Goal: Information Seeking & Learning: Compare options

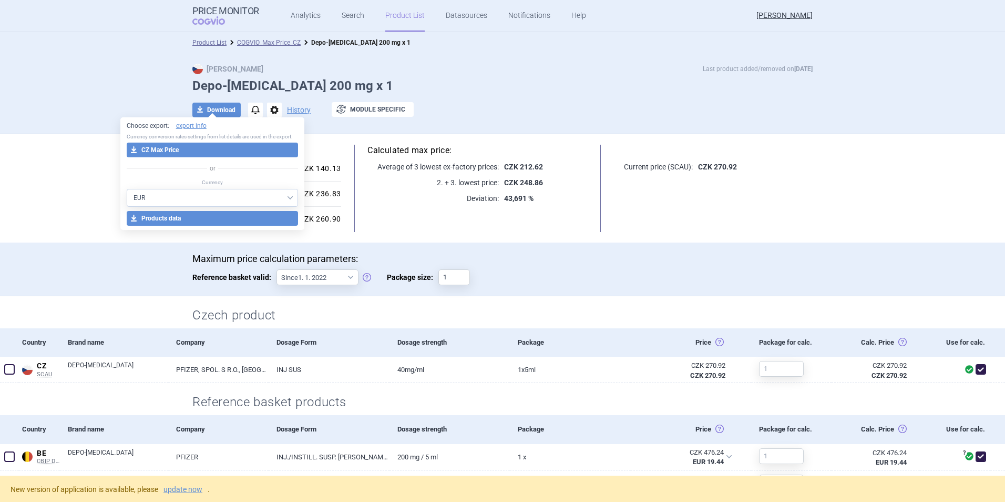
select select "EUR"
click at [402, 15] on link "Product List" at bounding box center [404, 16] width 39 height 32
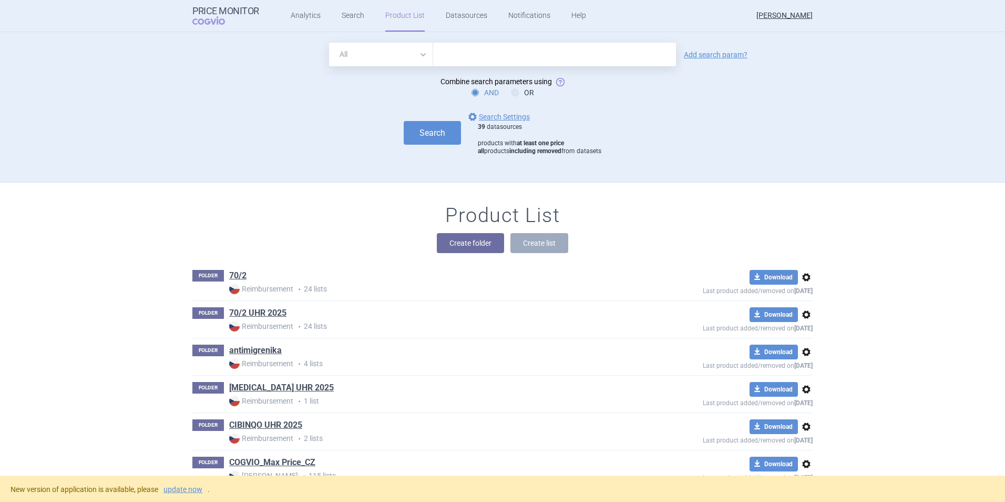
scroll to position [150, 0]
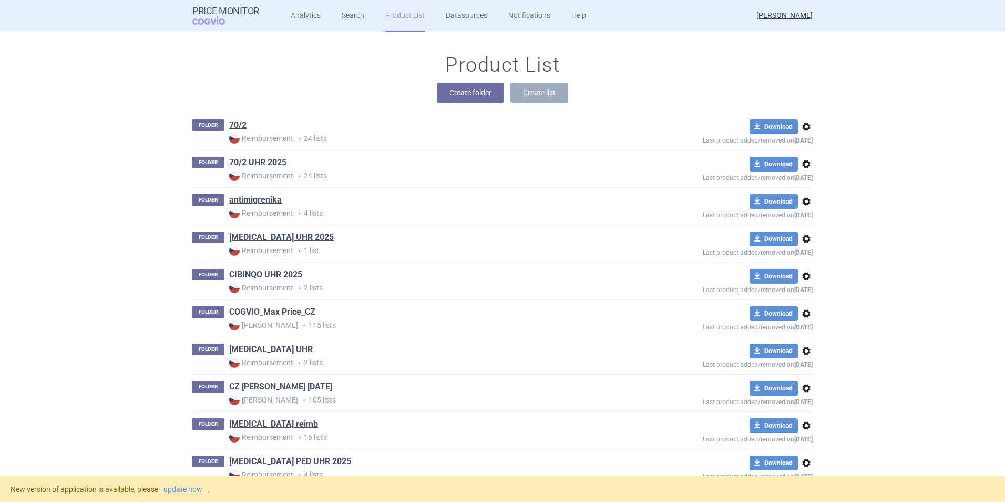
click at [279, 313] on link "COGVIO_Max Price_CZ" at bounding box center [272, 312] width 86 height 12
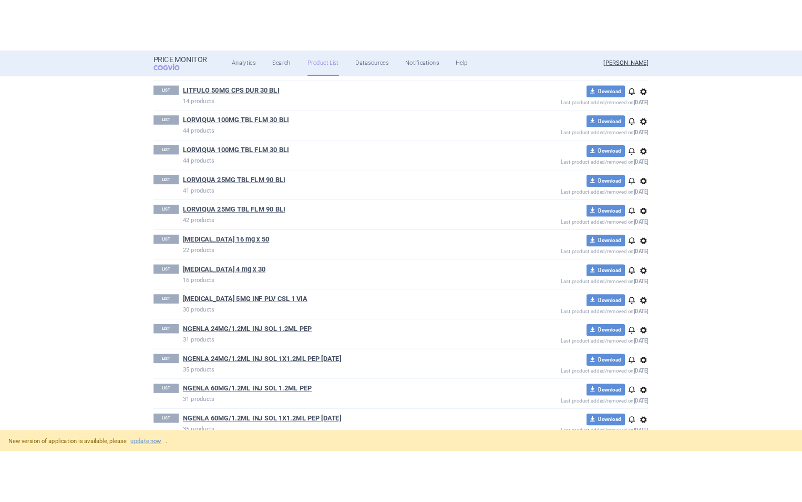
scroll to position [2057, 0]
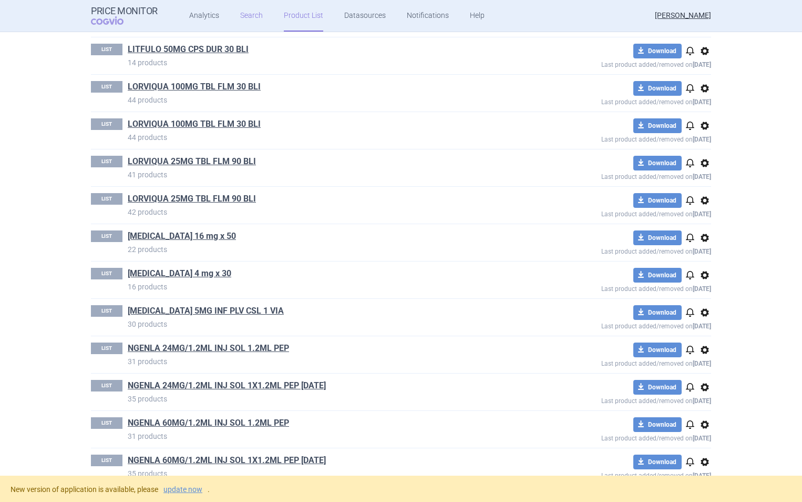
click at [246, 16] on link "Search" at bounding box center [251, 16] width 23 height 32
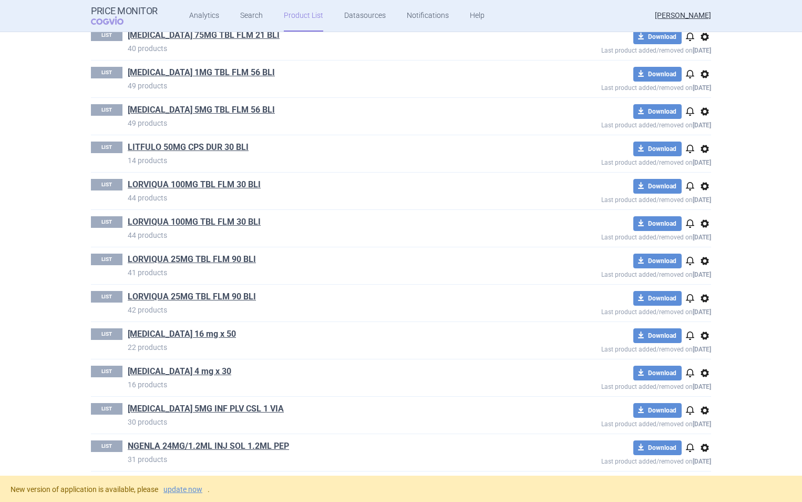
scroll to position [2010, 0]
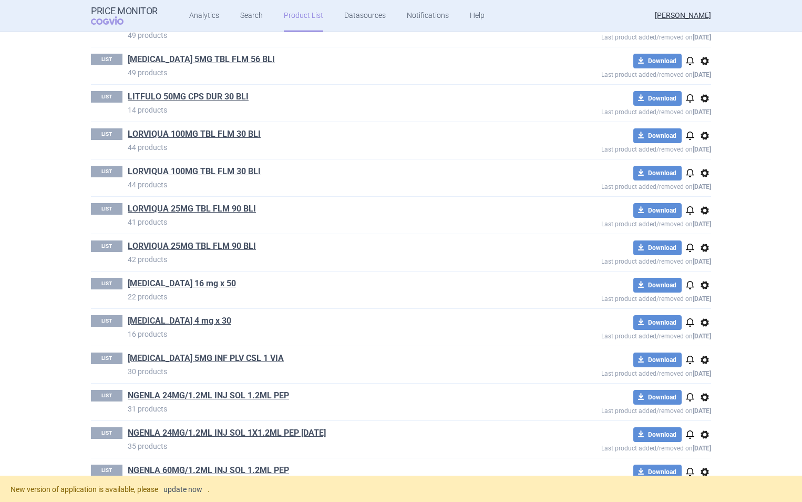
click at [188, 487] on link "update now" at bounding box center [183, 488] width 39 height 7
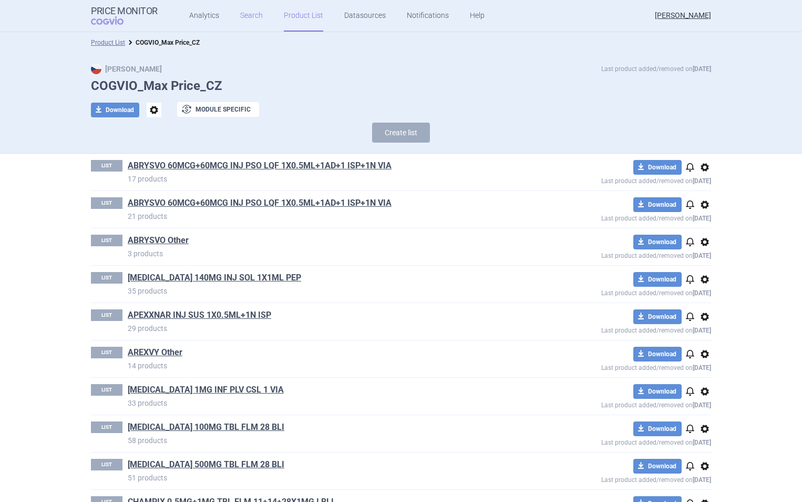
click at [251, 8] on link "Search" at bounding box center [251, 16] width 23 height 32
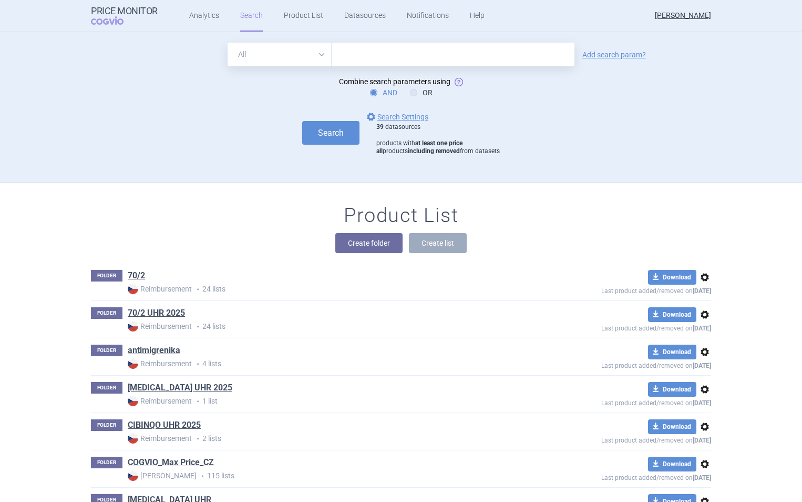
click at [351, 54] on input "text" at bounding box center [453, 55] width 243 height 24
type input "[MEDICAL_DATA]"
click at [606, 55] on link "Add search param?" at bounding box center [615, 54] width 64 height 7
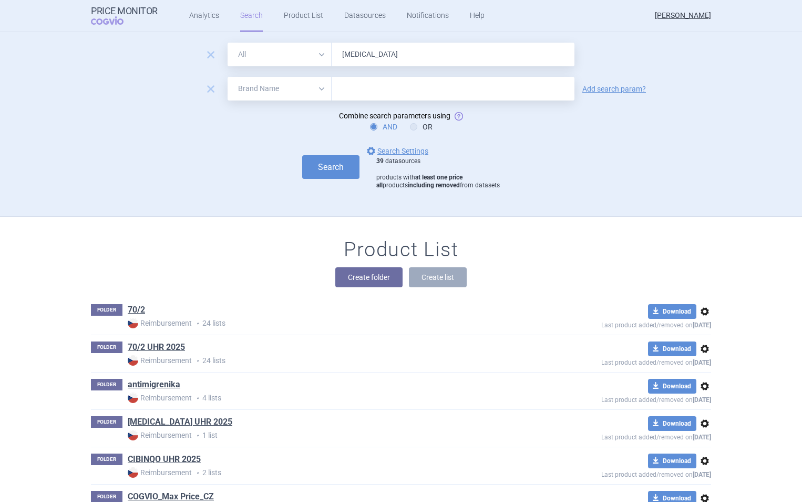
click at [321, 87] on select "All Brand Name ATC Company Active Substance Country Newer than" at bounding box center [280, 89] width 104 height 24
select select "newerThan"
click at [228, 77] on select "All Brand Name ATC Company Active Substance Country Newer than" at bounding box center [280, 89] width 104 height 24
click at [358, 91] on input "text" at bounding box center [453, 89] width 243 height 24
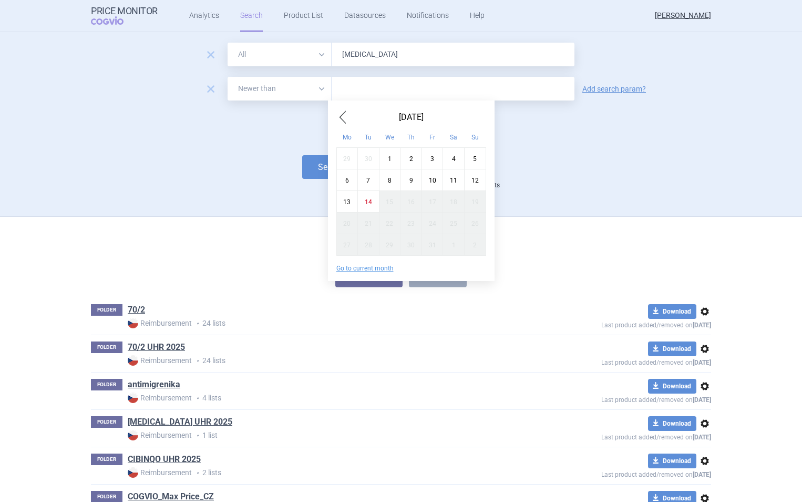
click at [345, 116] on span "Previous Month" at bounding box center [343, 117] width 13 height 17
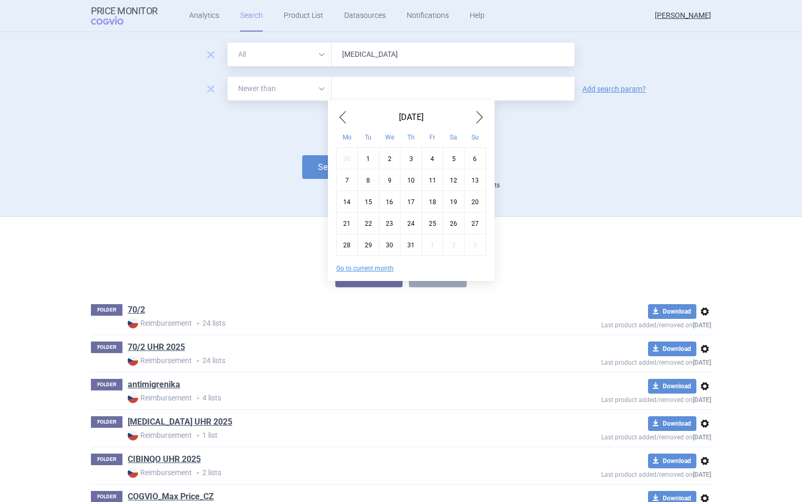
click at [345, 116] on span "Previous Month" at bounding box center [343, 117] width 13 height 17
click at [483, 117] on span "Next Month" at bounding box center [480, 117] width 13 height 17
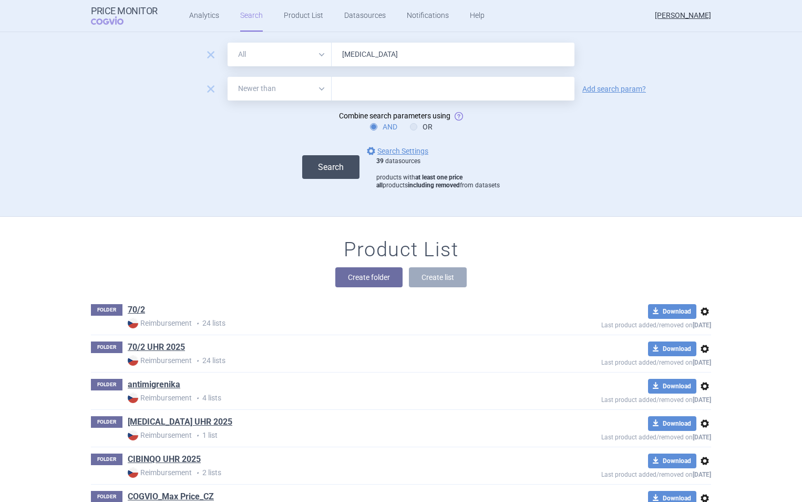
click at [321, 168] on button "Search" at bounding box center [330, 167] width 57 height 24
select select "newerThan"
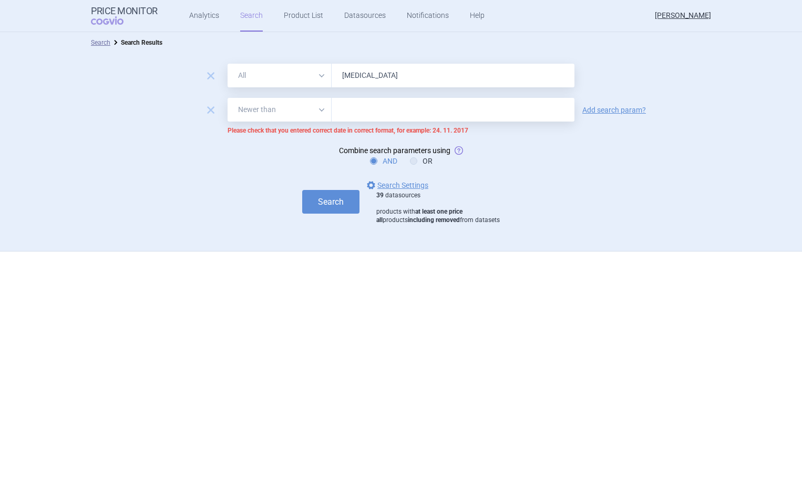
click at [316, 103] on select "All Brand Name ATC Company Active Substance Country Newer than" at bounding box center [280, 110] width 104 height 24
click at [228, 98] on select "All Brand Name ATC Company Active Substance Country Newer than" at bounding box center [280, 110] width 104 height 24
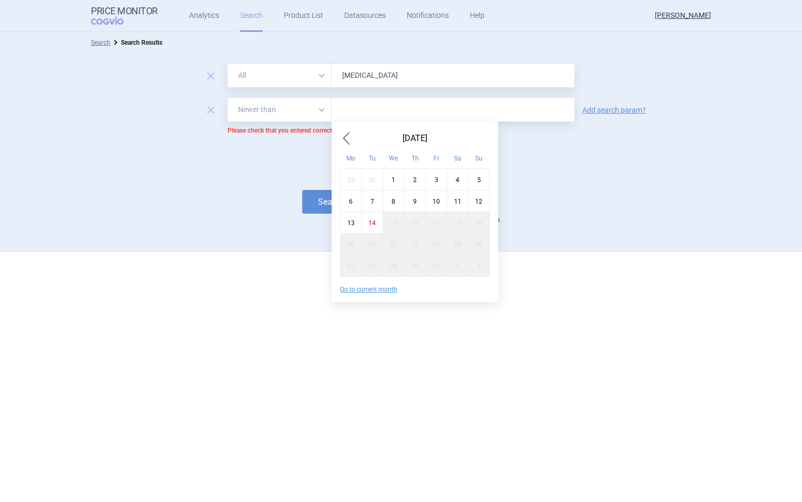
click at [360, 113] on input "text" at bounding box center [453, 110] width 243 height 24
click at [342, 135] on span "Previous Month" at bounding box center [346, 138] width 13 height 17
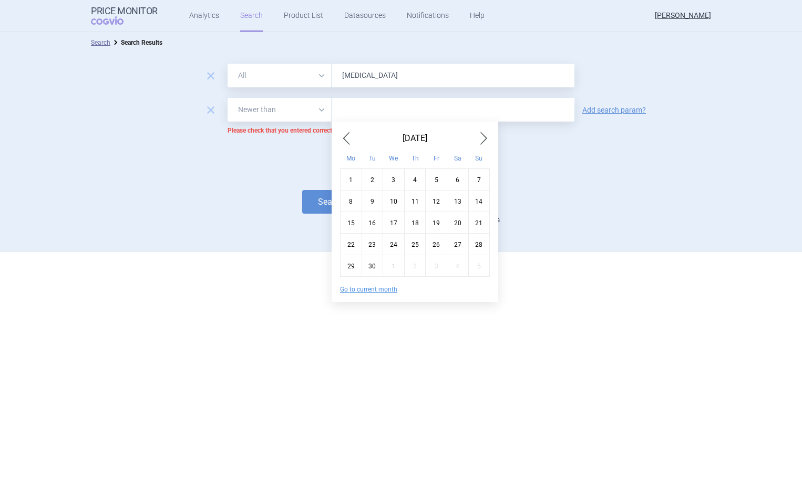
click at [342, 135] on span "Previous Month" at bounding box center [346, 138] width 13 height 17
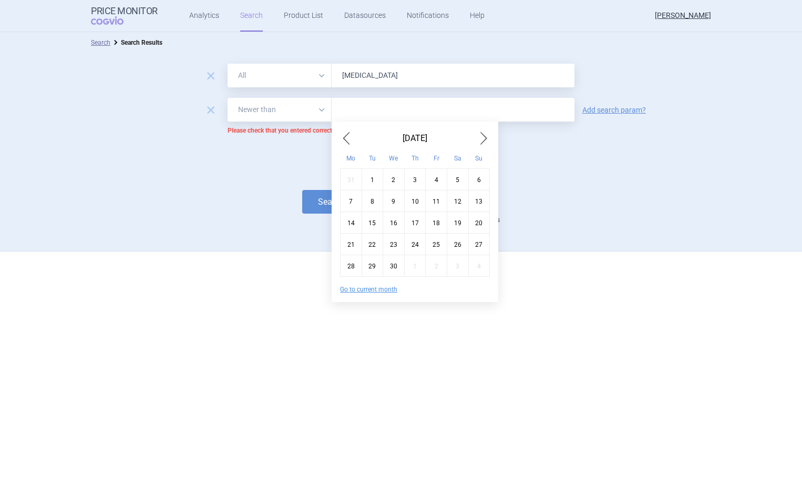
click at [373, 181] on div "1" at bounding box center [373, 179] width 22 height 22
type input "1. 4. 2025"
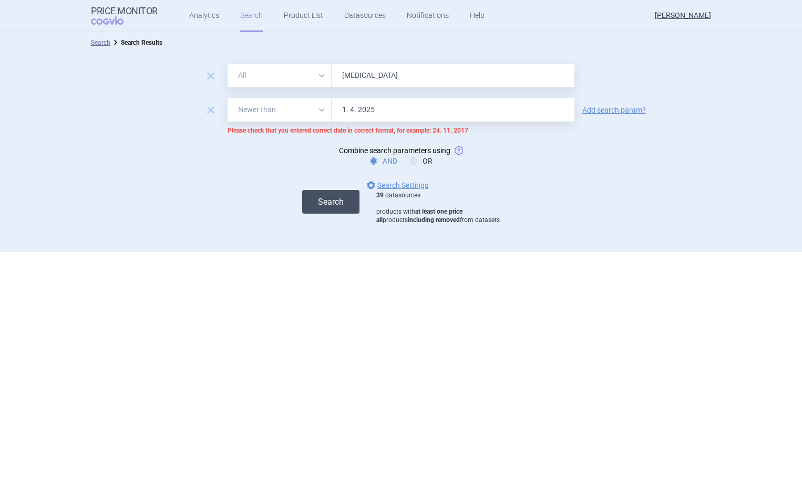
click at [338, 205] on button "Search" at bounding box center [330, 202] width 57 height 24
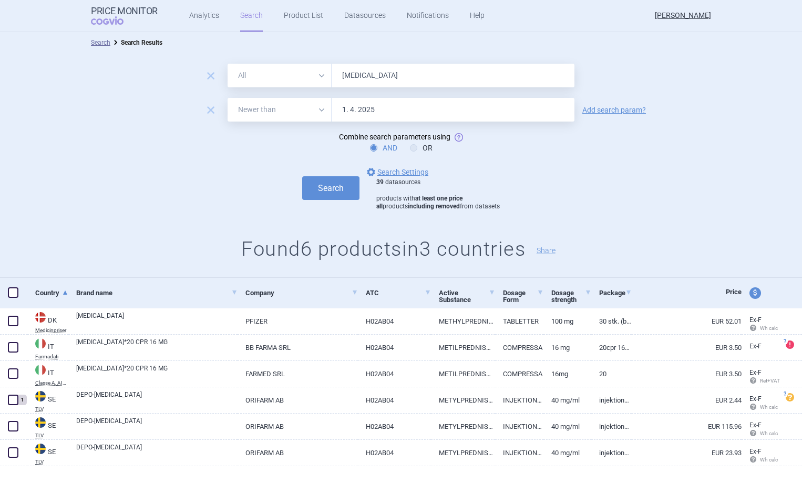
click at [395, 76] on input "[MEDICAL_DATA]" at bounding box center [453, 76] width 243 height 24
type input "[MEDICAL_DATA] a"
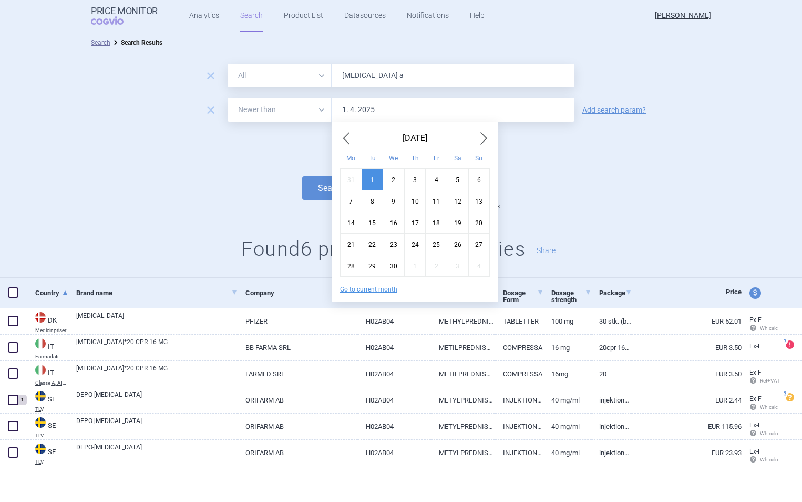
click at [504, 114] on input "1. 4. 2025" at bounding box center [453, 110] width 243 height 24
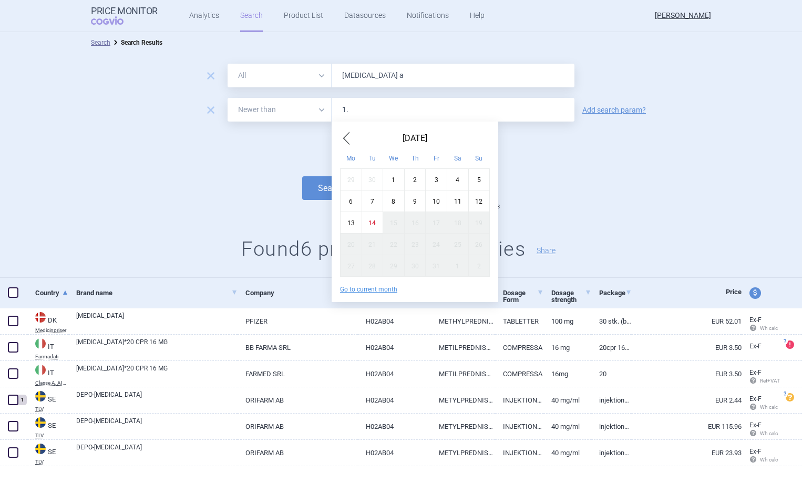
type input "1"
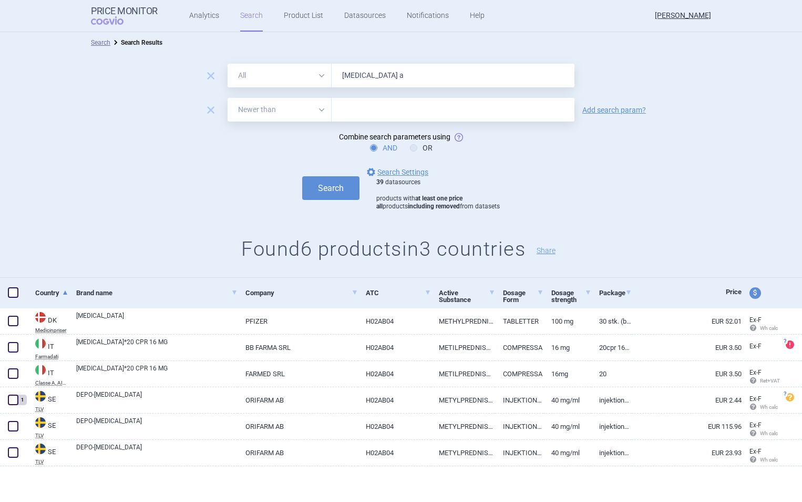
click at [589, 155] on form "remove All Brand Name ATC Company Active Substance Country Newer than [MEDICAL_…" at bounding box center [401, 137] width 802 height 147
click at [211, 106] on span "remove" at bounding box center [210, 110] width 15 height 15
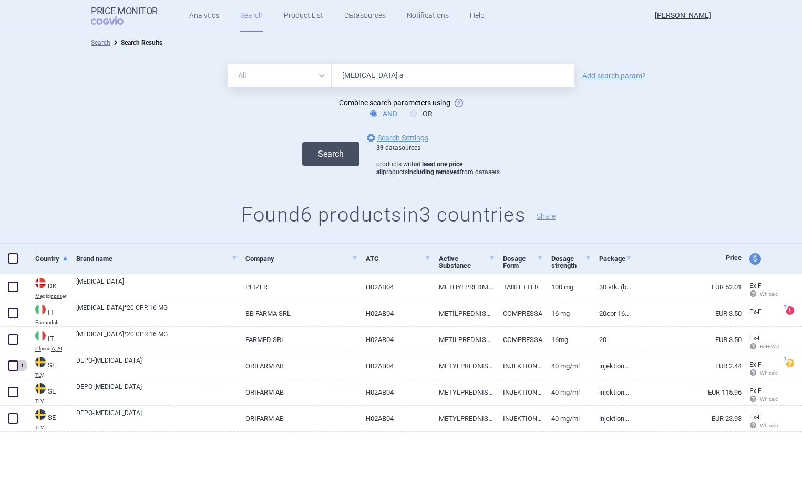
click at [325, 158] on button "Search" at bounding box center [330, 154] width 57 height 24
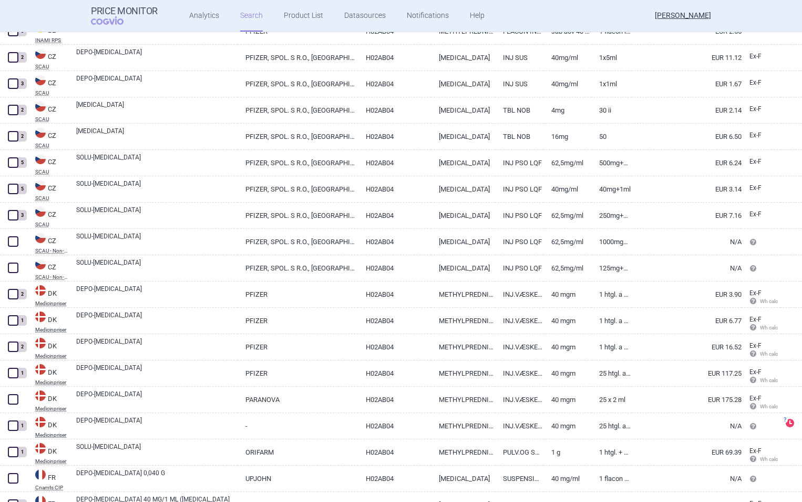
scroll to position [1178, 0]
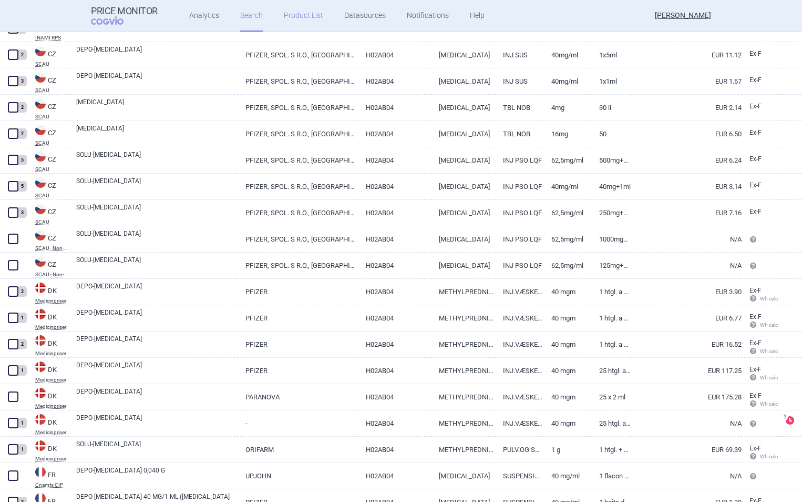
click at [297, 11] on link "Product List" at bounding box center [303, 16] width 39 height 32
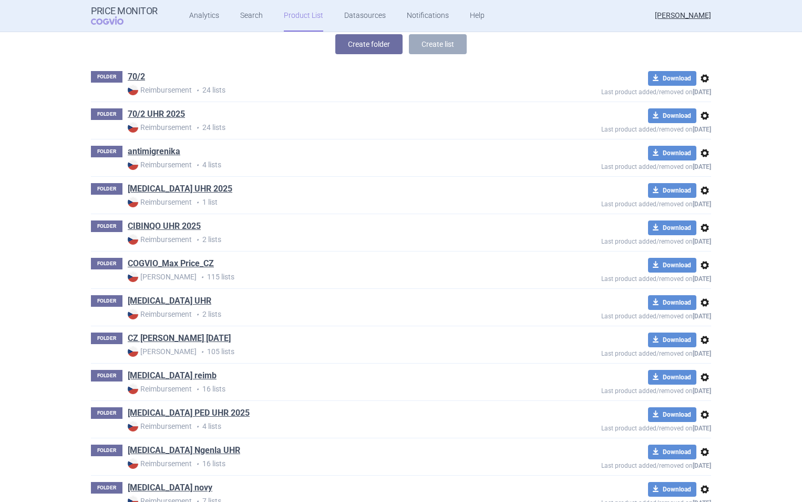
scroll to position [199, 0]
click at [193, 259] on link "COGVIO_Max Price_CZ" at bounding box center [171, 263] width 86 height 12
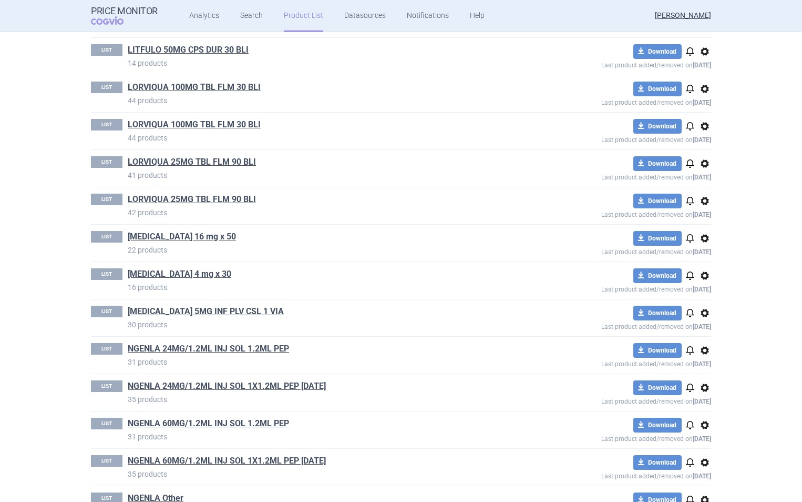
scroll to position [2057, 0]
click at [178, 233] on link "[MEDICAL_DATA] 16 mg x 50" at bounding box center [182, 236] width 108 height 12
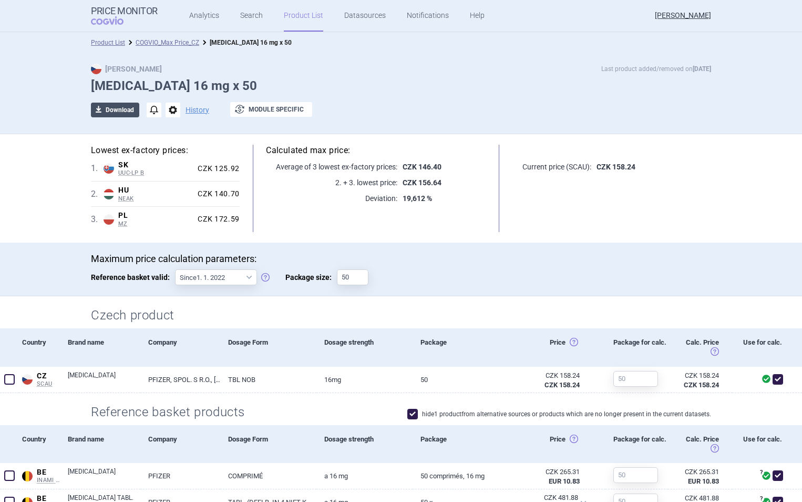
click at [114, 108] on button "download Download" at bounding box center [115, 110] width 48 height 15
select select "EUR"
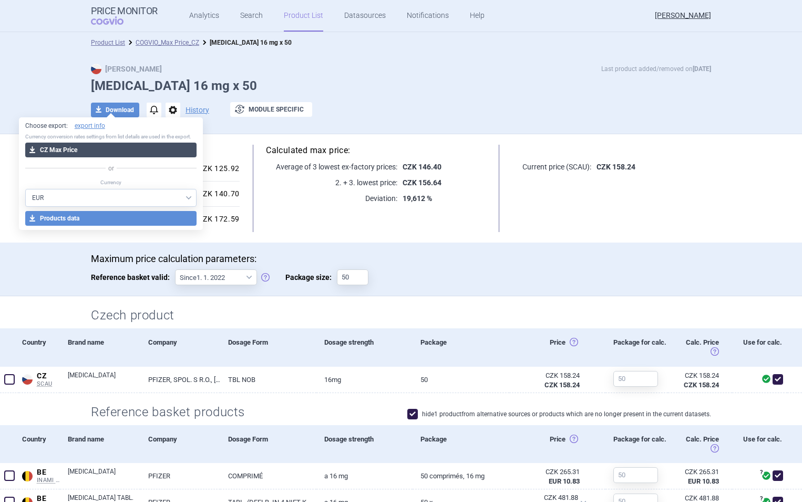
click at [126, 147] on button "download CZ Max Price" at bounding box center [111, 149] width 172 height 15
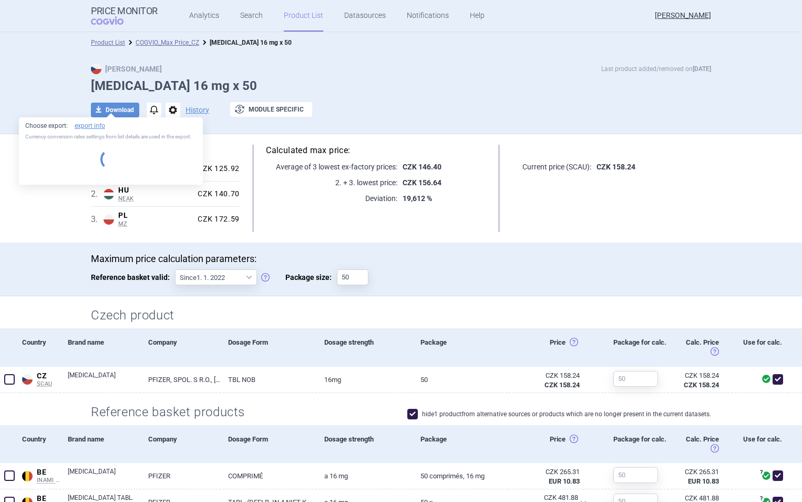
select select "EUR"
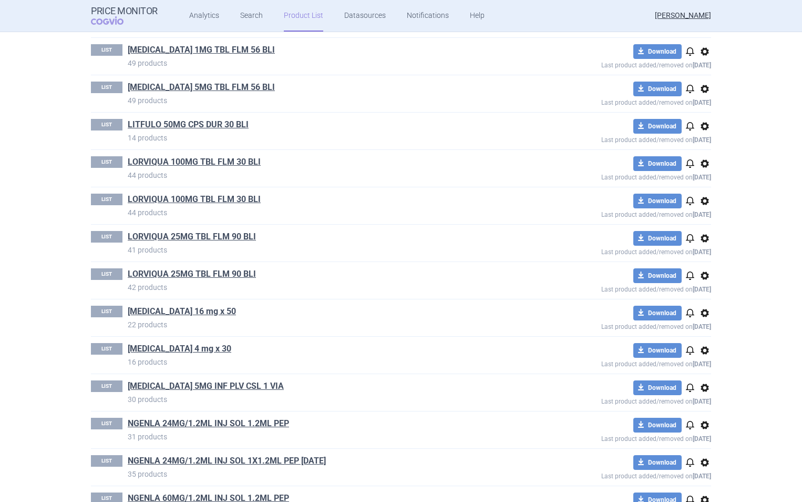
scroll to position [1983, 0]
click at [164, 345] on link "[MEDICAL_DATA] 4 mg x 30" at bounding box center [180, 348] width 104 height 12
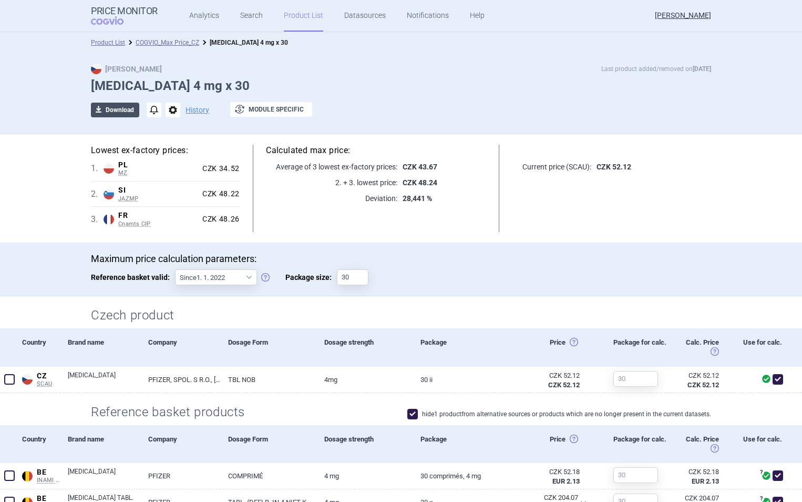
click at [109, 109] on button "download Download" at bounding box center [115, 110] width 48 height 15
select select "EUR"
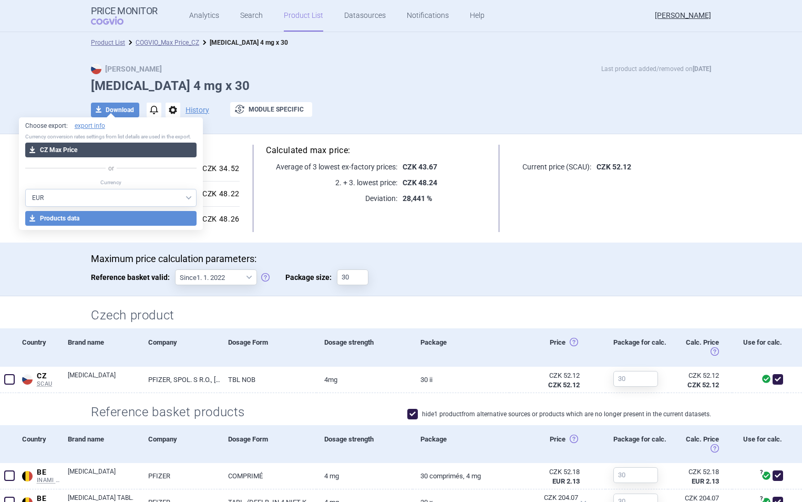
click at [123, 146] on button "download CZ Max Price" at bounding box center [111, 149] width 172 height 15
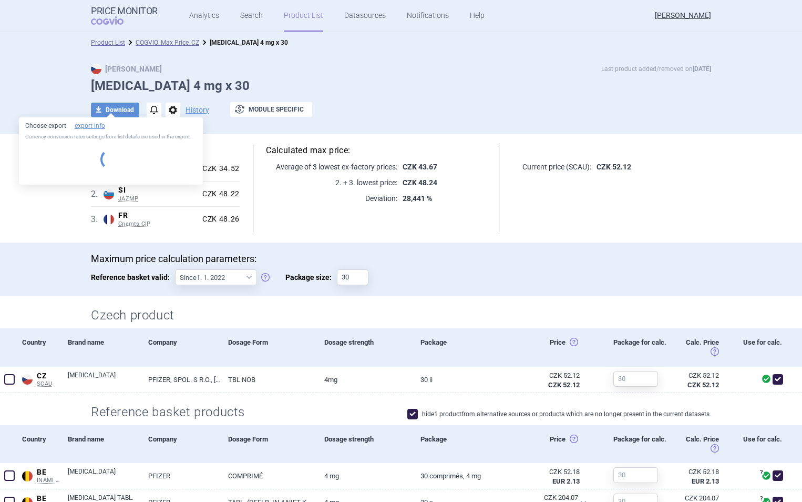
select select "EUR"
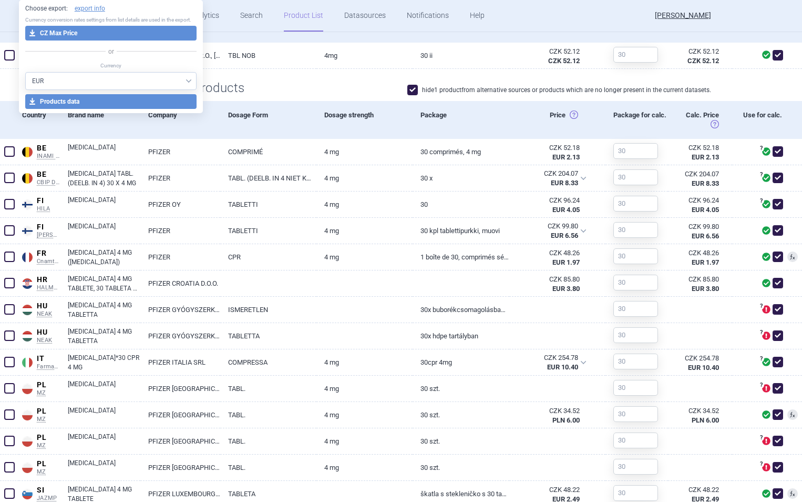
scroll to position [326, 0]
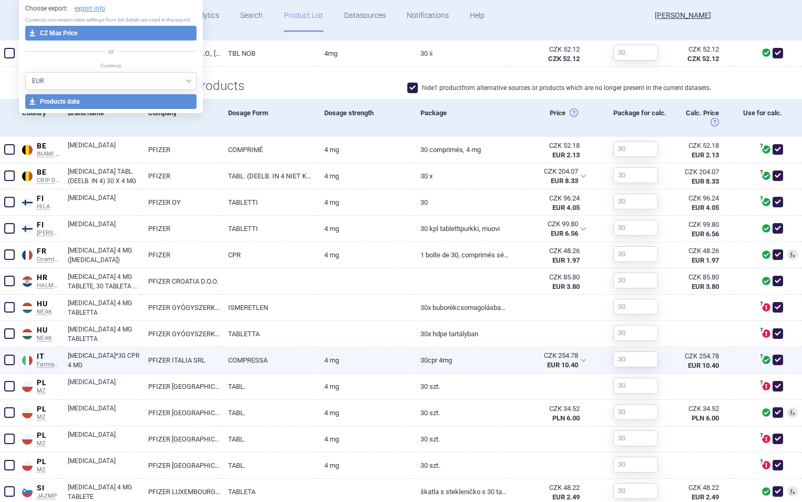
click at [108, 355] on link "[MEDICAL_DATA]*30 CPR 4 MG" at bounding box center [104, 360] width 73 height 19
select select "EUR"
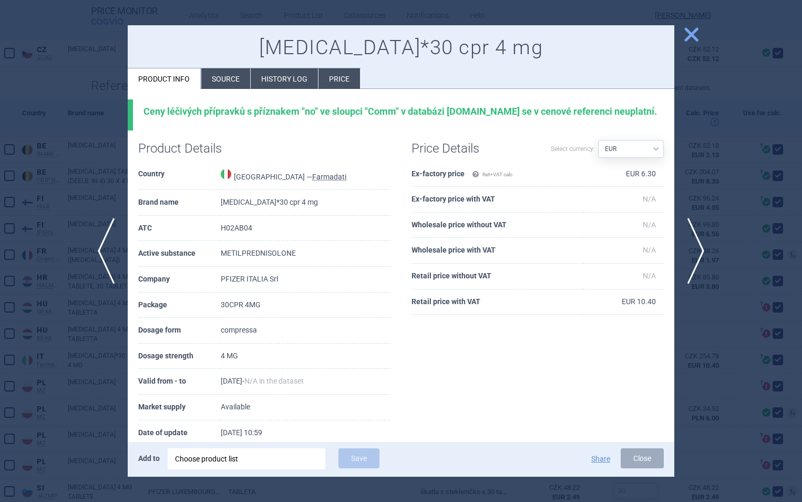
click at [281, 76] on li "History log" at bounding box center [284, 78] width 67 height 21
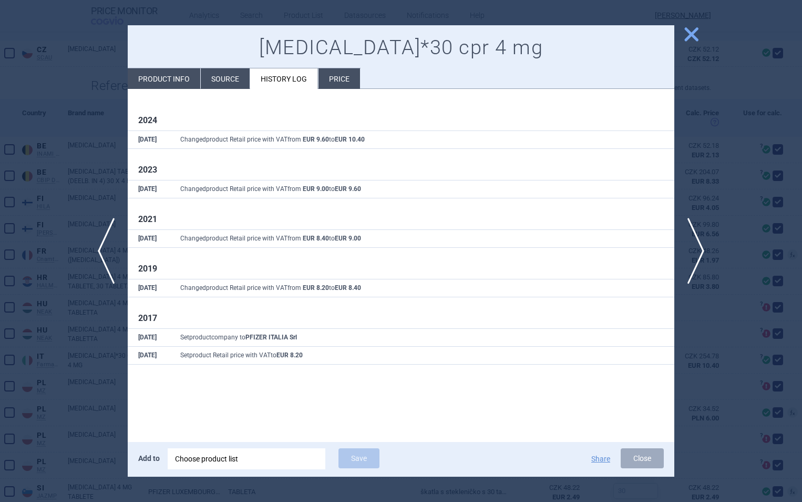
click at [688, 32] on span "close" at bounding box center [691, 34] width 18 height 18
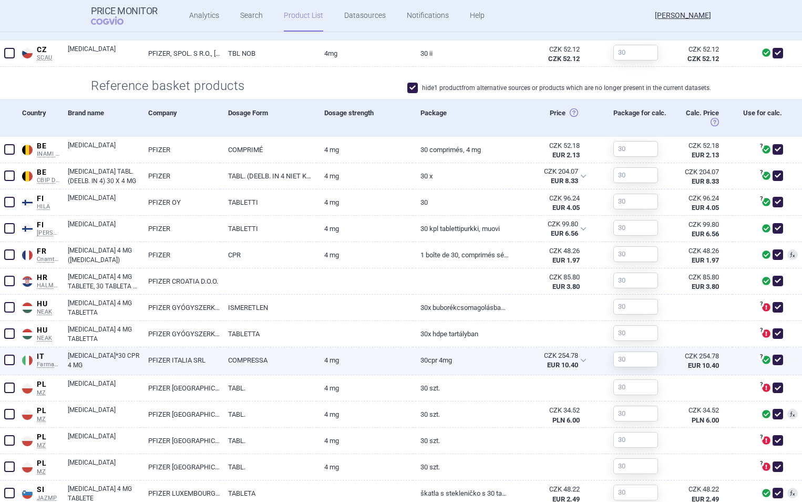
click at [284, 359] on link "COMPRESSA" at bounding box center [268, 360] width 96 height 26
select select "EUR"
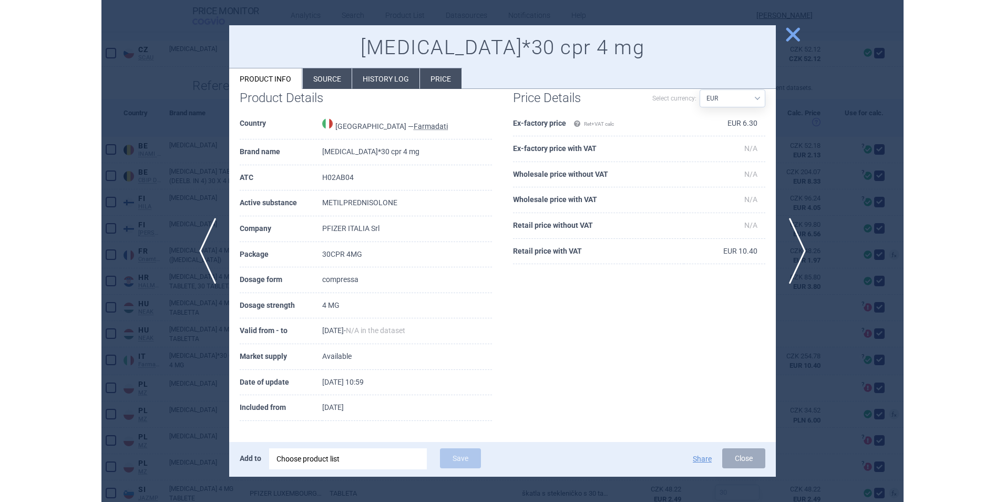
scroll to position [62, 0]
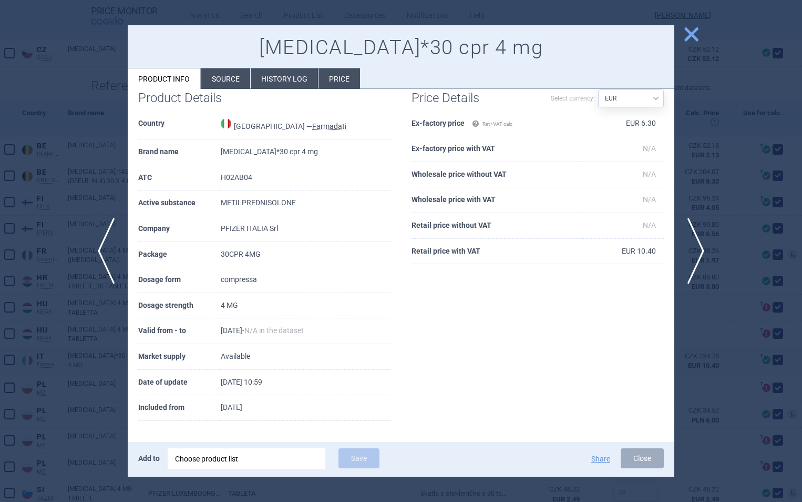
click at [689, 33] on span "close" at bounding box center [691, 34] width 18 height 18
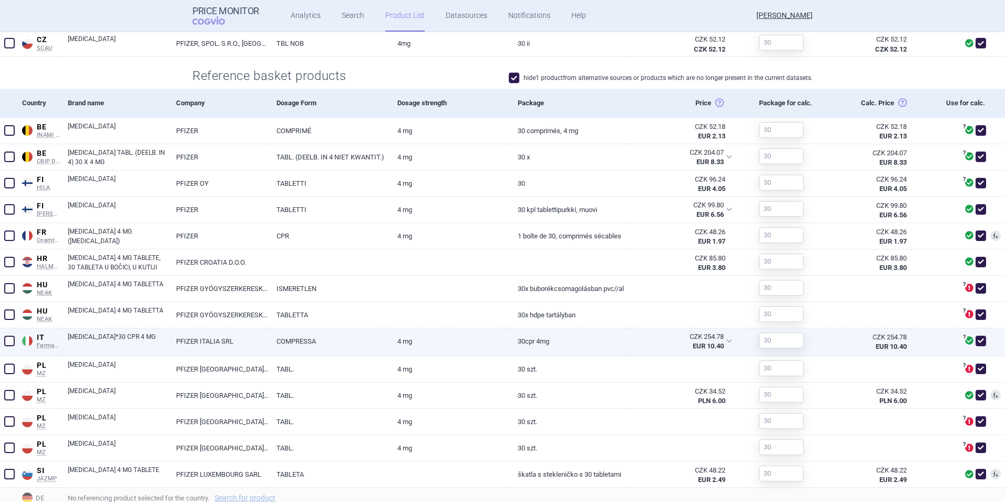
click at [109, 340] on link "[MEDICAL_DATA]*30 CPR 4 MG" at bounding box center [118, 341] width 100 height 19
select select "EUR"
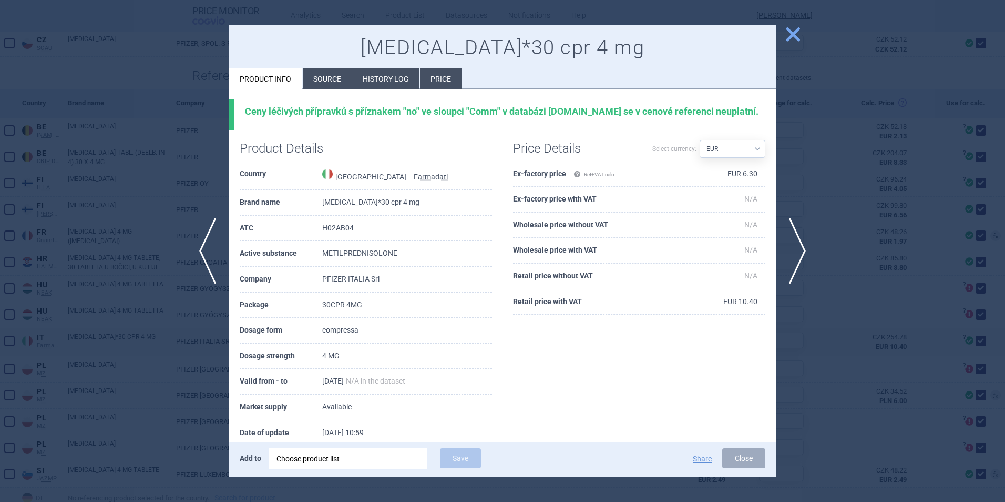
click at [793, 37] on span "close" at bounding box center [793, 34] width 18 height 18
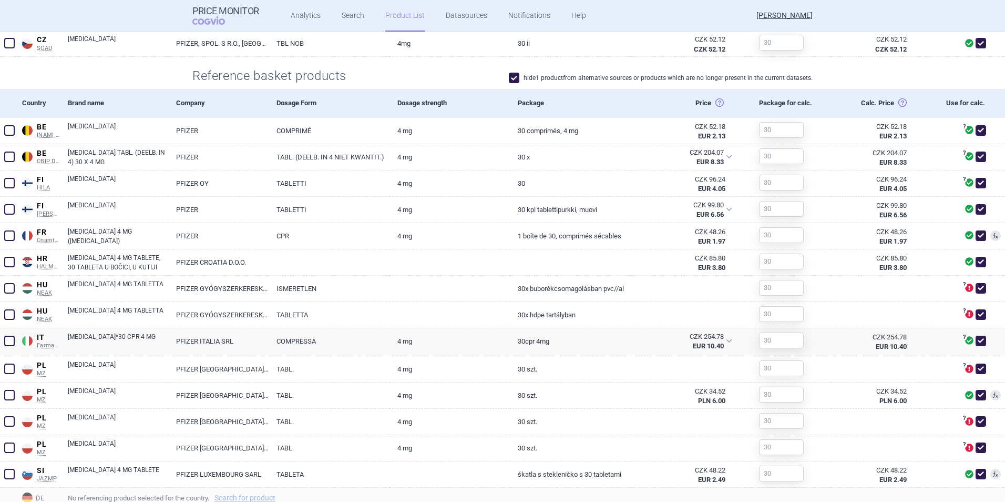
click at [401, 16] on link "Product List" at bounding box center [404, 16] width 39 height 32
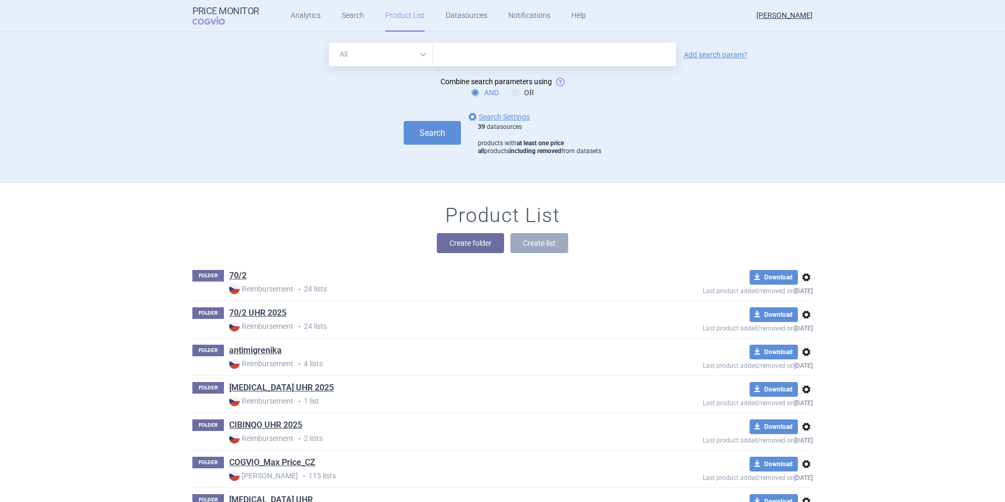
scroll to position [150, 0]
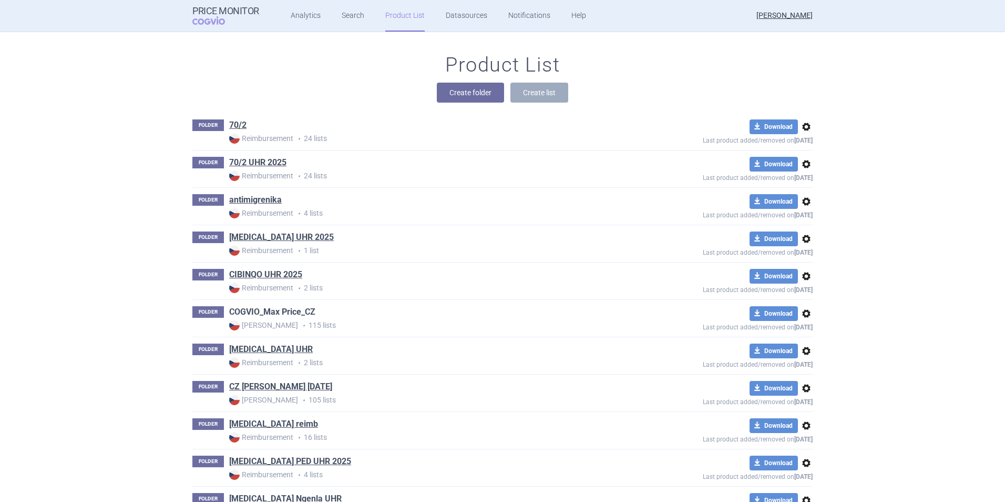
click at [277, 309] on link "COGVIO_Max Price_CZ" at bounding box center [272, 312] width 86 height 12
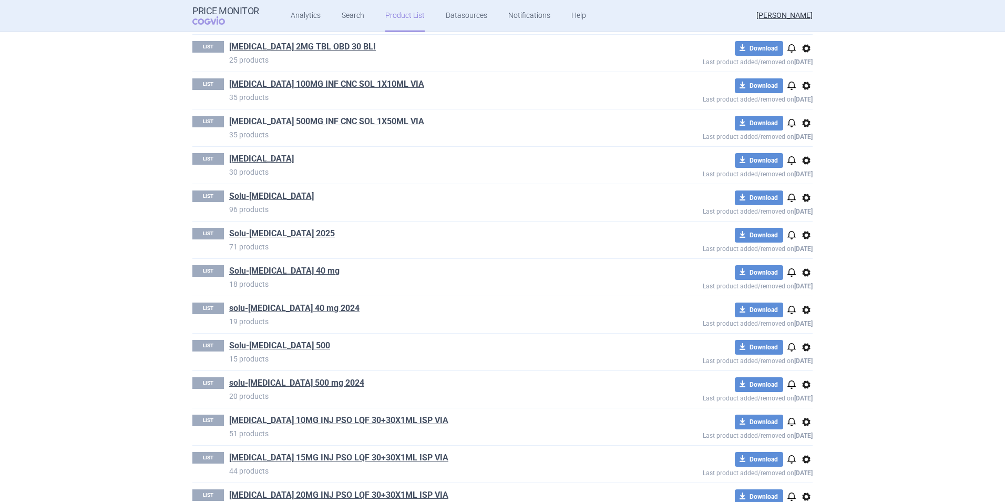
scroll to position [2957, 0]
click at [273, 236] on link "Solu-[MEDICAL_DATA] 2025" at bounding box center [282, 233] width 106 height 12
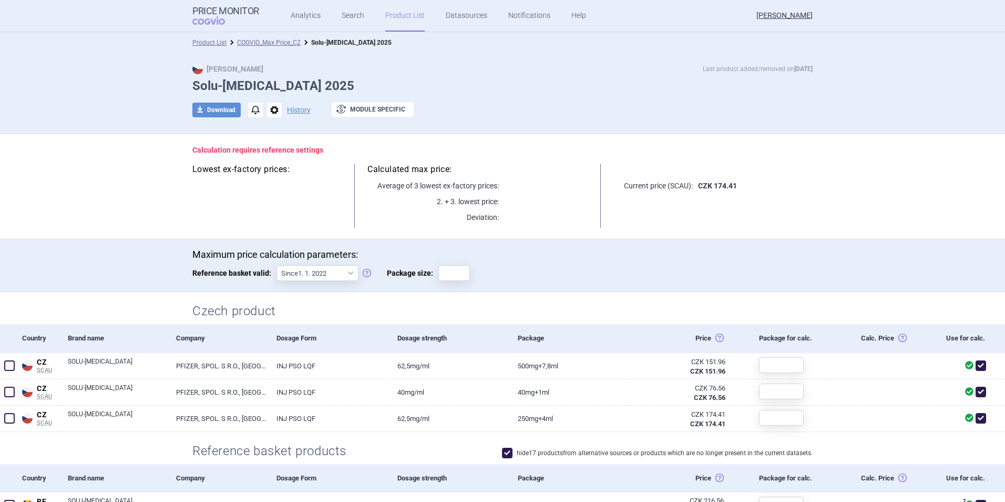
click at [403, 15] on link "Product List" at bounding box center [404, 16] width 39 height 32
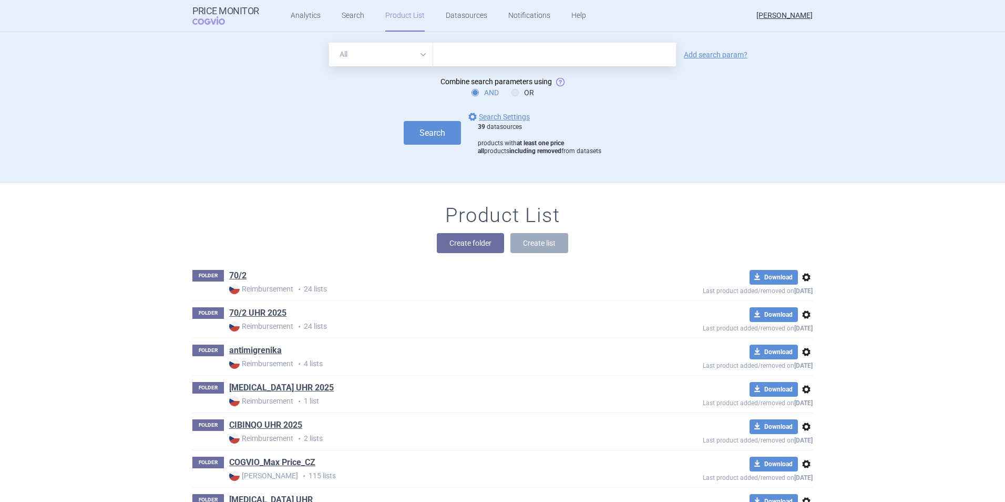
scroll to position [150, 0]
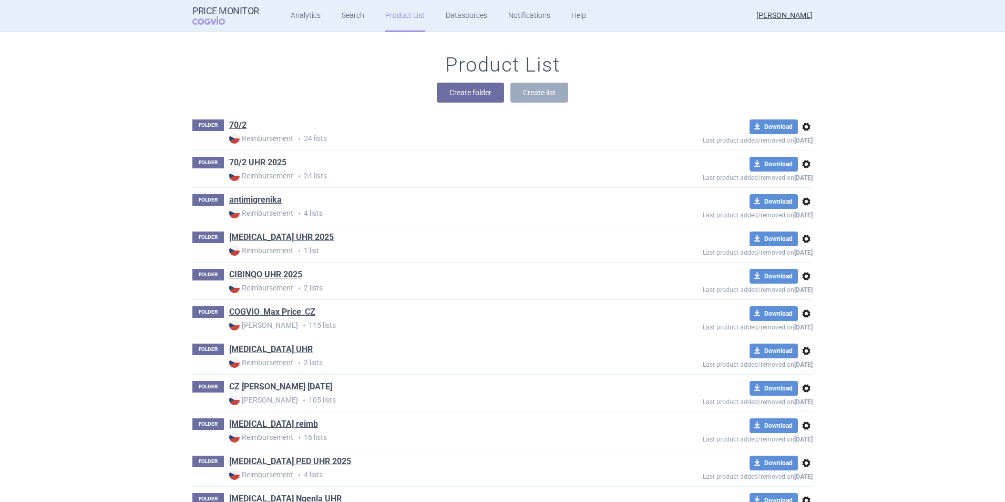
click at [301, 381] on link "CZ [PERSON_NAME] [DATE]" at bounding box center [280, 387] width 103 height 12
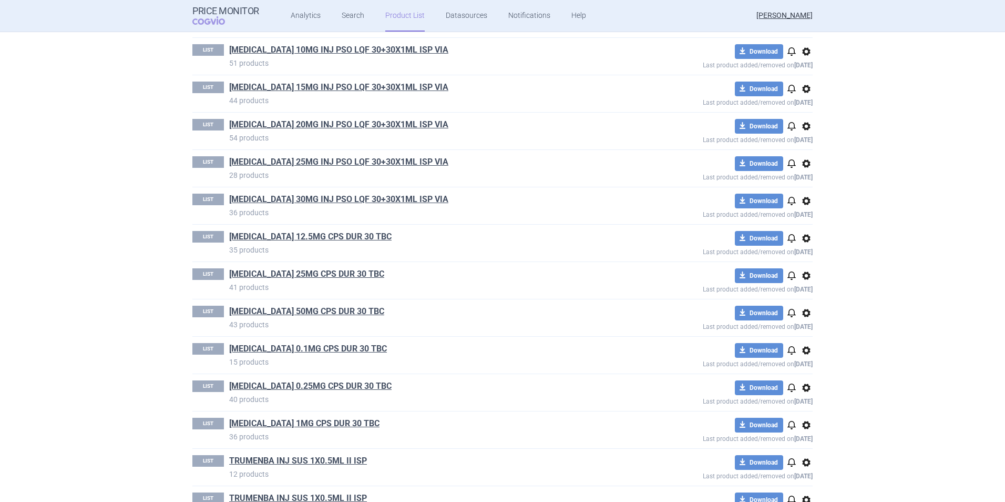
scroll to position [2580, 0]
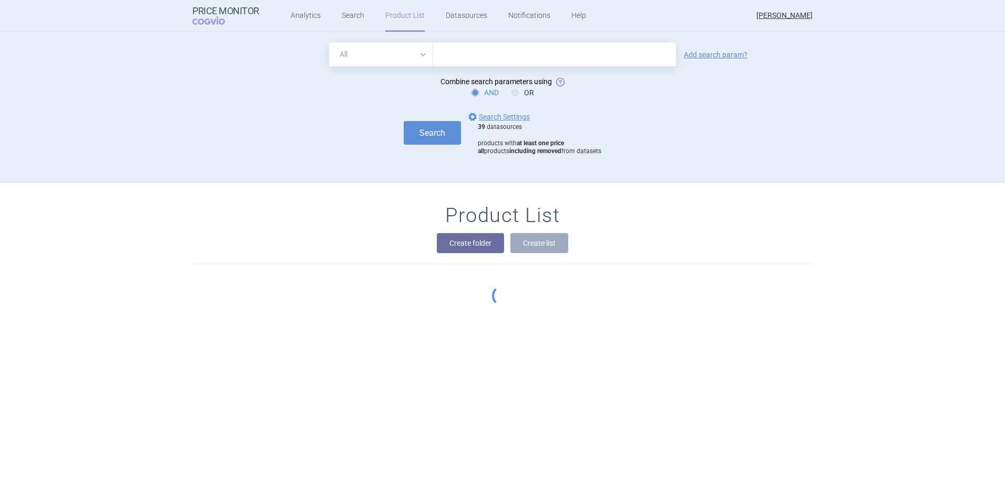
scroll to position [150, 0]
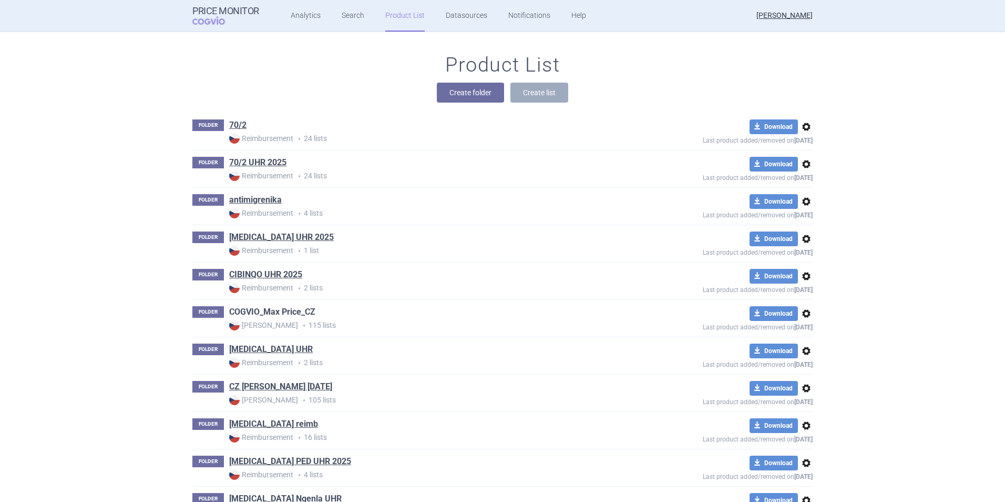
click at [276, 314] on link "COGVIO_Max Price_CZ" at bounding box center [272, 312] width 86 height 12
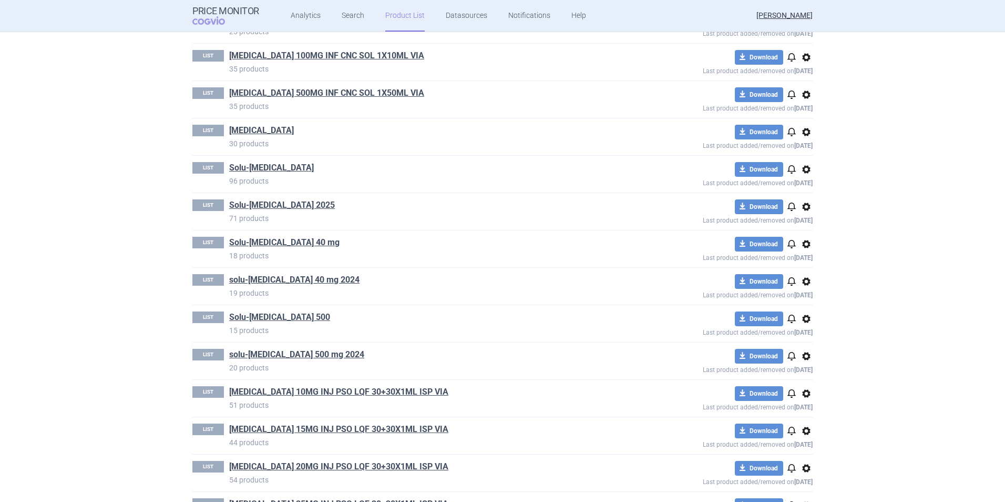
scroll to position [2985, 0]
click at [344, 14] on link "Search" at bounding box center [353, 16] width 23 height 32
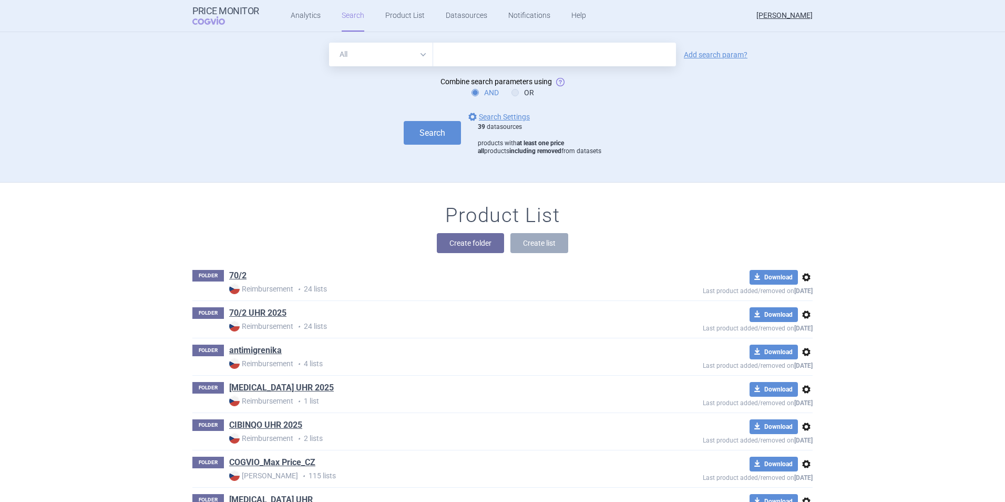
click at [466, 57] on input "text" at bounding box center [554, 55] width 243 height 24
type input "solu-[MEDICAL_DATA]"
click button "Search" at bounding box center [432, 133] width 57 height 24
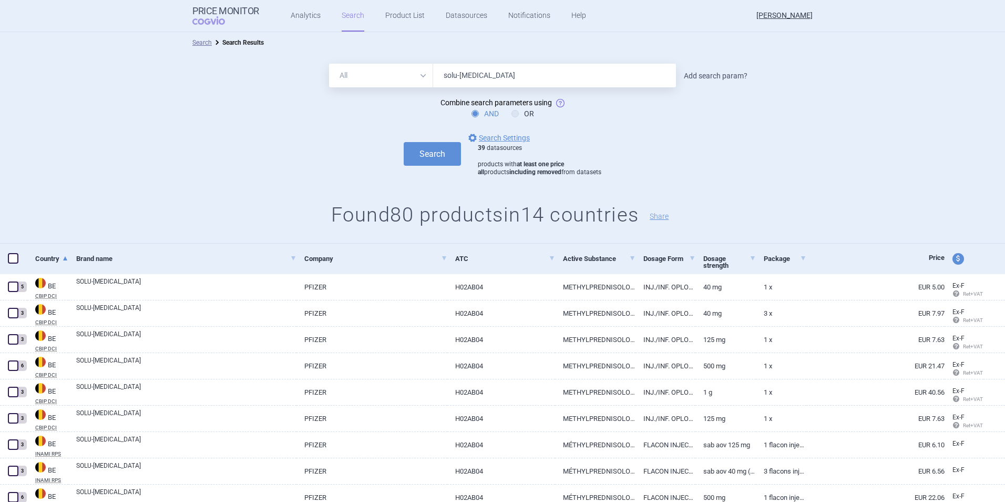
click at [722, 75] on link "Add search param?" at bounding box center [716, 75] width 64 height 7
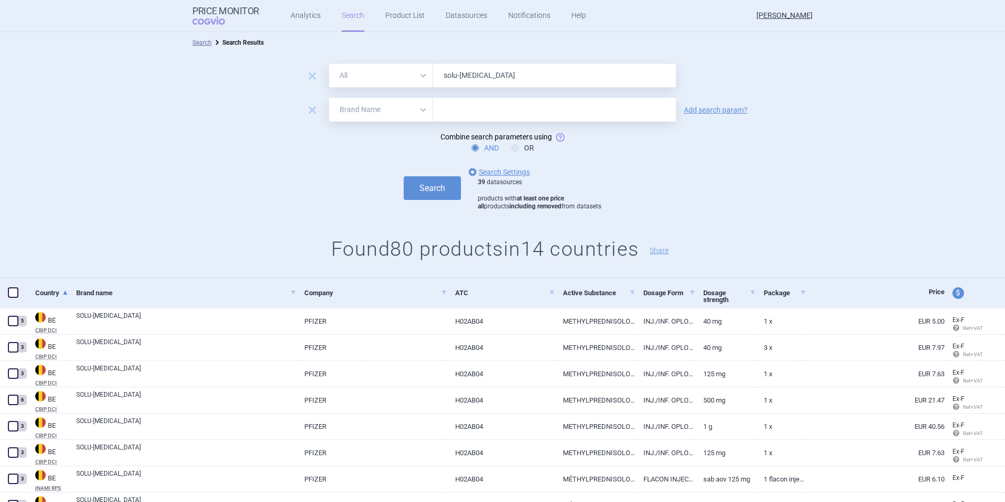
click at [419, 110] on select "All Brand Name ATC Company Active Substance Country Newer than" at bounding box center [381, 110] width 104 height 24
select select "newerThan"
click at [329, 98] on select "All Brand Name ATC Company Active Substance Country Newer than" at bounding box center [381, 110] width 104 height 24
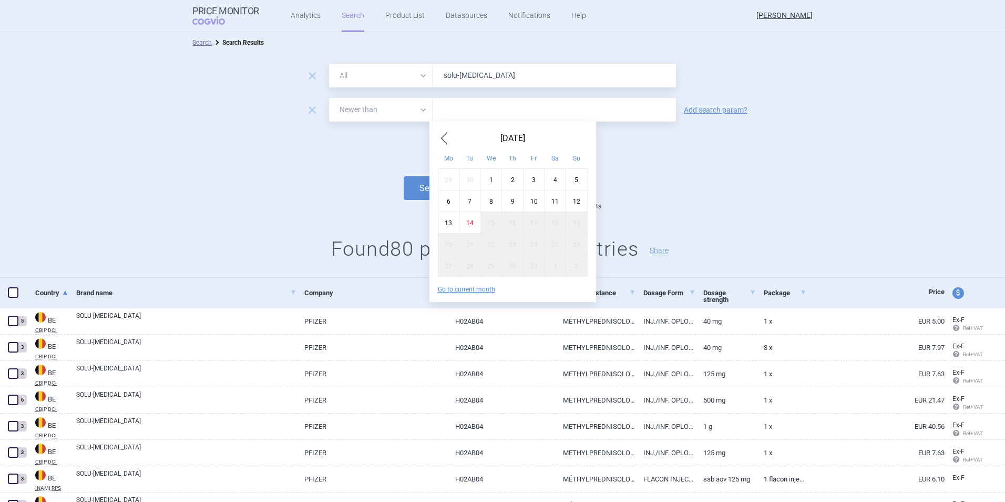
click at [487, 110] on input "text" at bounding box center [554, 110] width 243 height 24
click at [445, 140] on span "Previous Month" at bounding box center [444, 138] width 13 height 17
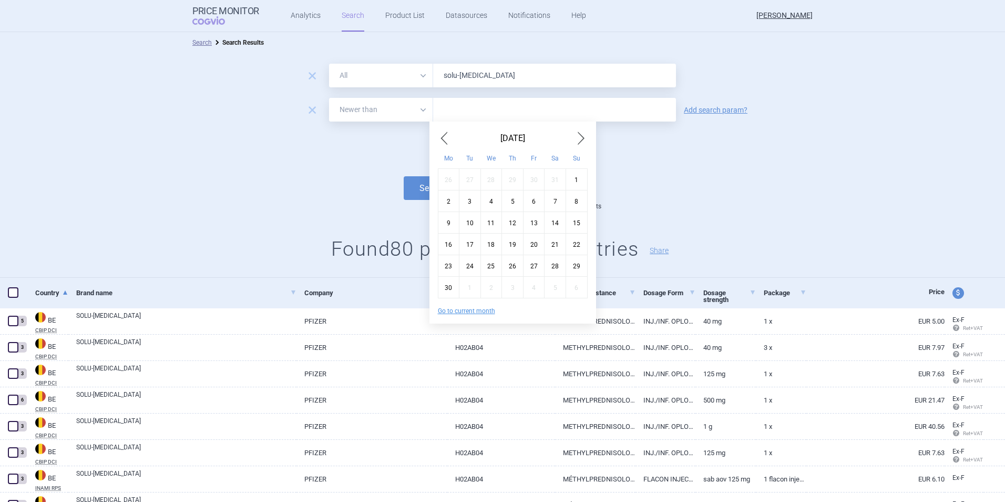
click at [445, 140] on span "Previous Month" at bounding box center [444, 138] width 13 height 17
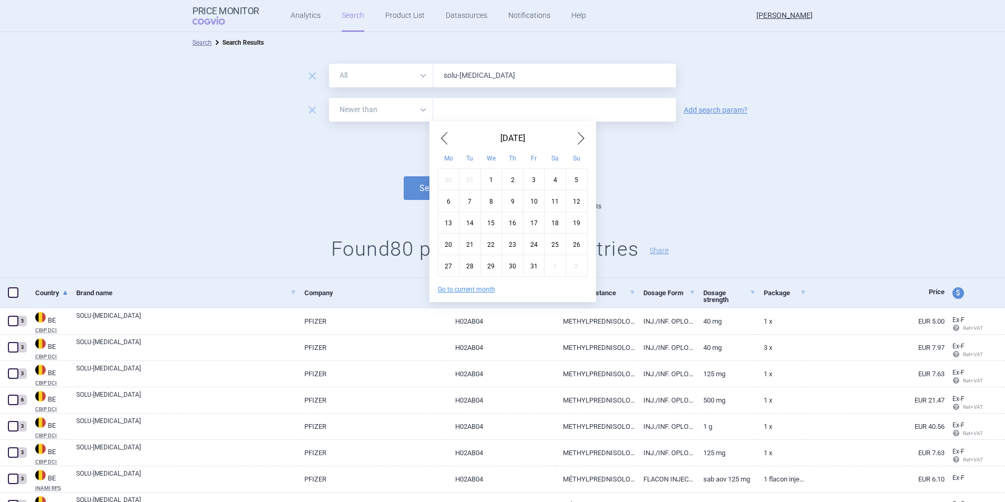
click at [445, 140] on span "Previous Month" at bounding box center [444, 138] width 13 height 17
click at [536, 174] on div "1" at bounding box center [534, 179] width 22 height 22
type input "1. 11. 2024"
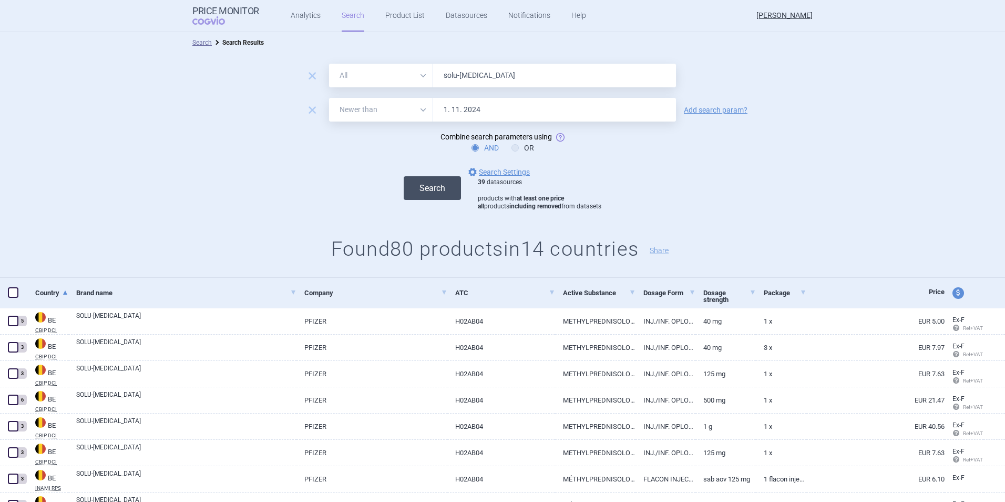
click at [435, 188] on button "Search" at bounding box center [432, 188] width 57 height 24
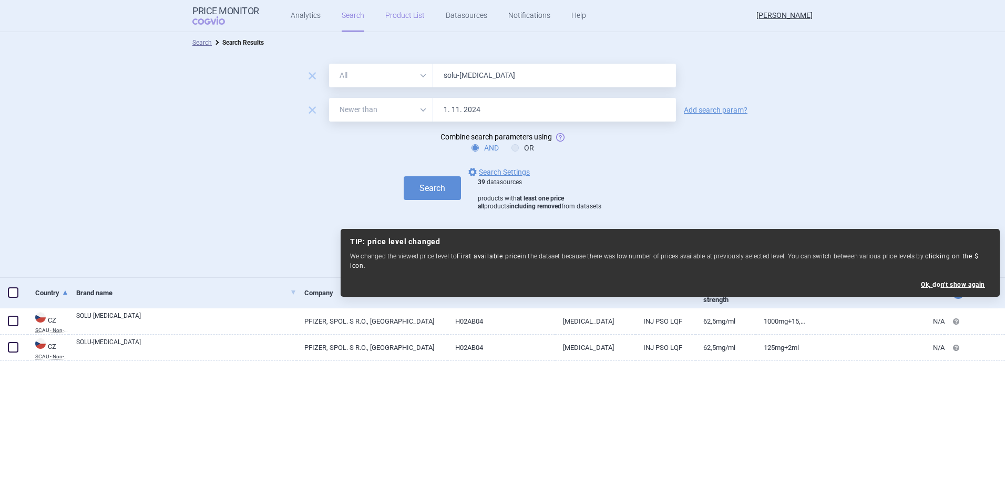
click at [398, 16] on link "Product List" at bounding box center [404, 16] width 39 height 32
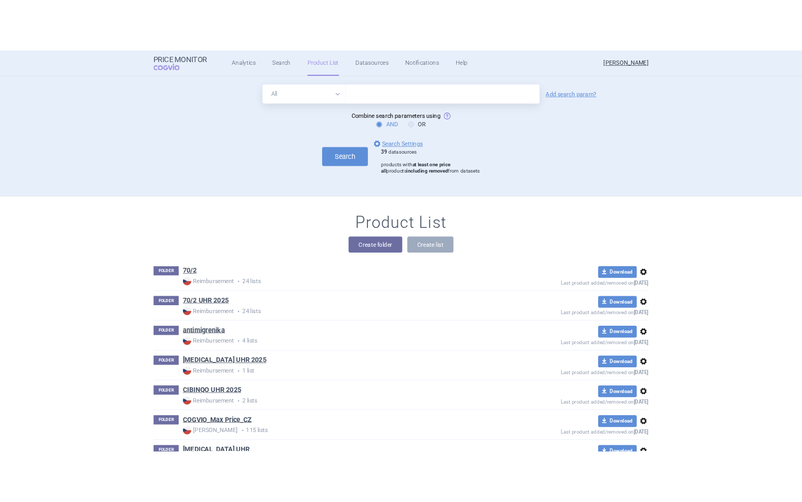
scroll to position [150, 0]
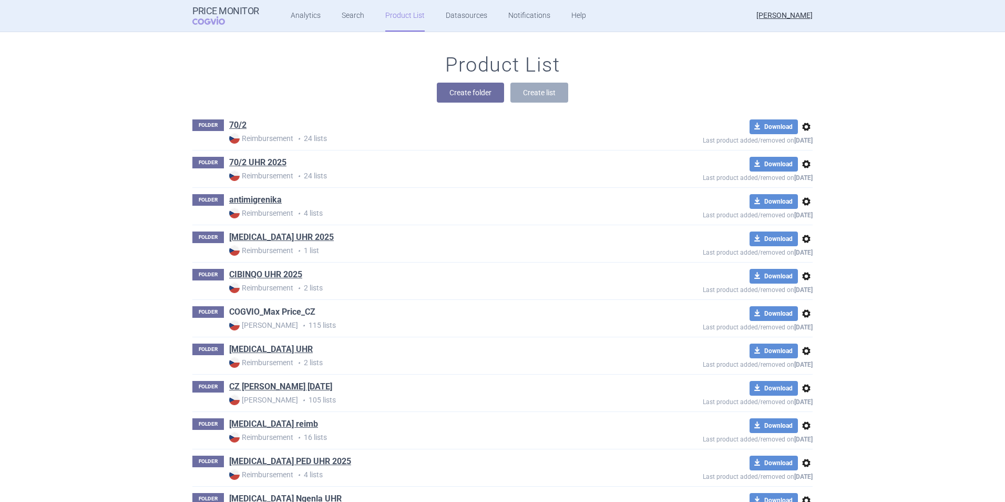
click at [277, 311] on link "COGVIO_Max Price_CZ" at bounding box center [272, 312] width 86 height 12
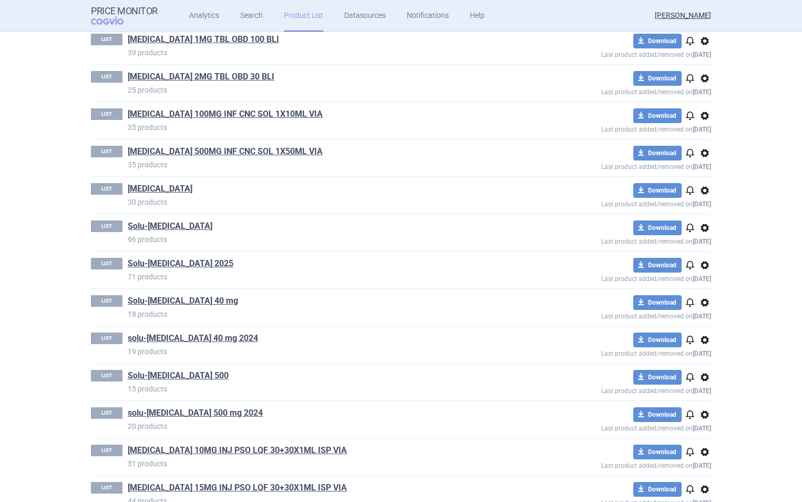
scroll to position [2927, 0]
click at [175, 335] on link "solu-[MEDICAL_DATA] 40 mg 2024" at bounding box center [193, 338] width 130 height 12
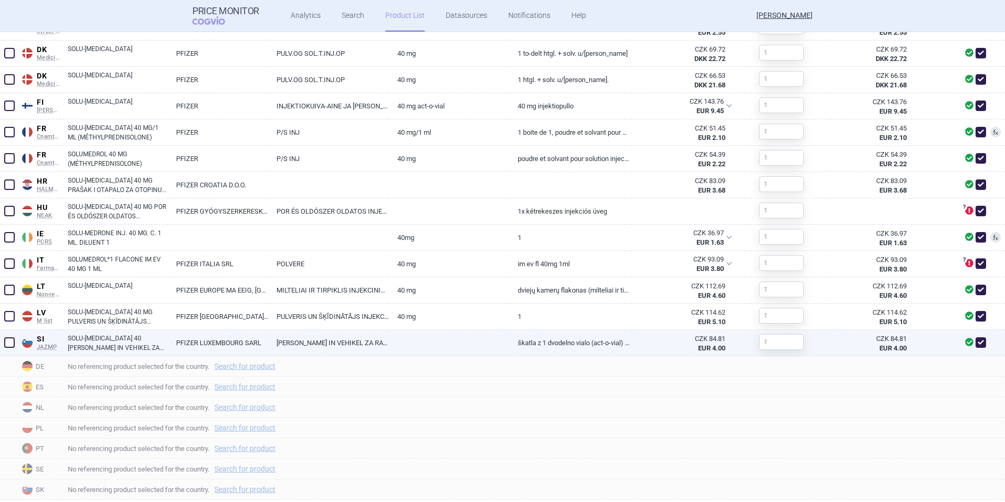
scroll to position [480, 0]
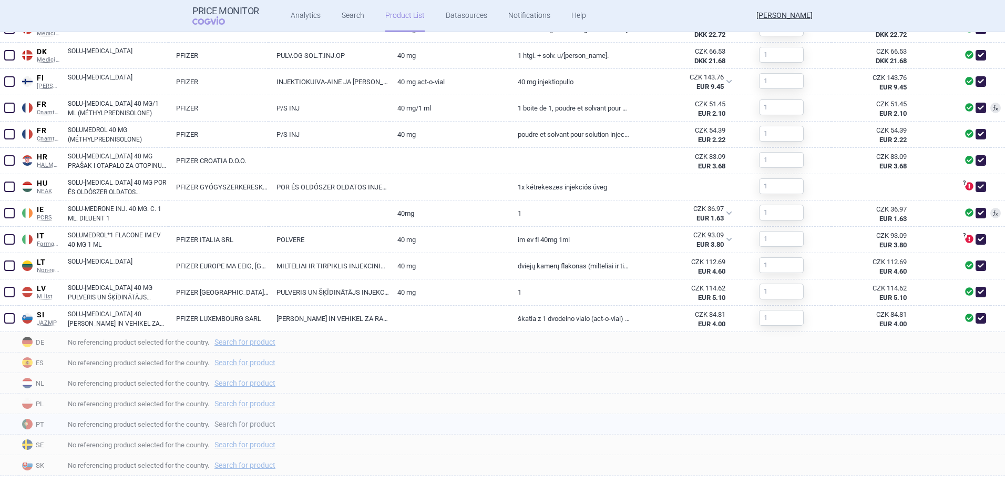
click at [242, 425] on link "Search for product" at bounding box center [245, 423] width 61 height 7
select select "country"
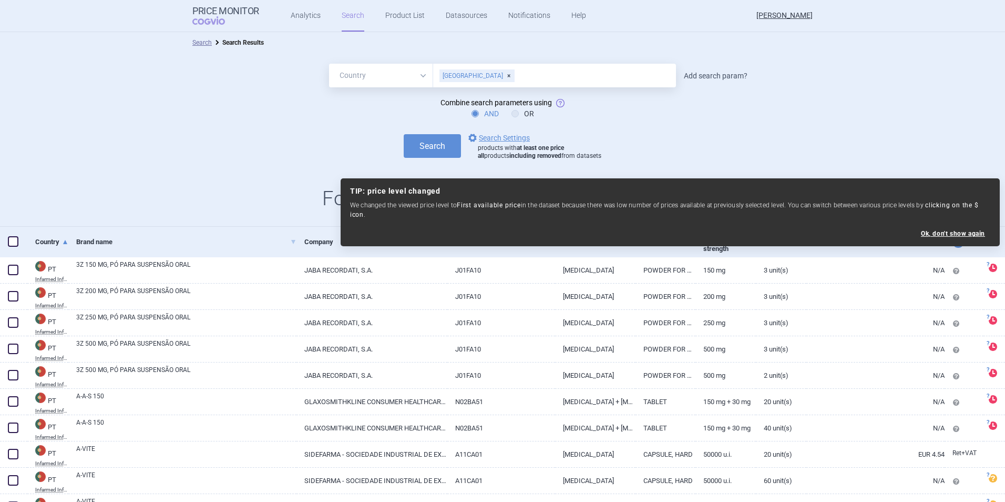
click at [732, 78] on link "Add search param?" at bounding box center [716, 75] width 64 height 7
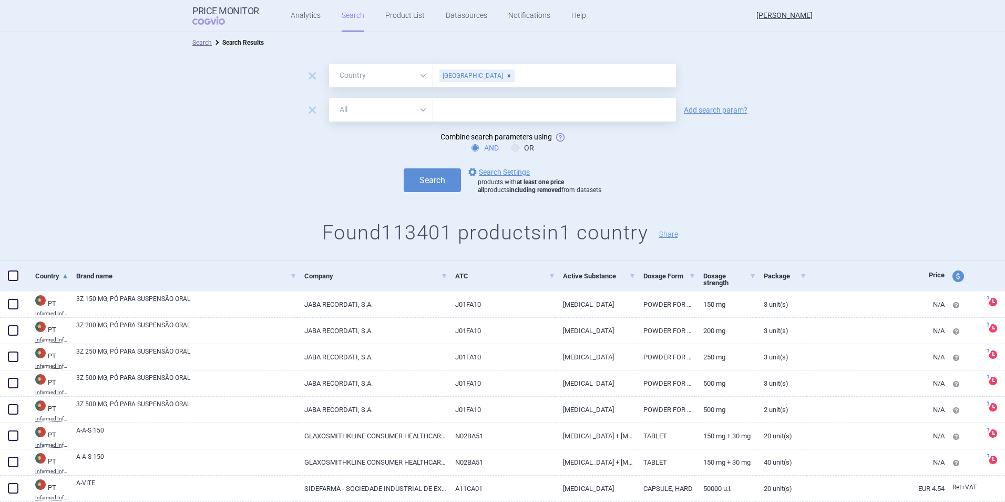
click at [482, 109] on input "text" at bounding box center [554, 110] width 243 height 24
click at [404, 168] on button "Search" at bounding box center [432, 180] width 57 height 24
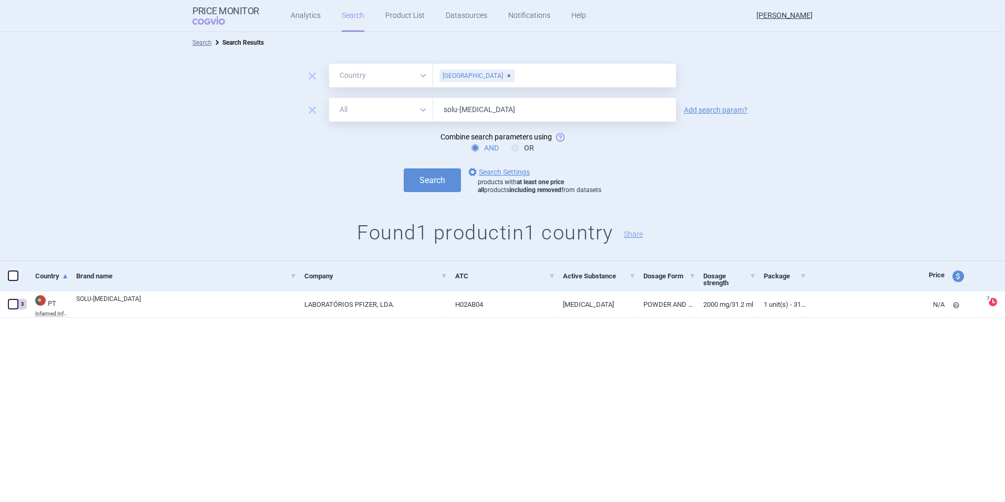
click at [517, 110] on input "solu-[MEDICAL_DATA]" at bounding box center [554, 110] width 243 height 24
type input "[MEDICAL_DATA]"
click at [404, 168] on button "Search" at bounding box center [432, 180] width 57 height 24
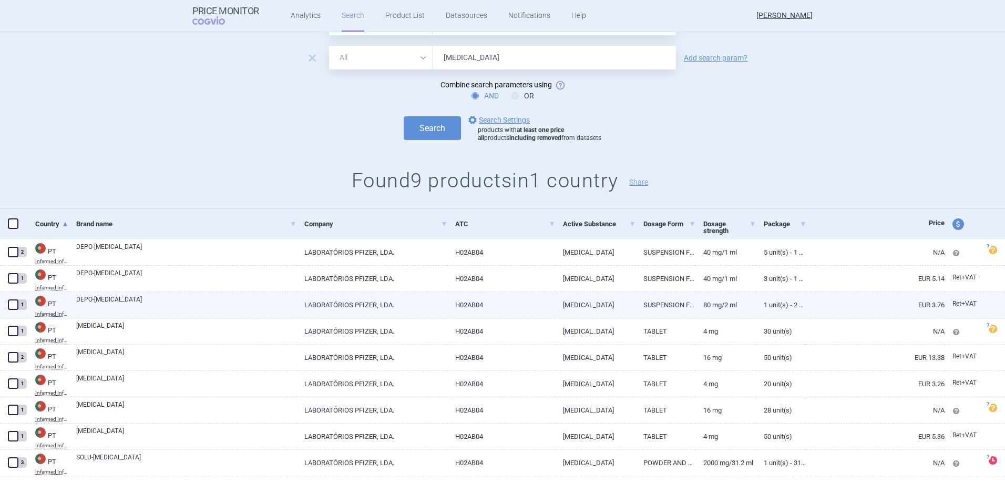
scroll to position [60, 0]
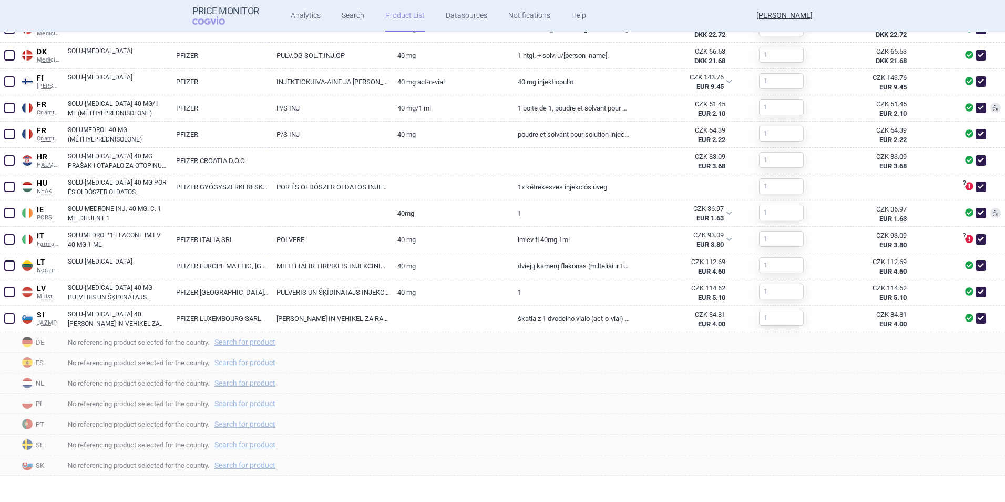
scroll to position [474, 0]
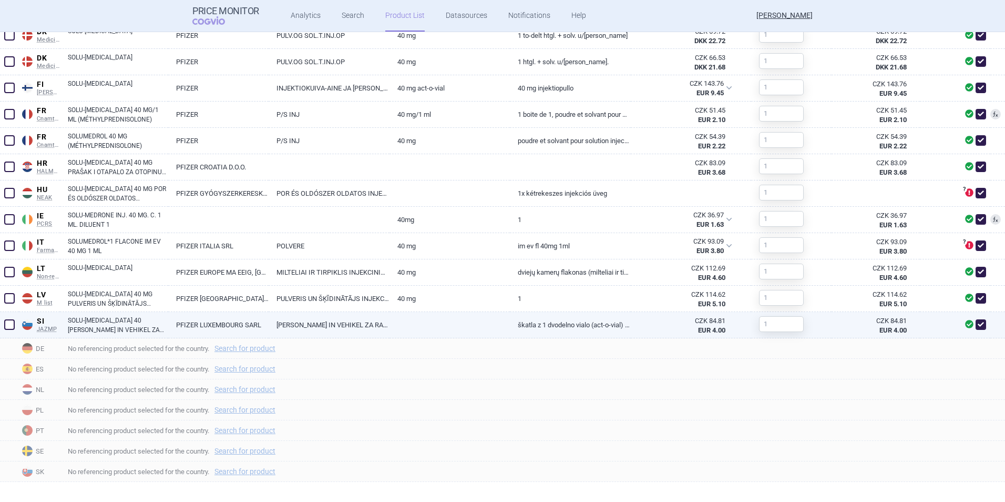
click at [215, 329] on link "PFIZER LUXEMBOURG SARL" at bounding box center [218, 325] width 100 height 26
select select "EUR"
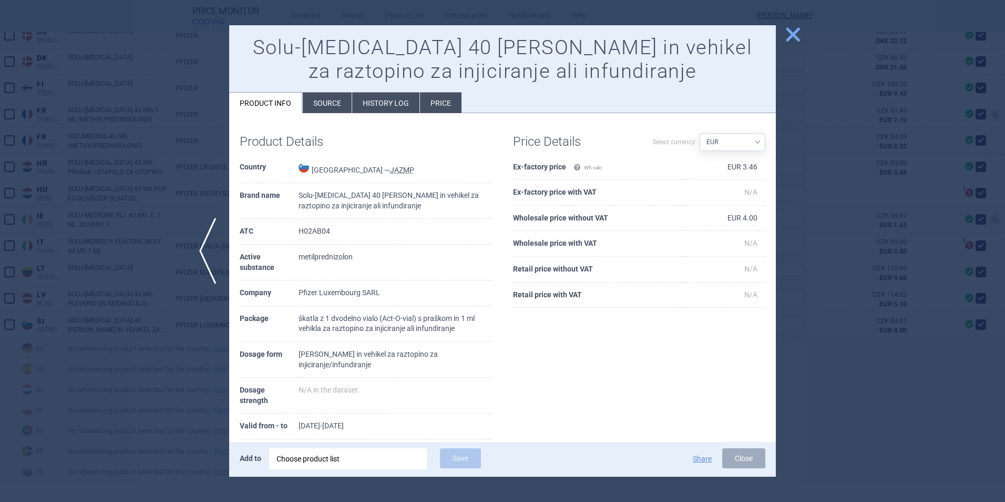
click at [381, 101] on li "History log" at bounding box center [385, 103] width 67 height 21
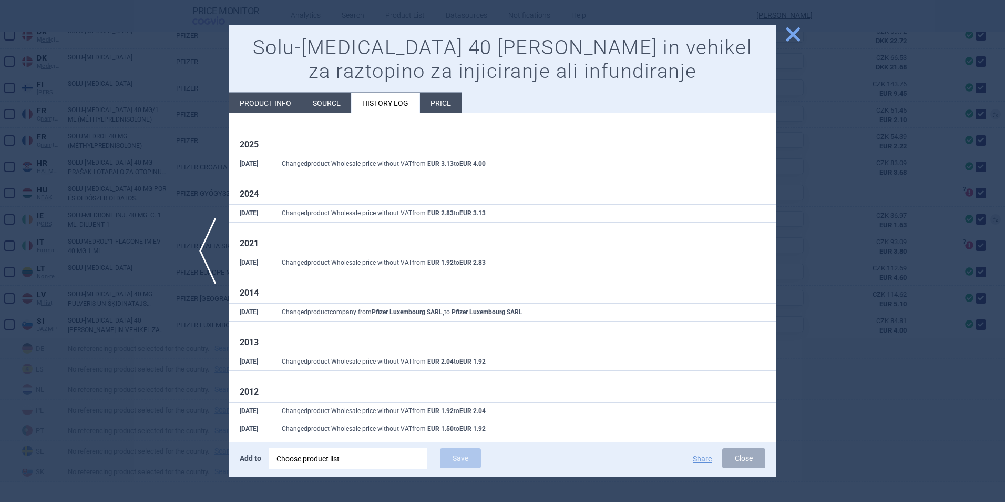
click at [793, 31] on span "close" at bounding box center [793, 34] width 18 height 18
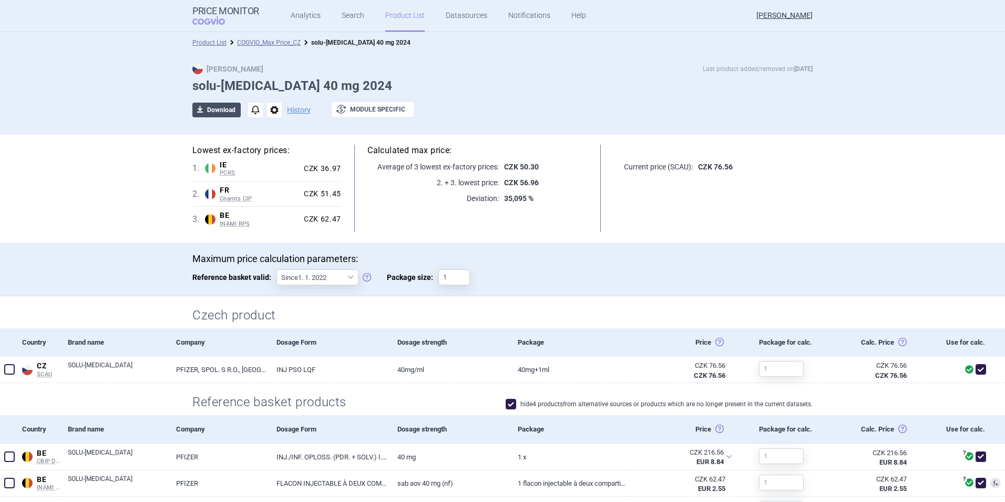
click at [218, 110] on button "download Download" at bounding box center [216, 110] width 48 height 15
select select "EUR"
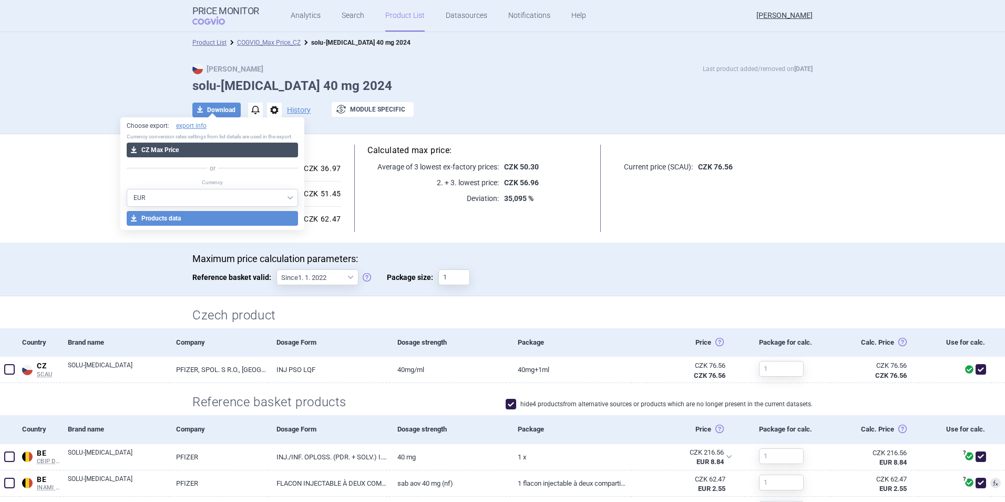
click at [210, 149] on button "download CZ Max Price" at bounding box center [213, 149] width 172 height 15
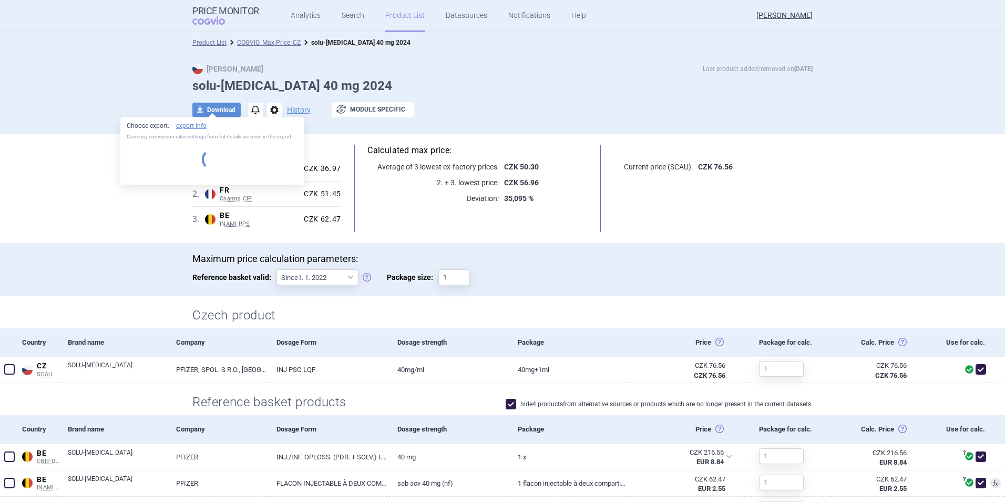
select select "EUR"
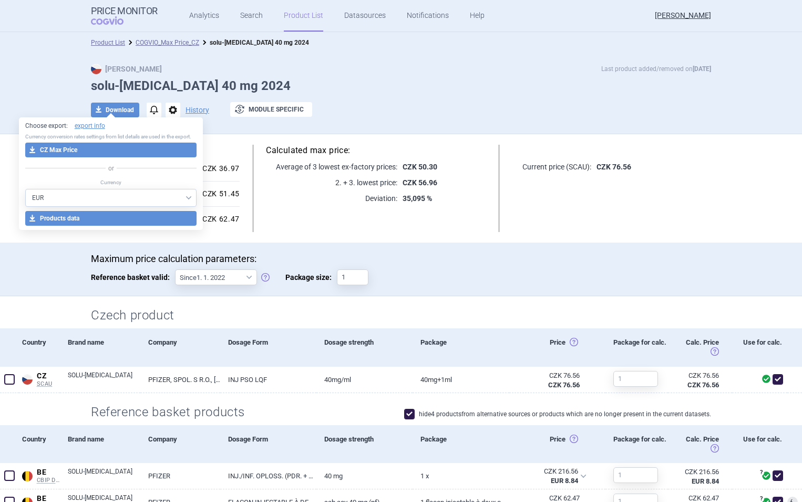
click at [299, 16] on link "Product List" at bounding box center [303, 16] width 39 height 32
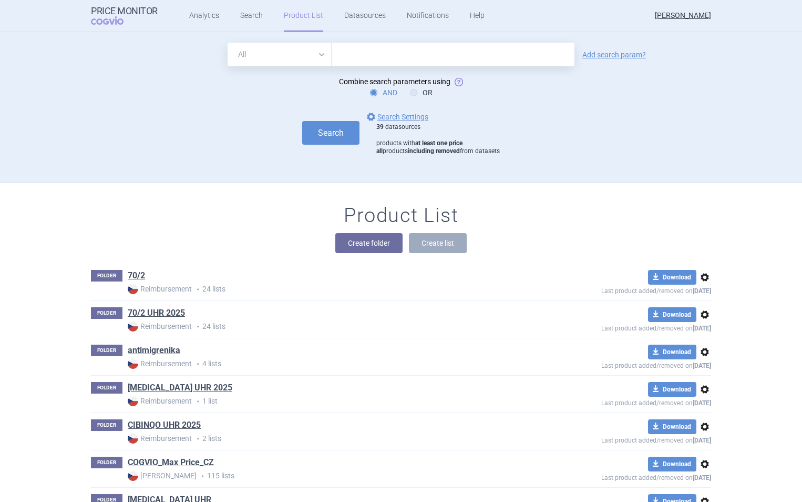
scroll to position [150, 0]
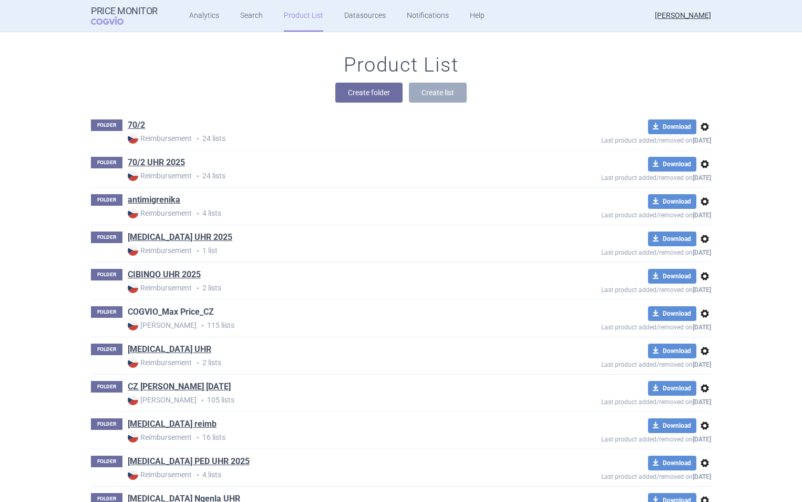
click at [171, 308] on link "COGVIO_Max Price_CZ" at bounding box center [171, 312] width 86 height 12
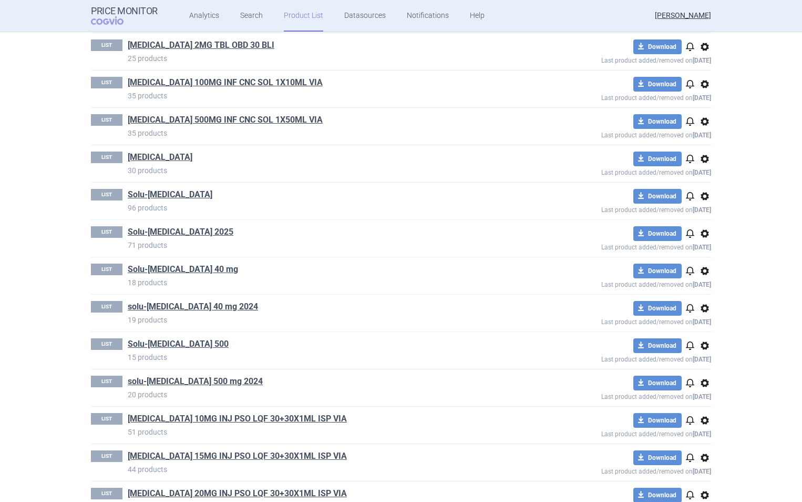
scroll to position [2958, 0]
click at [159, 380] on link "solu-[MEDICAL_DATA] 500 mg 2024" at bounding box center [195, 381] width 135 height 12
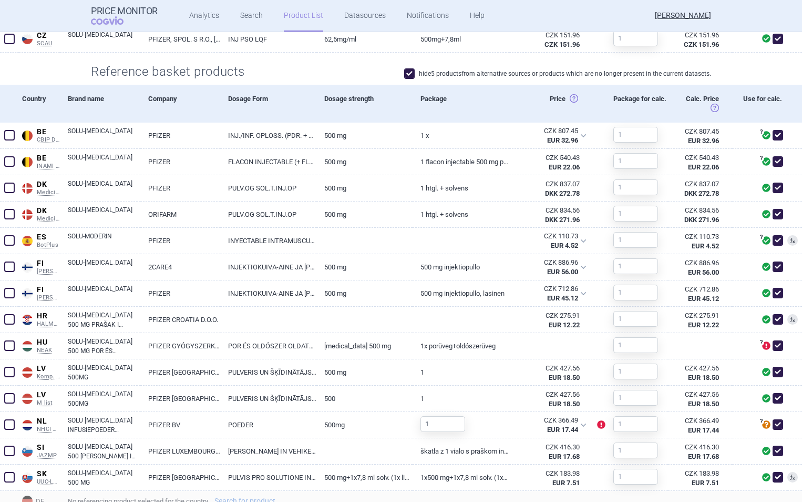
scroll to position [341, 0]
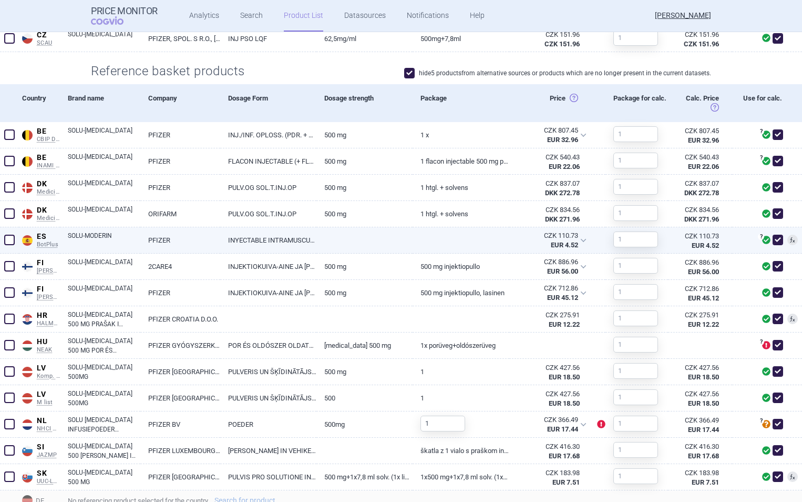
click at [165, 240] on link "PFIZER" at bounding box center [180, 240] width 80 height 26
select select "EUR"
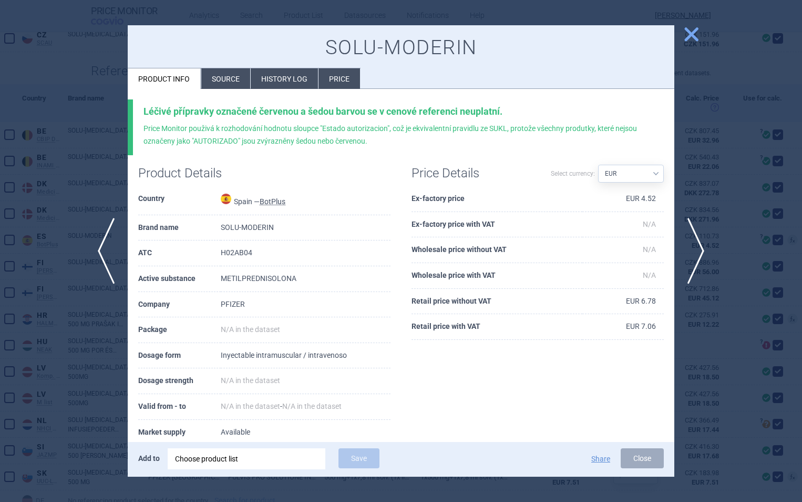
click at [692, 32] on span "close" at bounding box center [691, 34] width 18 height 18
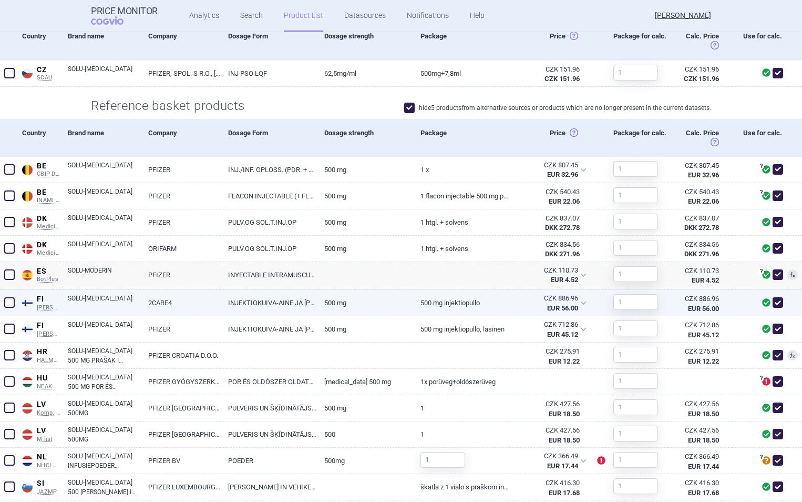
scroll to position [307, 0]
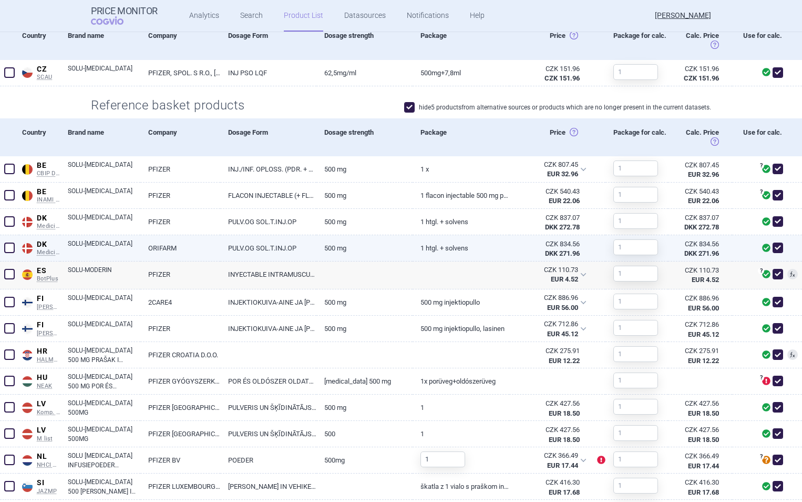
click at [11, 244] on span at bounding box center [9, 247] width 11 height 11
checkbox input "true"
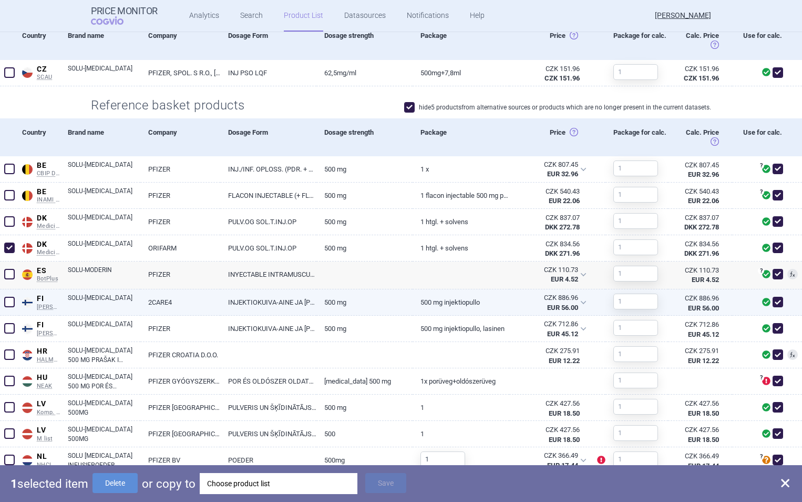
click at [9, 303] on span at bounding box center [9, 302] width 11 height 11
checkbox input "true"
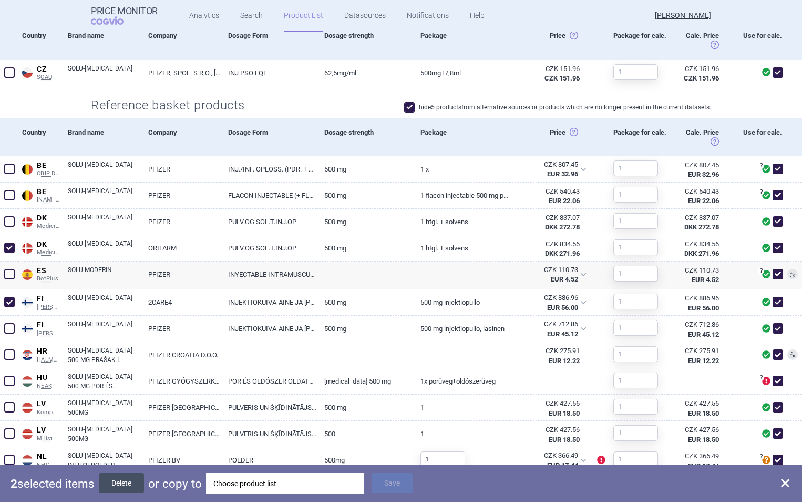
click at [130, 485] on button "Delete" at bounding box center [121, 483] width 45 height 20
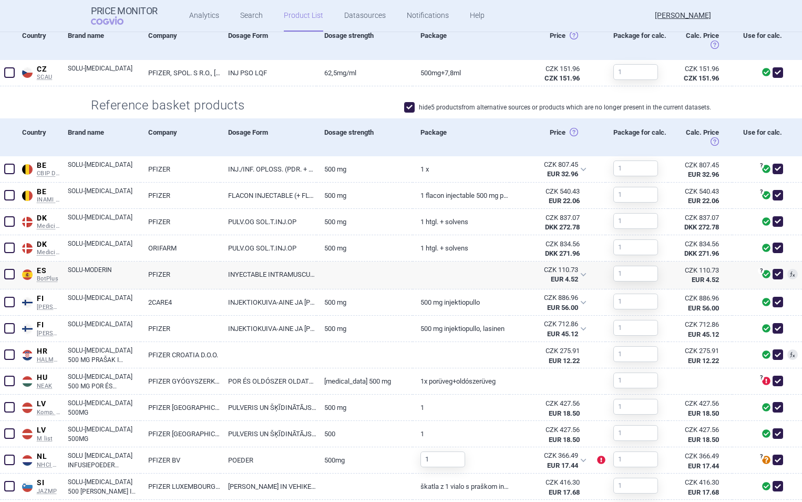
checkbox input "false"
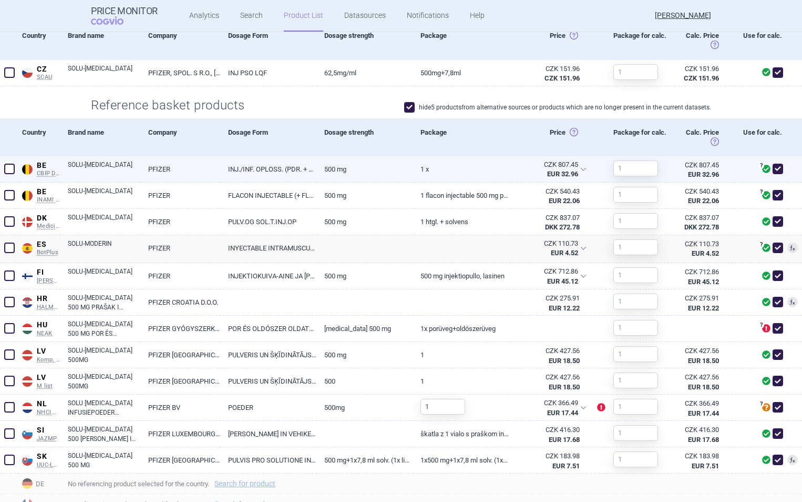
click at [175, 168] on link "PFIZER" at bounding box center [180, 169] width 80 height 26
select select "EUR"
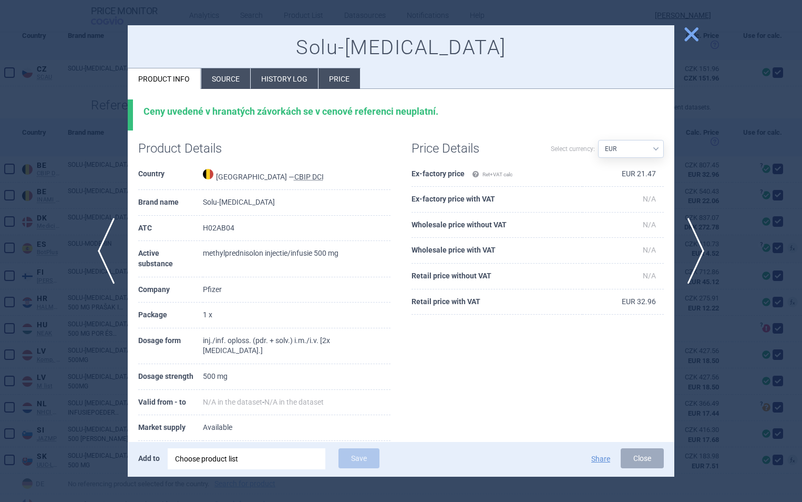
click at [692, 35] on span "close" at bounding box center [691, 34] width 18 height 18
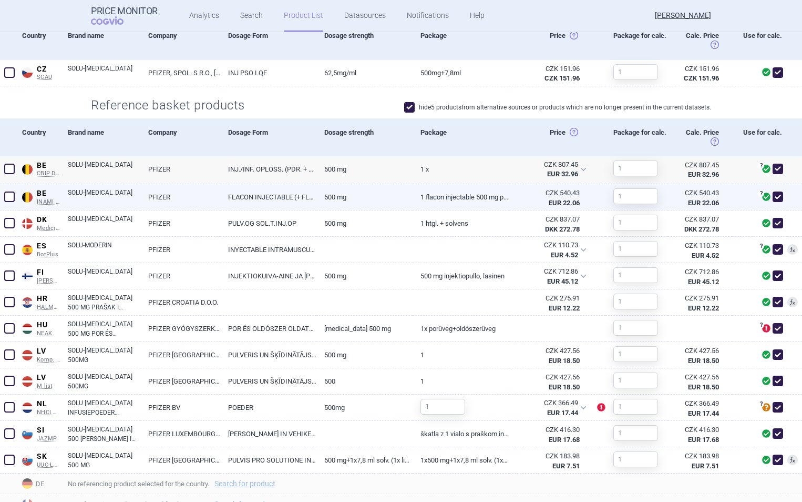
click at [222, 199] on link "FLACON INJECTABLE (+ FLACON INJECTABLE)" at bounding box center [268, 197] width 96 height 26
select select "EUR"
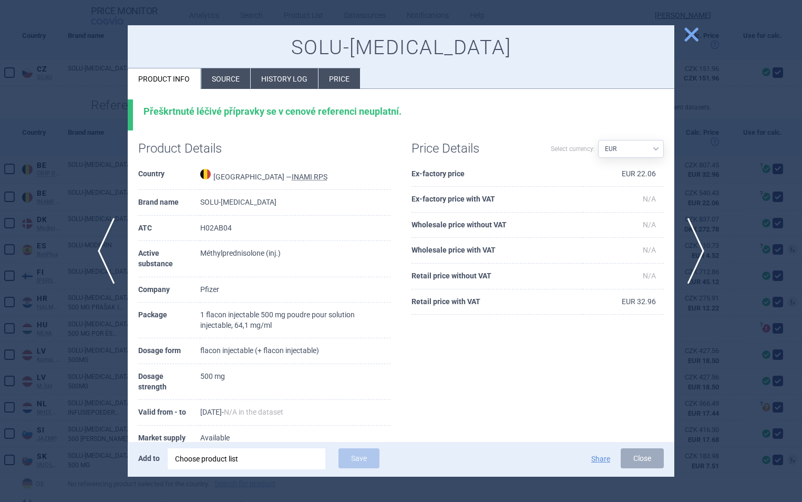
click at [280, 77] on li "History log" at bounding box center [284, 78] width 67 height 21
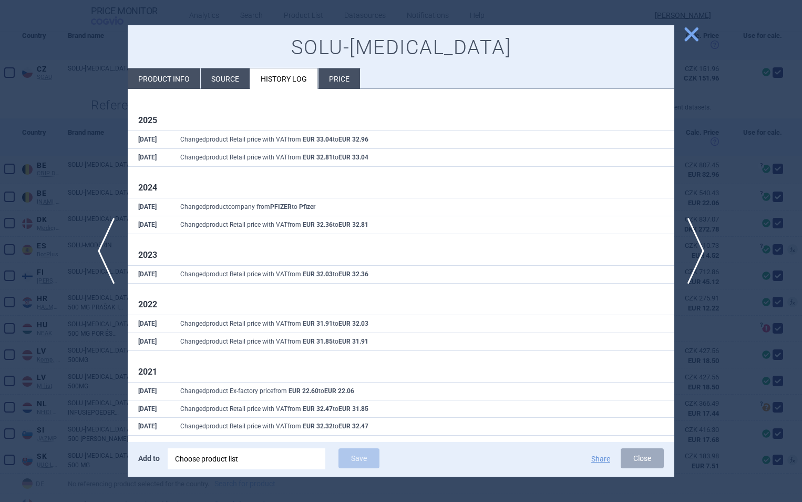
click at [685, 32] on span "close" at bounding box center [691, 34] width 18 height 18
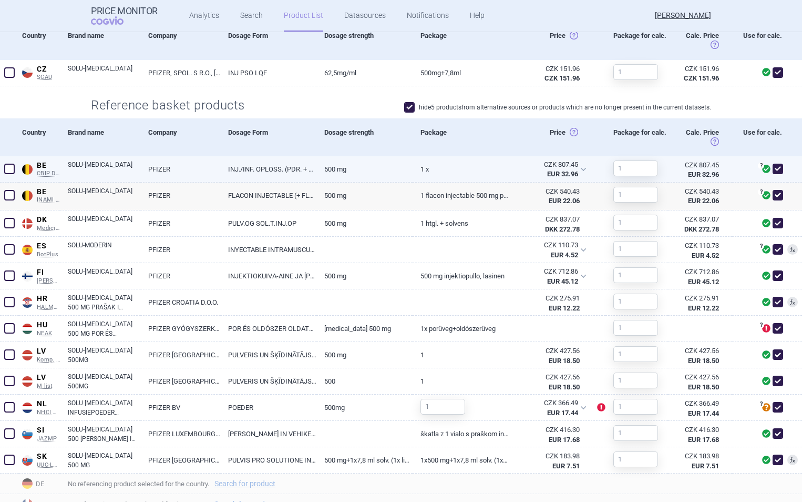
click at [8, 168] on span at bounding box center [9, 169] width 11 height 11
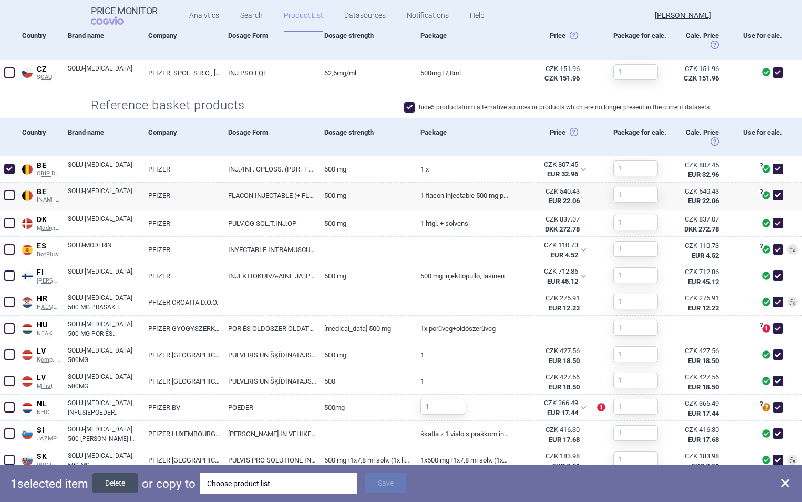
click at [121, 480] on button "Delete" at bounding box center [115, 483] width 45 height 20
checkbox input "false"
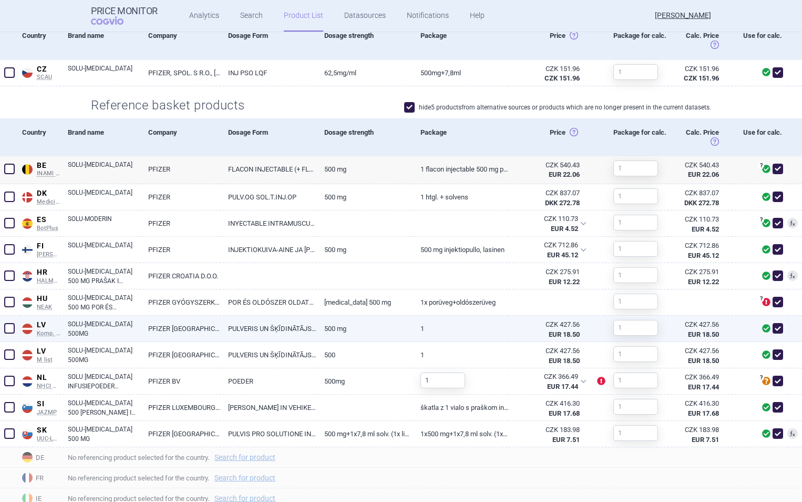
scroll to position [442, 0]
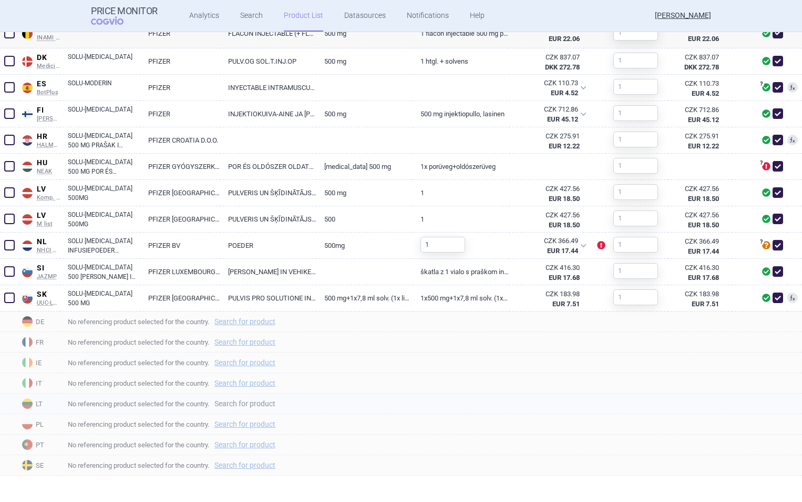
click at [254, 402] on link "Search for product" at bounding box center [245, 403] width 61 height 7
select select "country"
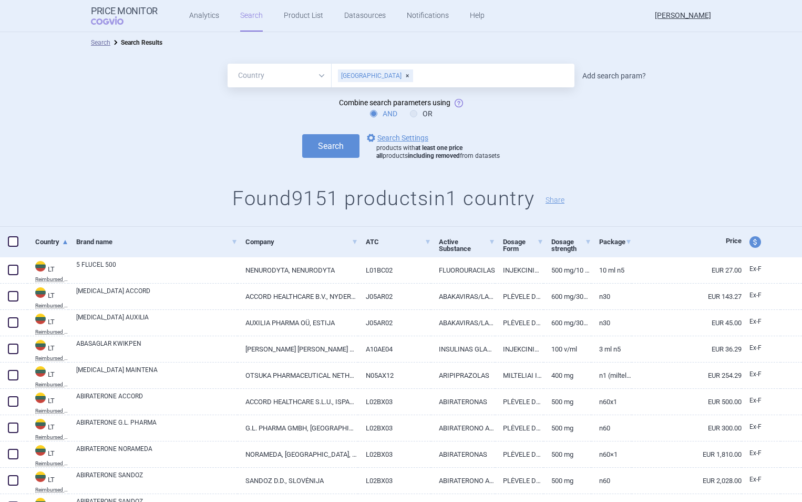
click at [598, 76] on link "Add search param?" at bounding box center [615, 75] width 64 height 7
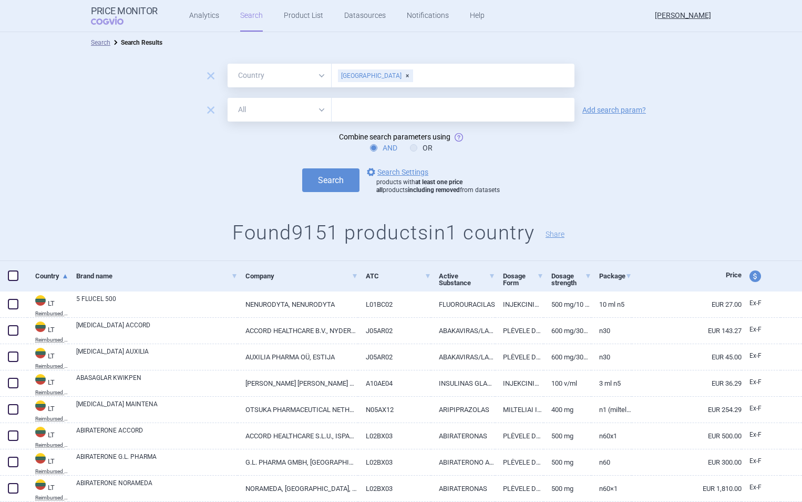
click at [381, 104] on input "text" at bounding box center [453, 110] width 243 height 24
type input "[MEDICAL_DATA]"
click at [302, 168] on button "Search" at bounding box center [330, 180] width 57 height 24
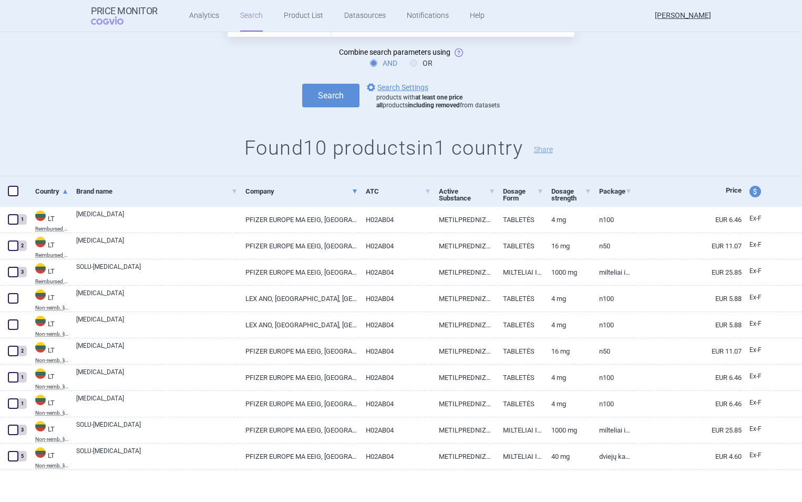
scroll to position [87, 0]
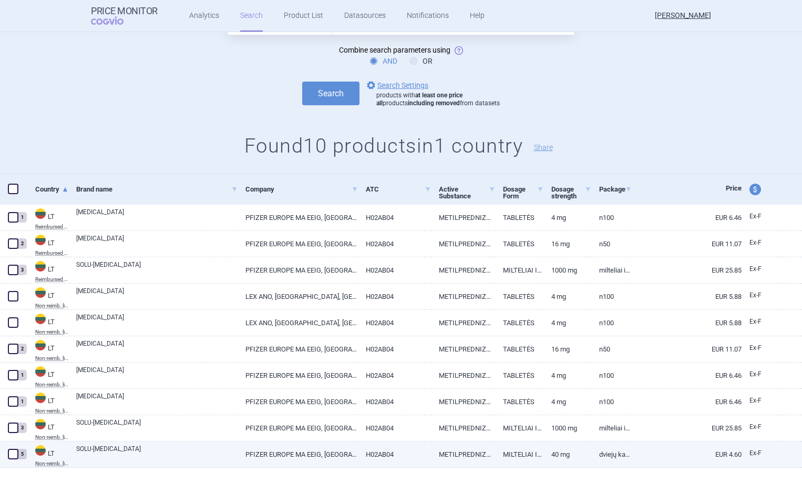
click at [262, 451] on link "PFIZER EUROPE MA EEIG, [GEOGRAPHIC_DATA]" at bounding box center [298, 454] width 120 height 26
select select "EUR"
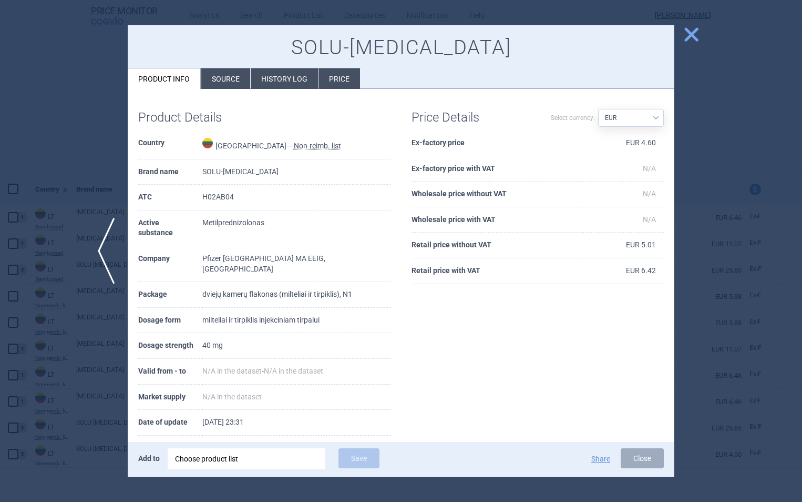
click at [279, 80] on li "History log" at bounding box center [284, 78] width 67 height 21
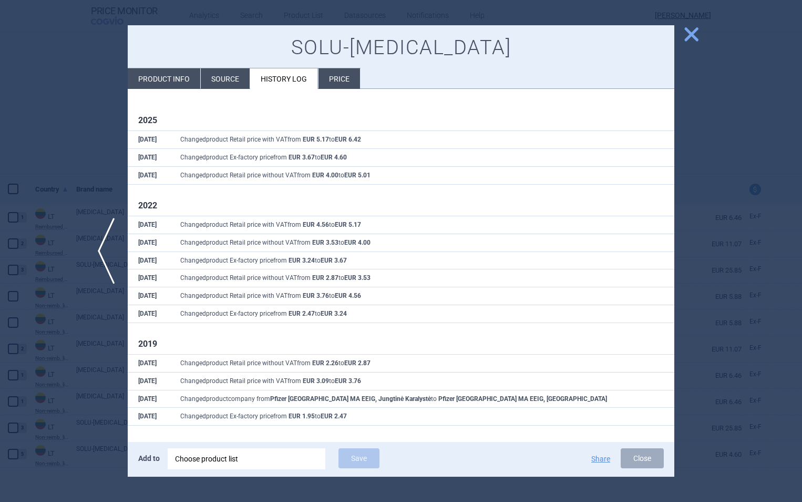
click at [688, 32] on span "close" at bounding box center [691, 34] width 18 height 18
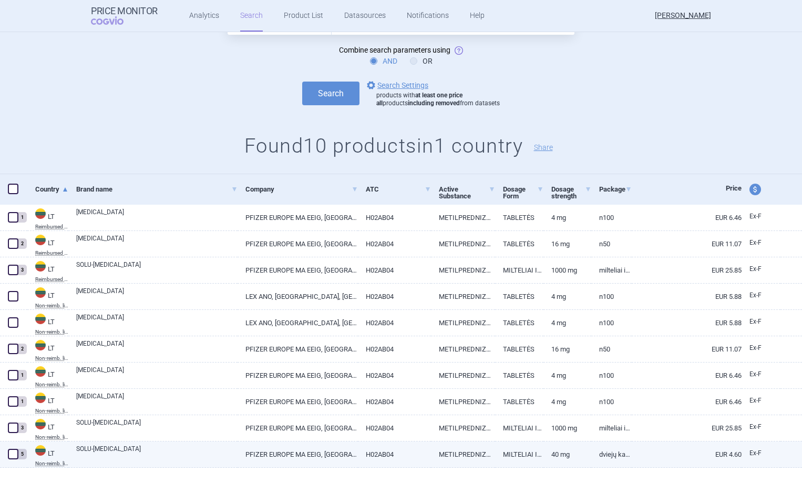
click at [340, 448] on link "PFIZER EUROPE MA EEIG, [GEOGRAPHIC_DATA]" at bounding box center [298, 454] width 120 height 26
select select "EUR"
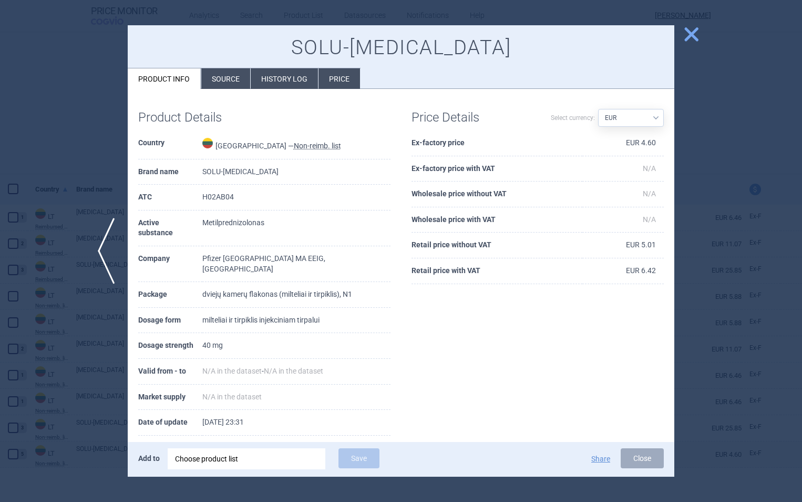
click at [695, 32] on span "close" at bounding box center [691, 34] width 18 height 18
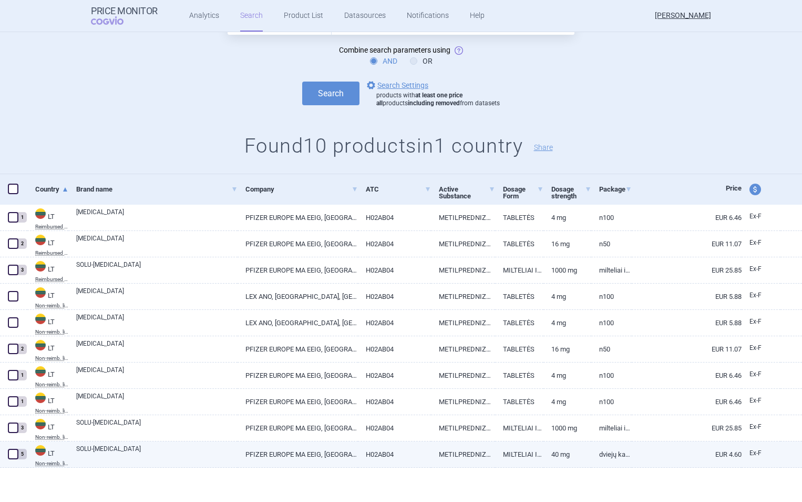
click at [613, 453] on link "dviejų kamerų flakonas (milteliai ir tirpiklis), N1" at bounding box center [612, 454] width 40 height 26
select select "EUR"
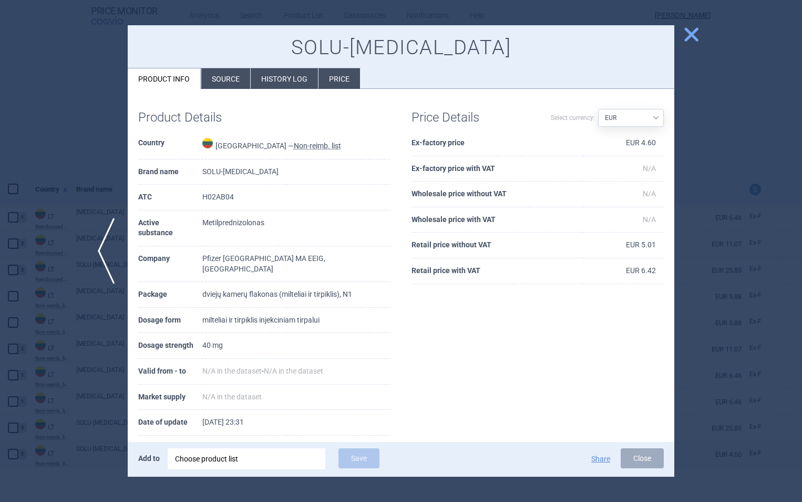
click at [209, 282] on td "dviejų kamerų flakonas (milteliai ir tirpiklis), N1" at bounding box center [296, 295] width 188 height 26
drag, startPoint x: 210, startPoint y: 274, endPoint x: 377, endPoint y: 273, distance: 166.7
click at [377, 282] on td "dviejų kamerų flakonas (milteliai ir tirpiklis), N1" at bounding box center [296, 295] width 188 height 26
copy td "dviejų kamerų flakonas (milteliai ir tirpiklis), N1"
click at [688, 35] on span "close" at bounding box center [691, 34] width 18 height 18
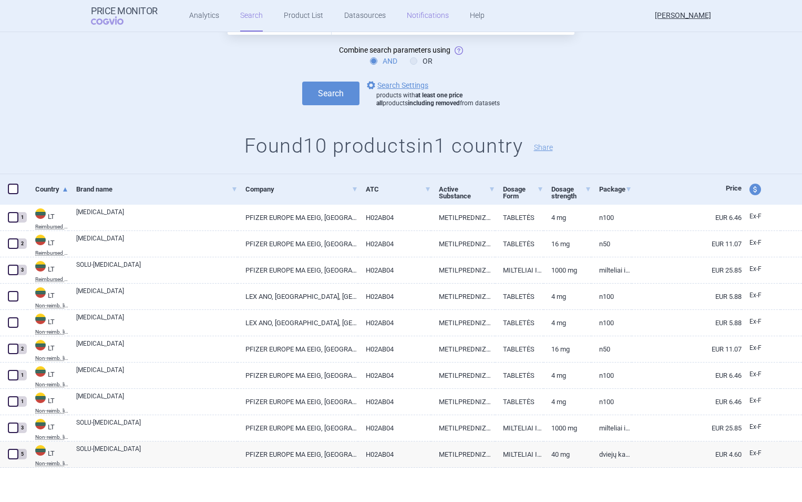
select select "EUR"
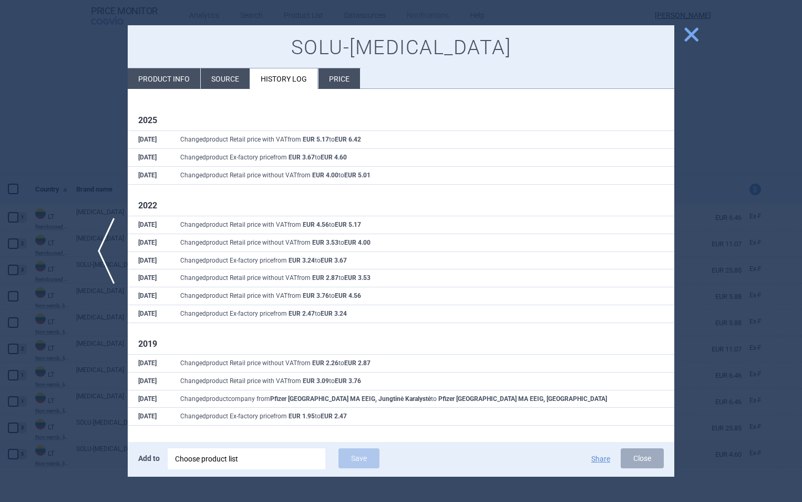
select select "EUR"
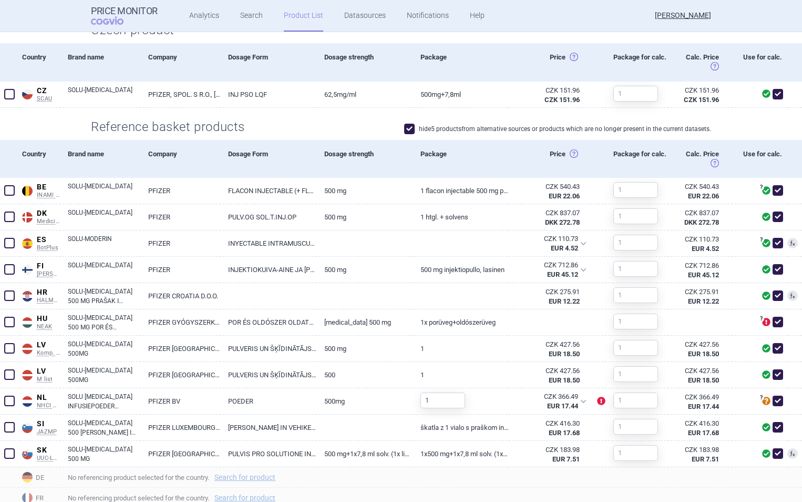
scroll to position [291, 0]
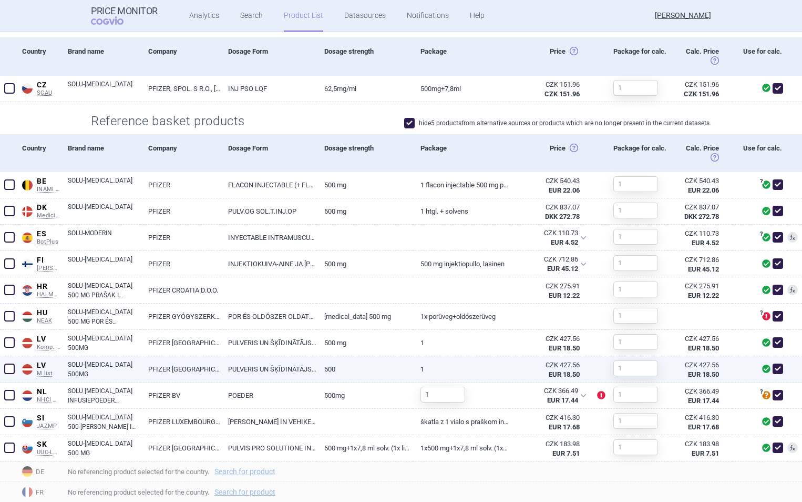
click at [165, 365] on link "PFIZER [GEOGRAPHIC_DATA] MA EEIG, [GEOGRAPHIC_DATA]" at bounding box center [180, 369] width 80 height 26
select select "EUR"
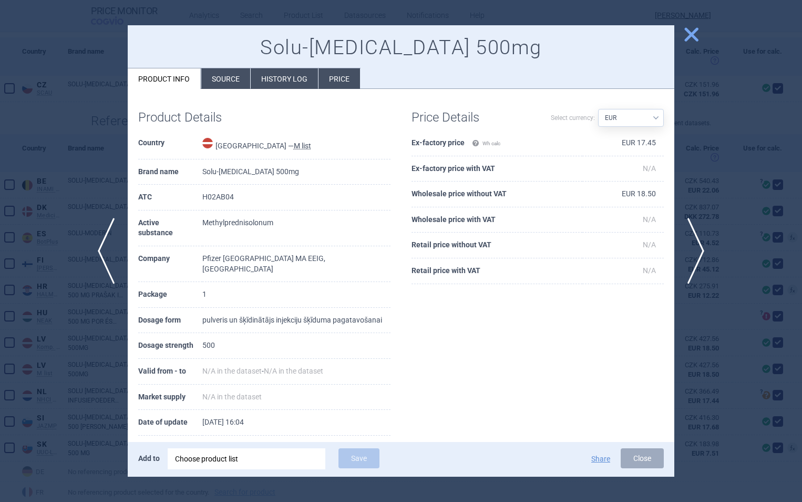
click at [293, 78] on li "History log" at bounding box center [284, 78] width 67 height 21
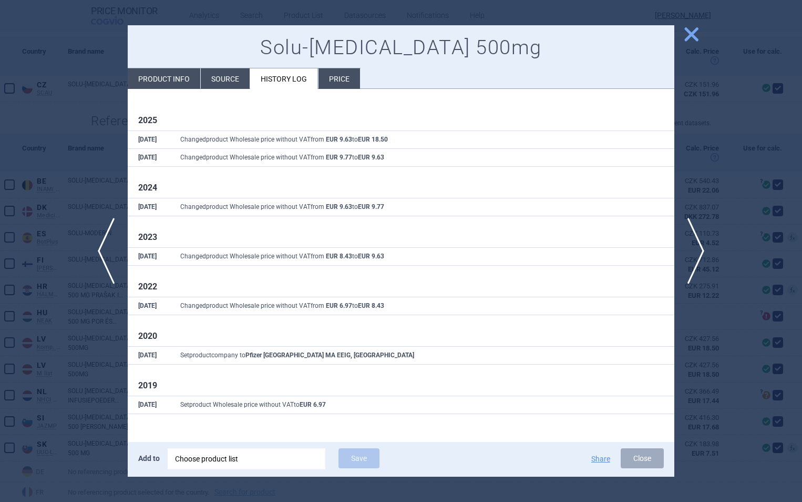
click at [686, 31] on span "close" at bounding box center [691, 34] width 18 height 18
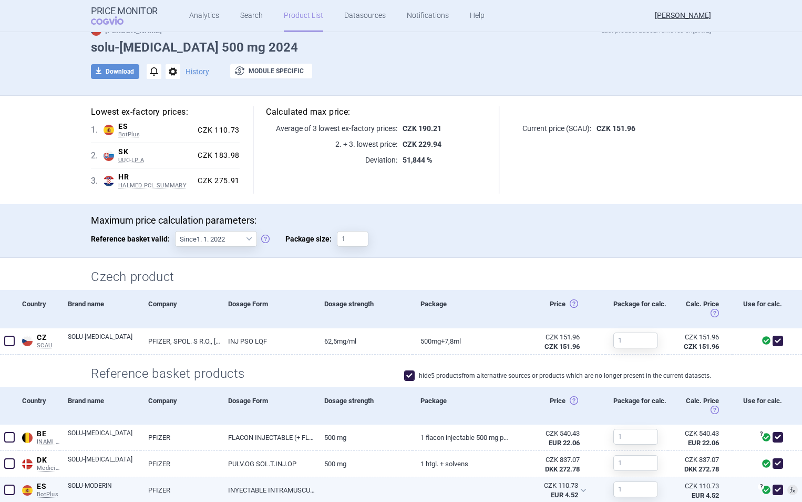
scroll to position [45, 0]
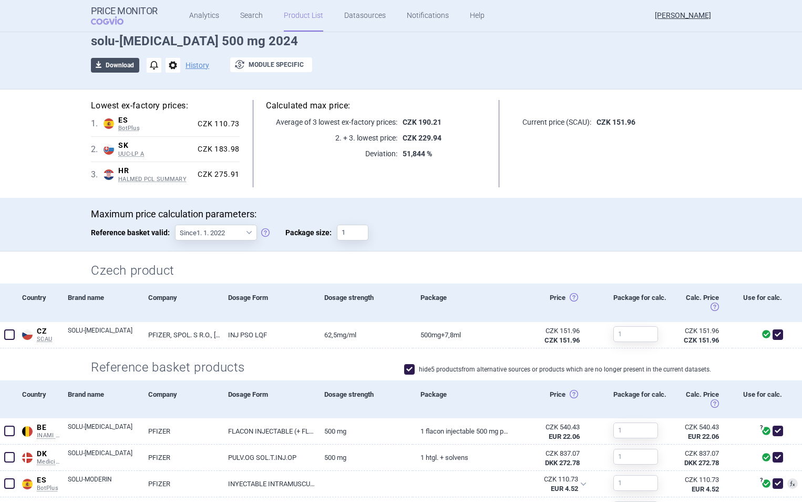
click at [109, 68] on button "download Download" at bounding box center [115, 65] width 48 height 15
select select "EUR"
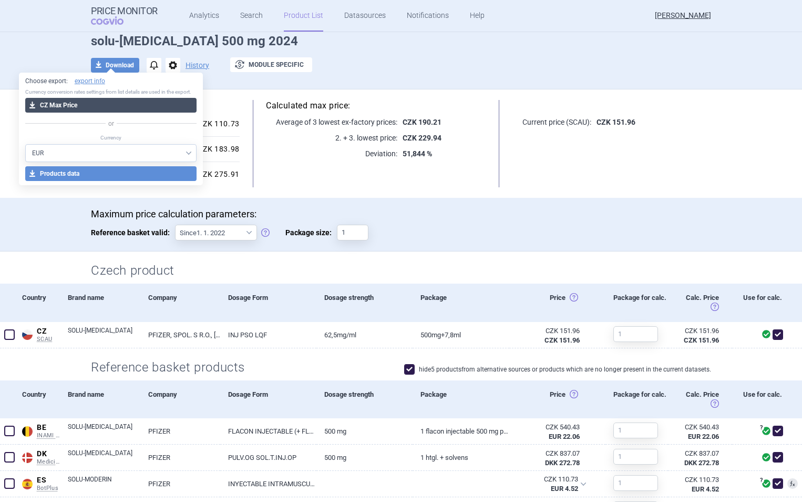
click at [123, 106] on button "download CZ Max Price" at bounding box center [111, 105] width 172 height 15
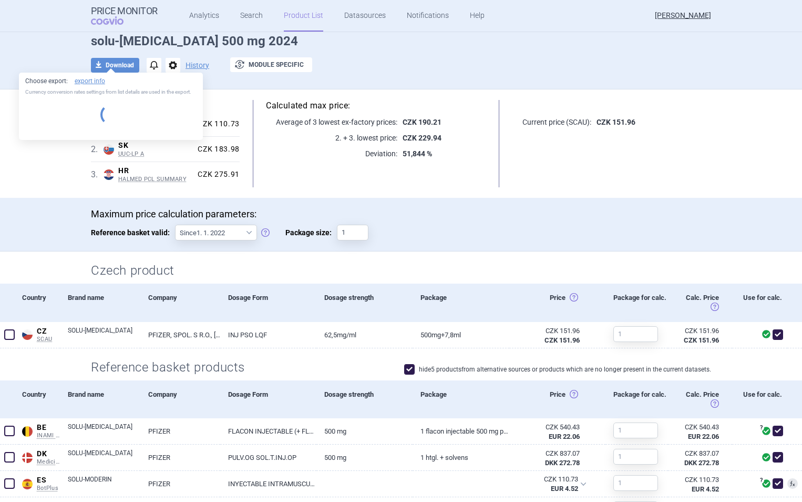
select select "EUR"
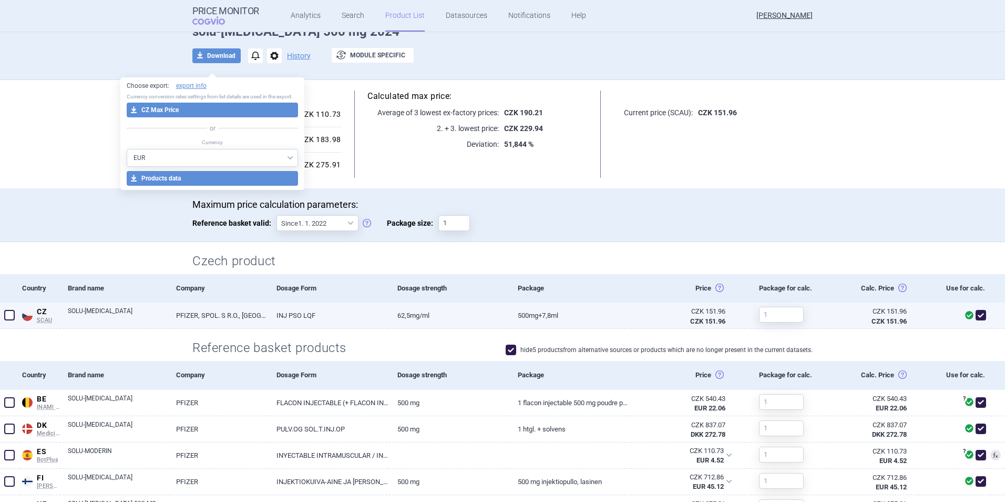
scroll to position [0, 0]
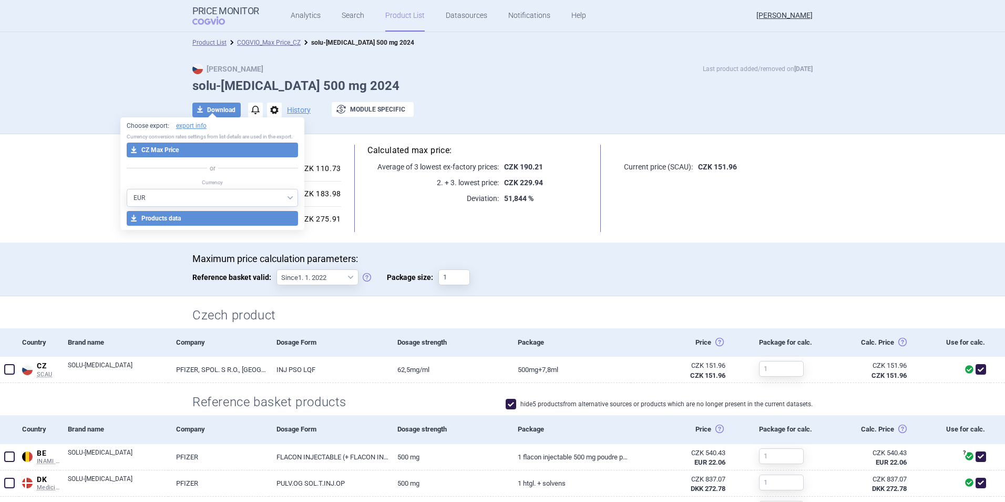
click at [402, 11] on link "Product List" at bounding box center [404, 16] width 39 height 32
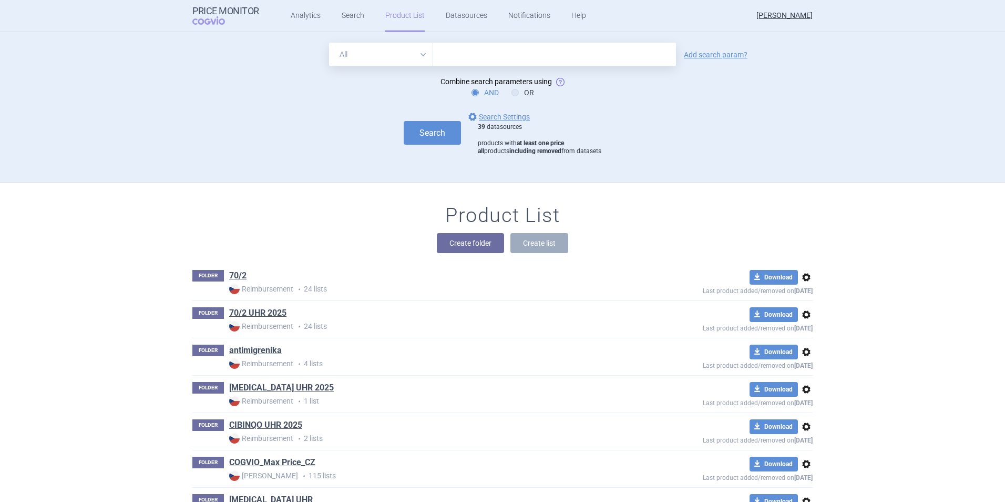
scroll to position [150, 0]
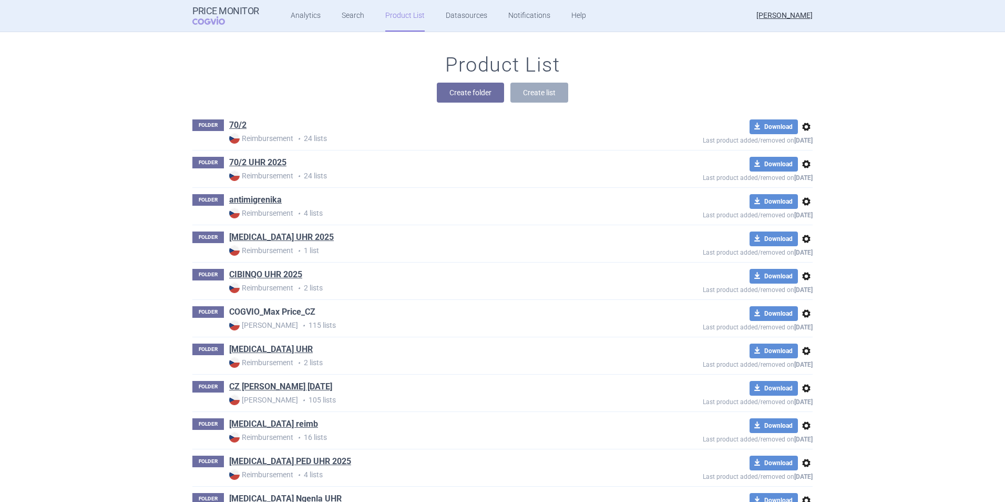
click at [267, 312] on link "COGVIO_Max Price_CZ" at bounding box center [272, 312] width 86 height 12
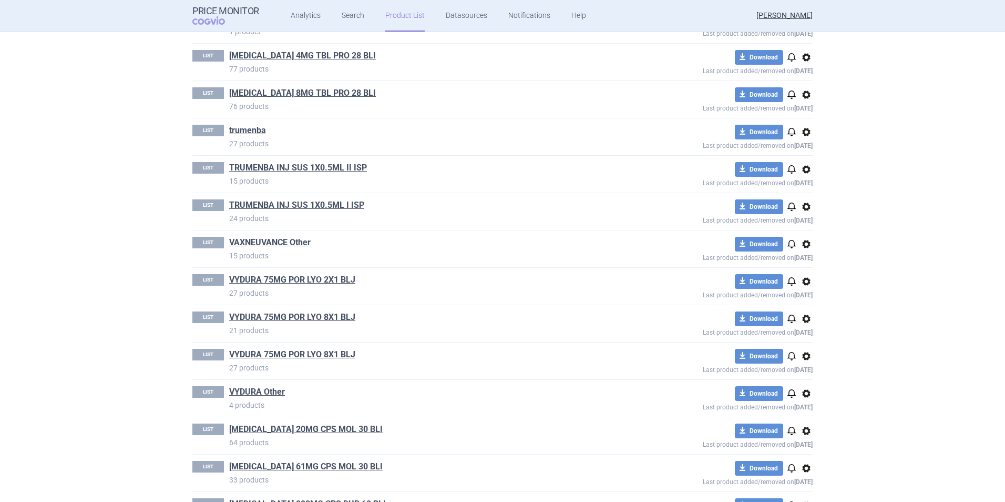
scroll to position [3656, 0]
click at [398, 15] on link "Product List" at bounding box center [404, 16] width 39 height 32
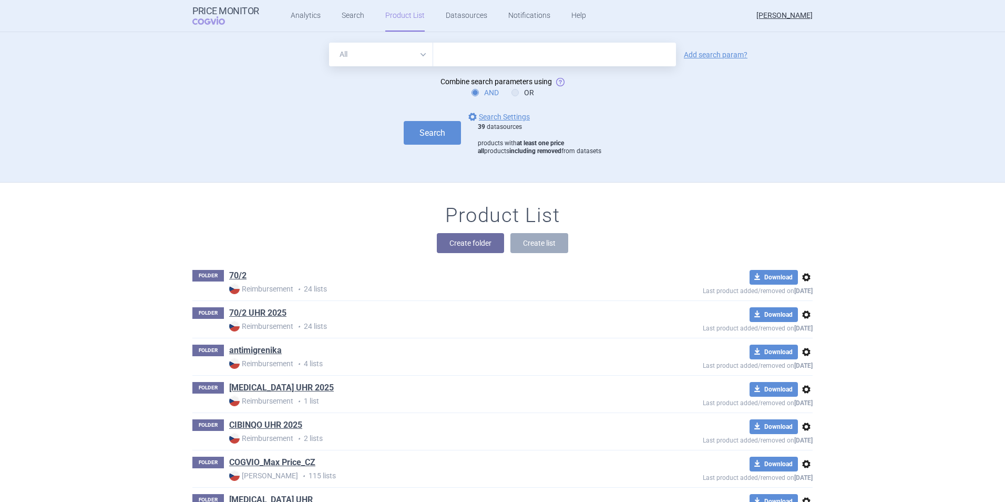
scroll to position [150, 0]
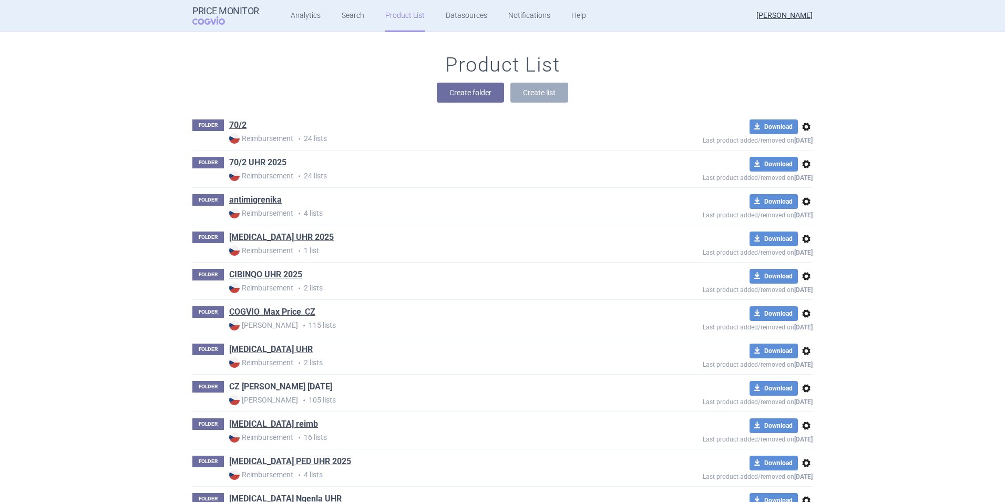
click at [279, 388] on link "CZ [PERSON_NAME] [DATE]" at bounding box center [280, 387] width 103 height 12
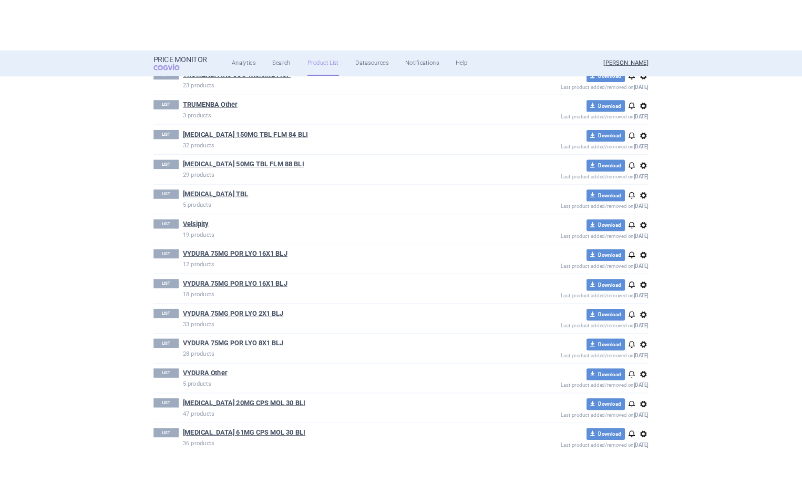
scroll to position [3082, 0]
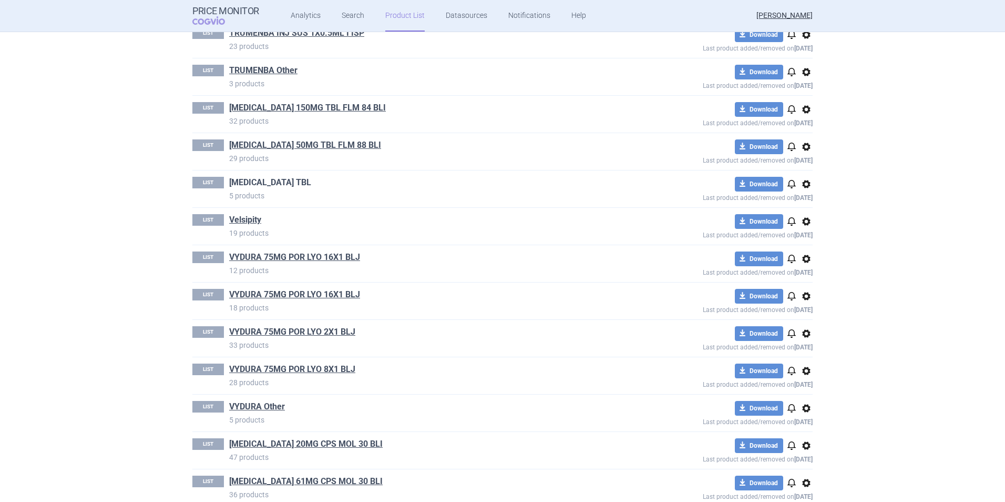
click at [253, 178] on link "[MEDICAL_DATA] TBL" at bounding box center [270, 183] width 82 height 12
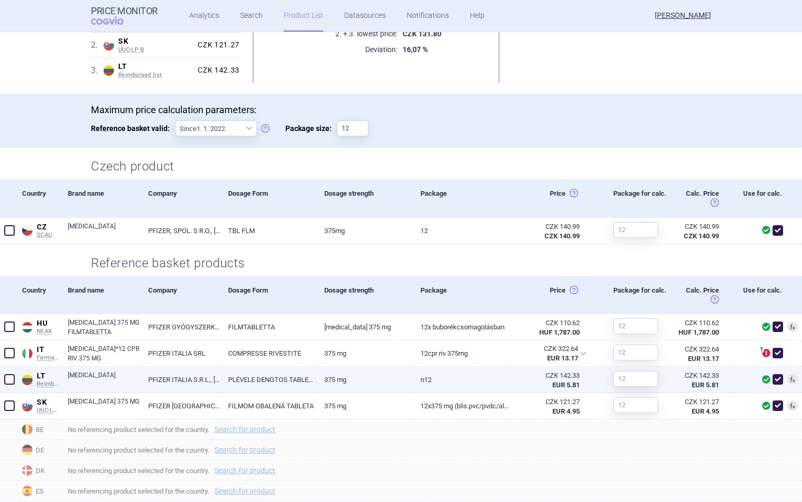
scroll to position [149, 0]
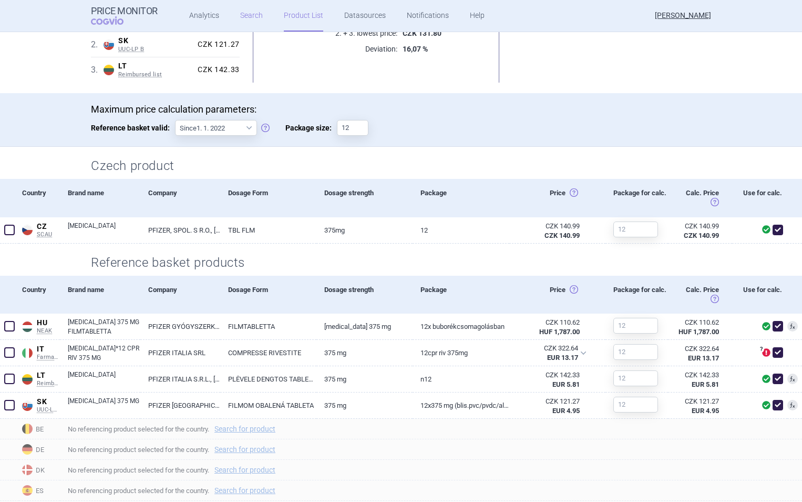
click at [246, 14] on link "Search" at bounding box center [251, 16] width 23 height 32
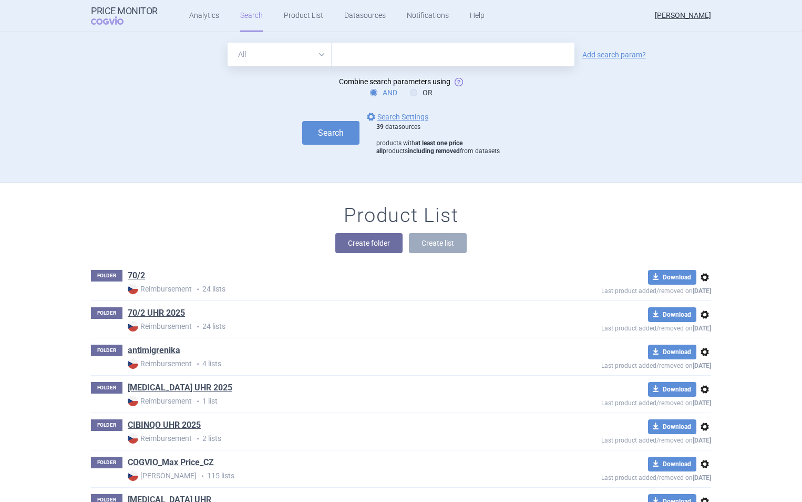
click at [359, 52] on input "text" at bounding box center [453, 55] width 243 height 24
type input "[MEDICAL_DATA]"
click button "Search" at bounding box center [330, 133] width 57 height 24
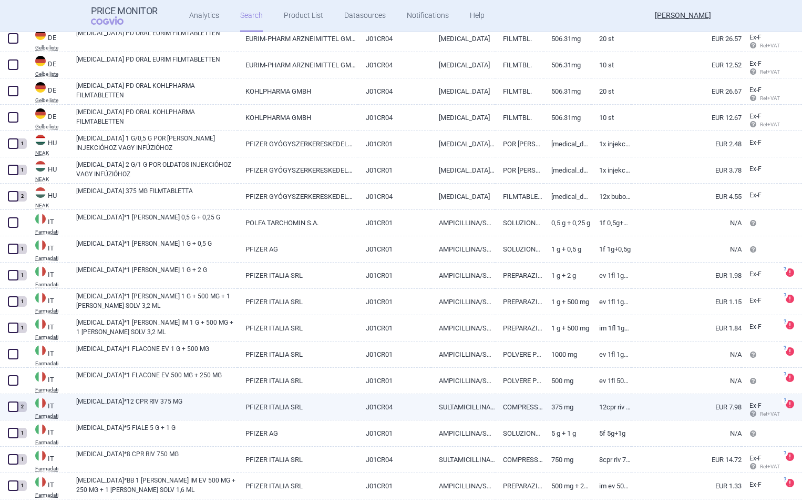
scroll to position [722, 0]
click at [284, 406] on link "PFIZER ITALIA SRL" at bounding box center [298, 406] width 120 height 26
select select "EUR"
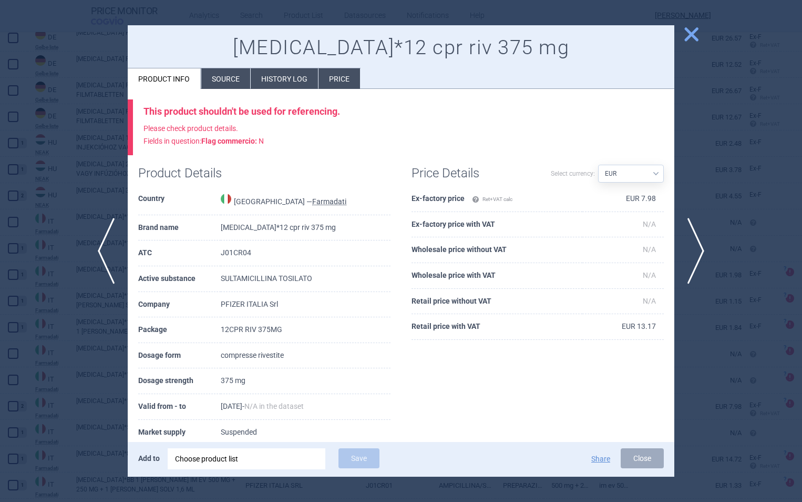
click at [692, 34] on span "close" at bounding box center [691, 34] width 18 height 18
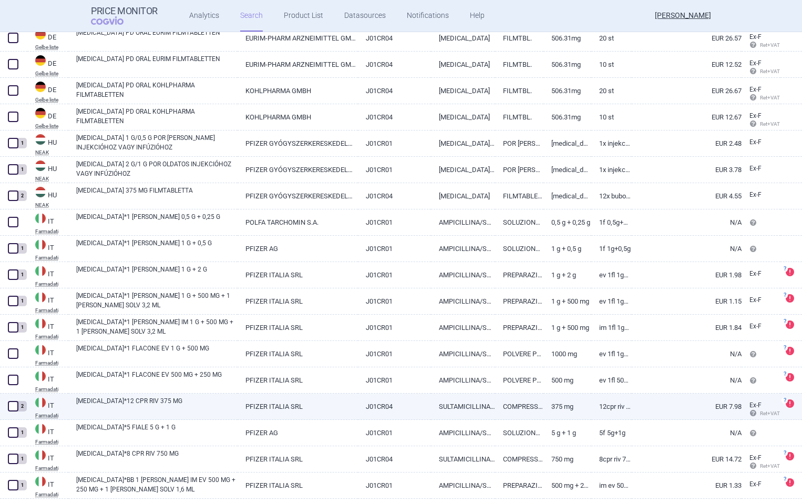
click at [137, 402] on link "[MEDICAL_DATA]*12 CPR RIV 375 MG" at bounding box center [156, 405] width 161 height 19
select select "EUR"
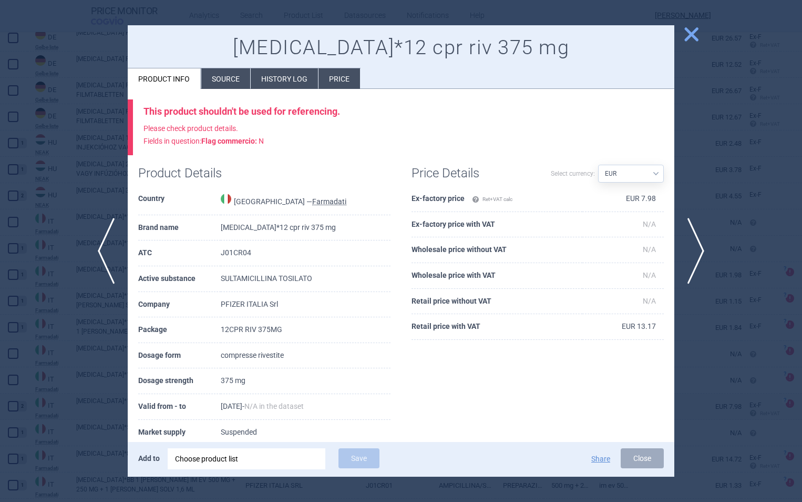
click at [695, 30] on span "close" at bounding box center [691, 34] width 18 height 18
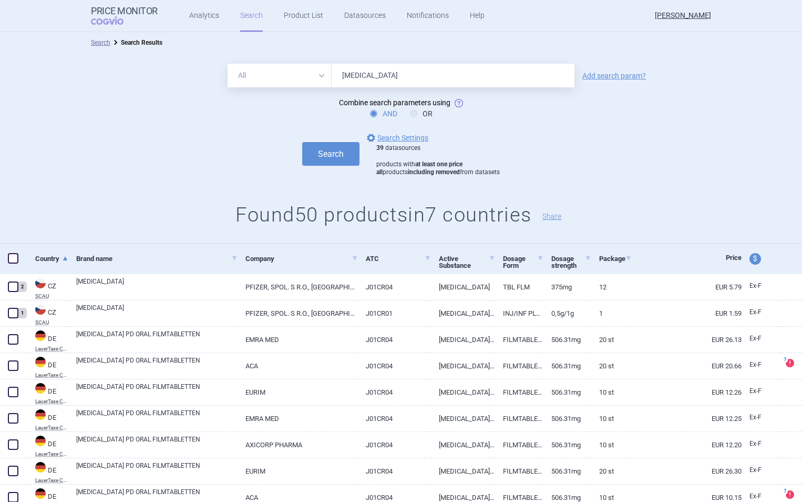
select select "EUR"
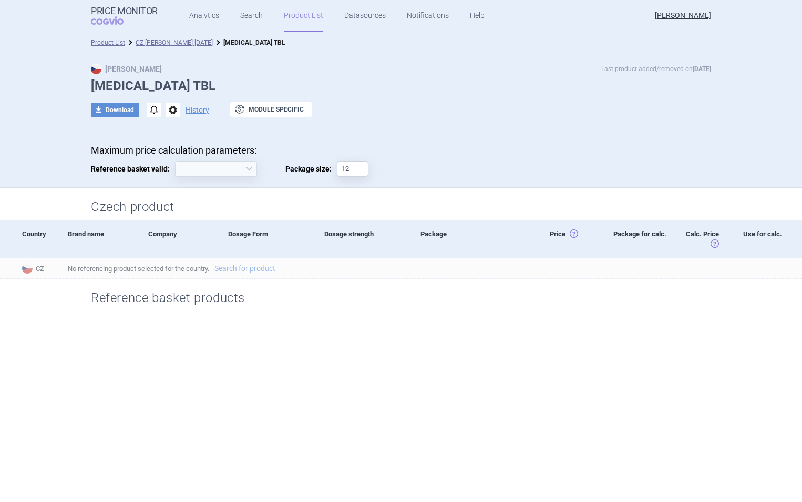
select select "[DATE]"
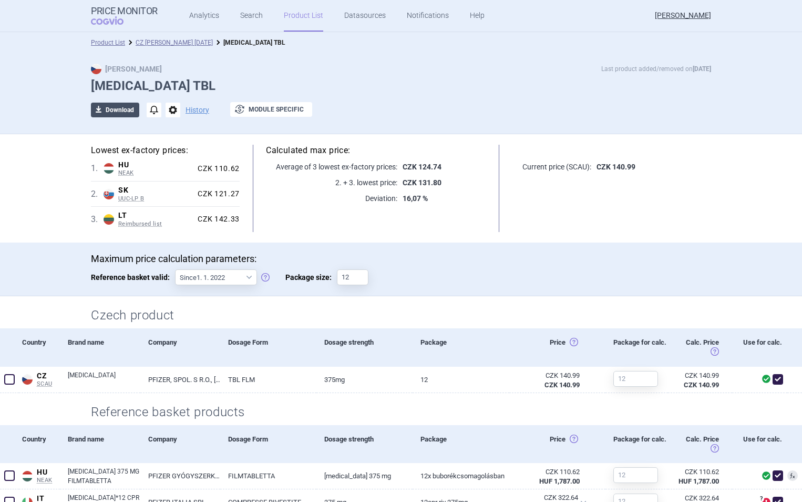
click at [115, 107] on button "download Download" at bounding box center [115, 110] width 48 height 15
select select "EUR"
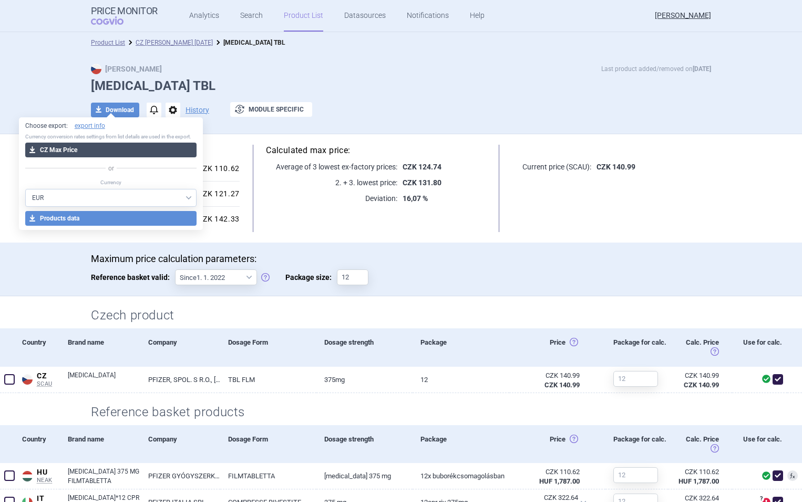
click at [110, 152] on button "download CZ Max Price" at bounding box center [111, 149] width 172 height 15
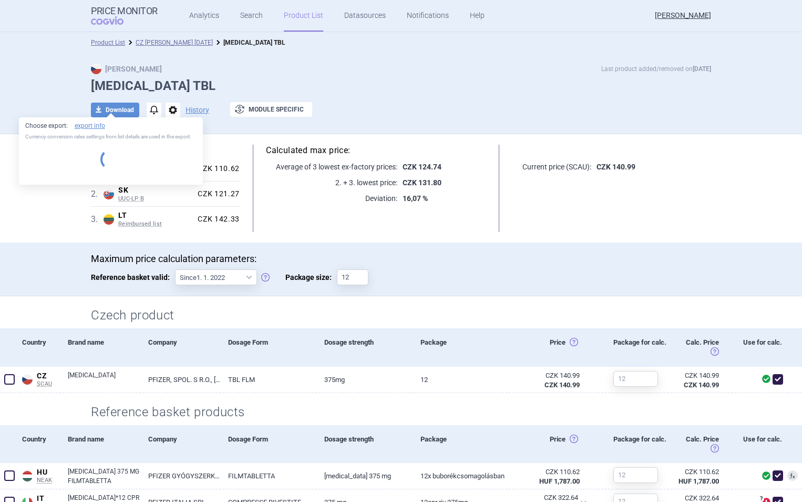
select select "EUR"
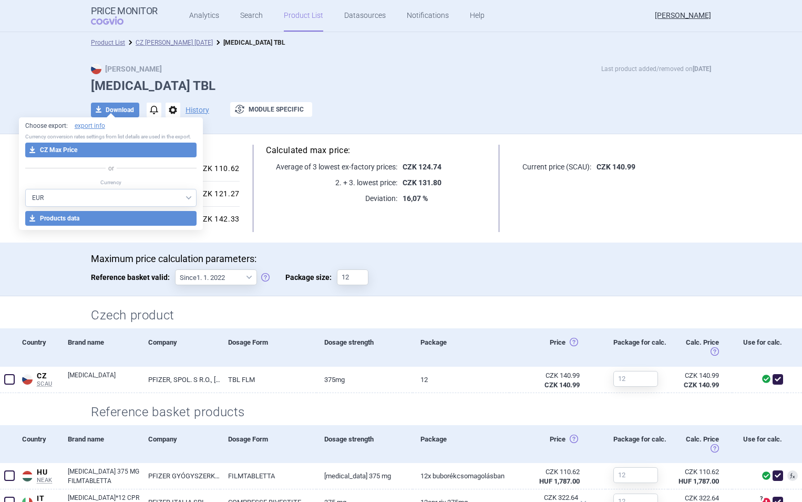
click at [240, 81] on h1 "[MEDICAL_DATA] TBL" at bounding box center [401, 85] width 620 height 15
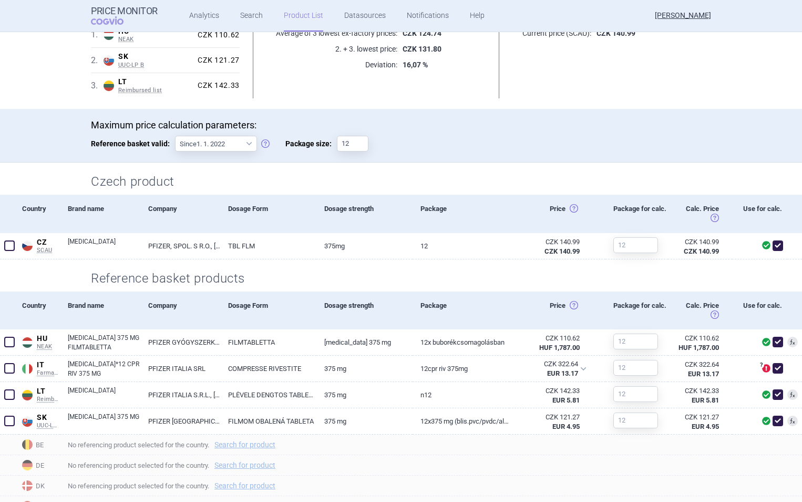
scroll to position [142, 0]
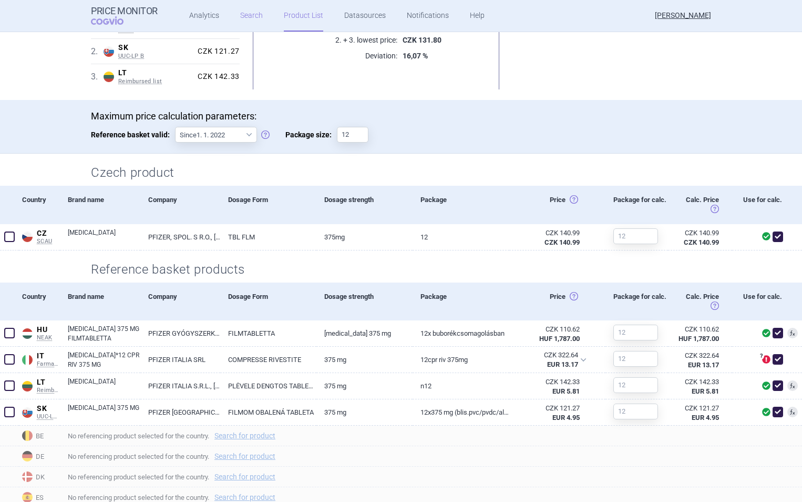
click at [246, 18] on link "Search" at bounding box center [251, 16] width 23 height 32
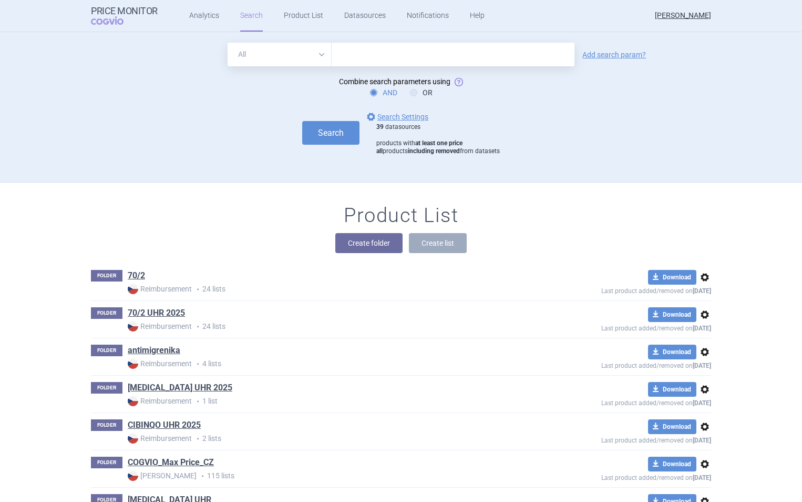
click at [384, 50] on input "text" at bounding box center [453, 55] width 243 height 24
type input "[MEDICAL_DATA]"
click button "Search" at bounding box center [330, 133] width 57 height 24
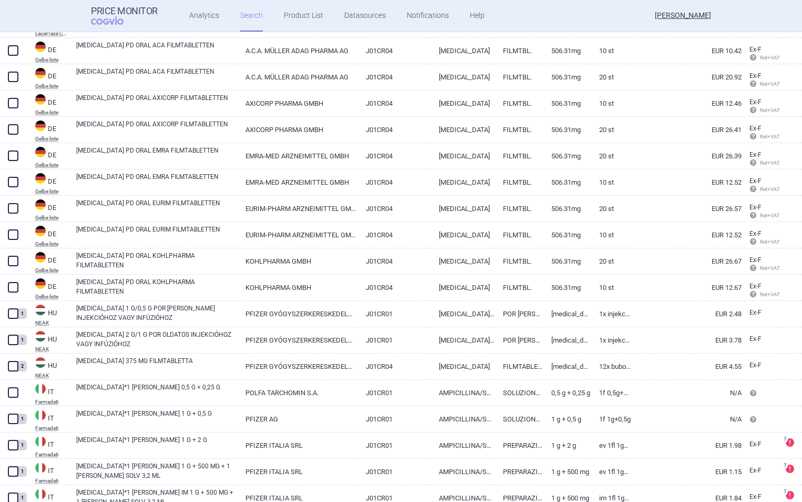
scroll to position [552, 0]
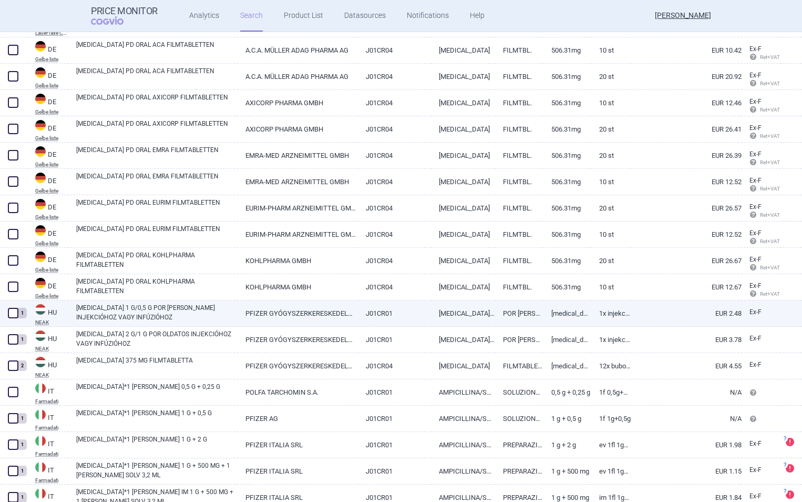
click at [11, 316] on span at bounding box center [13, 313] width 11 height 11
checkbox input "true"
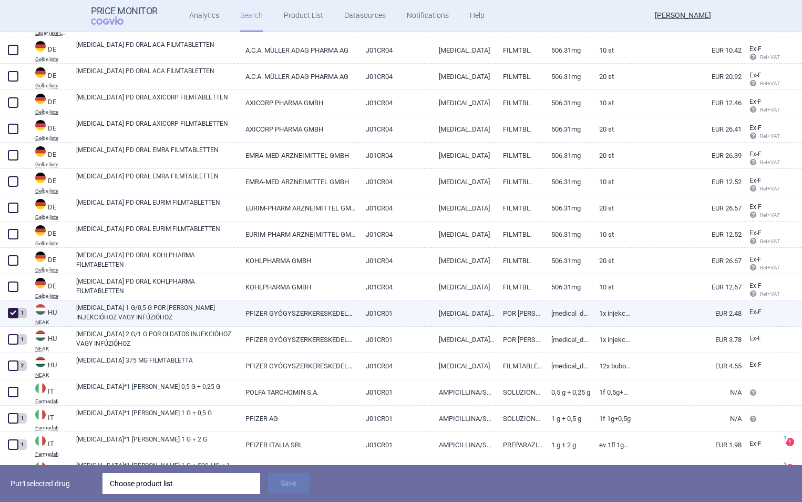
click at [111, 305] on link "[MEDICAL_DATA] 1 G/0,5 G POR [PERSON_NAME] INJEKCIÓHOZ VAGY INFÚZIÓHOZ" at bounding box center [156, 312] width 161 height 19
select select "EUR"
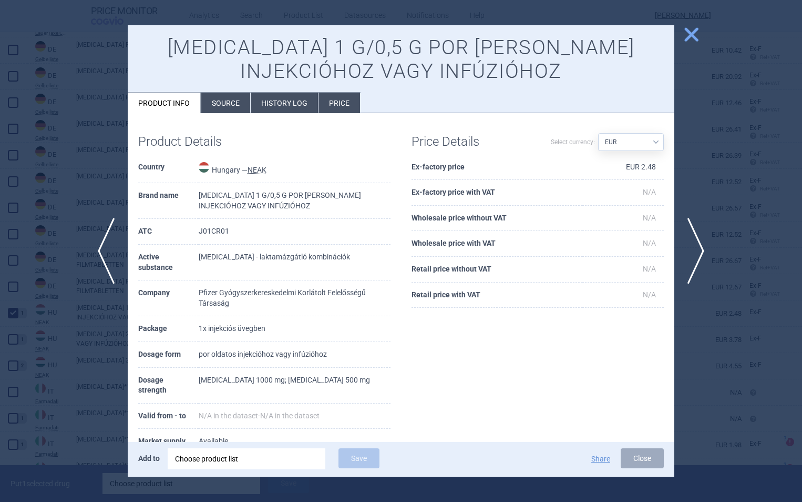
click at [284, 100] on li "History log" at bounding box center [284, 103] width 67 height 21
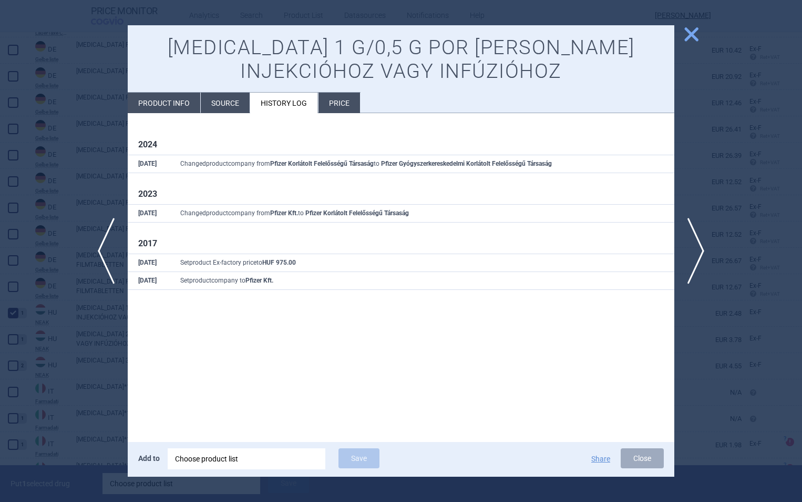
click at [688, 38] on span "close" at bounding box center [691, 34] width 18 height 18
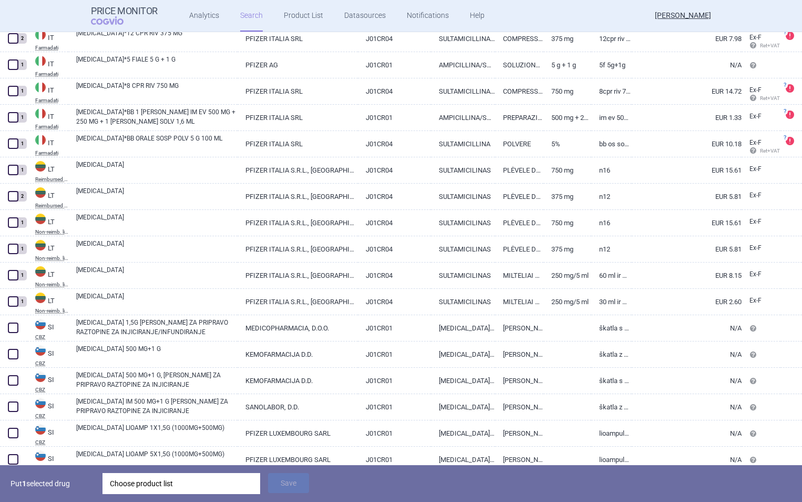
scroll to position [1158, 0]
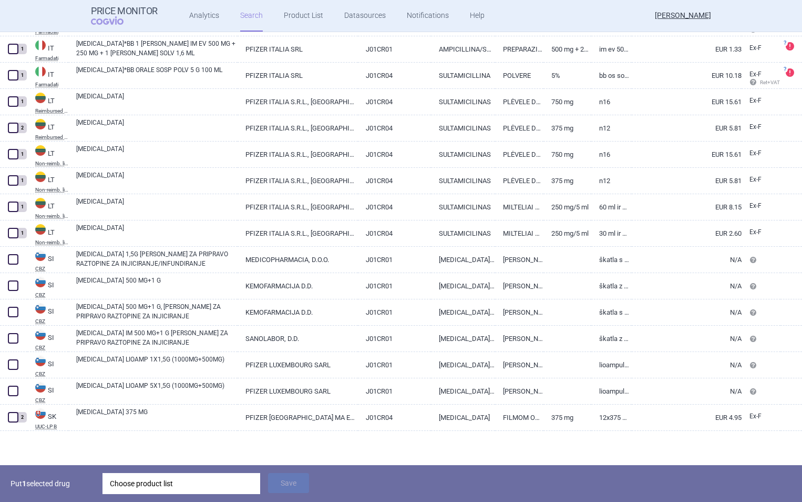
click at [201, 484] on div "Choose product list" at bounding box center [181, 483] width 143 height 21
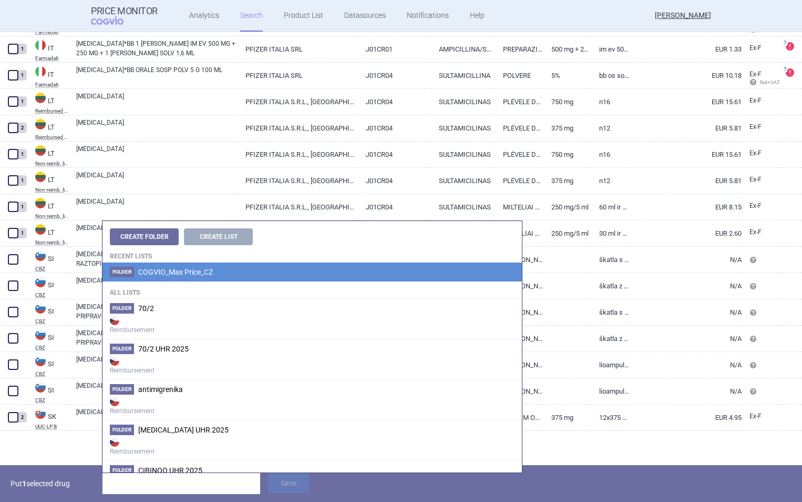
click at [197, 271] on span "COGVIO_Max Price_CZ" at bounding box center [175, 272] width 75 height 8
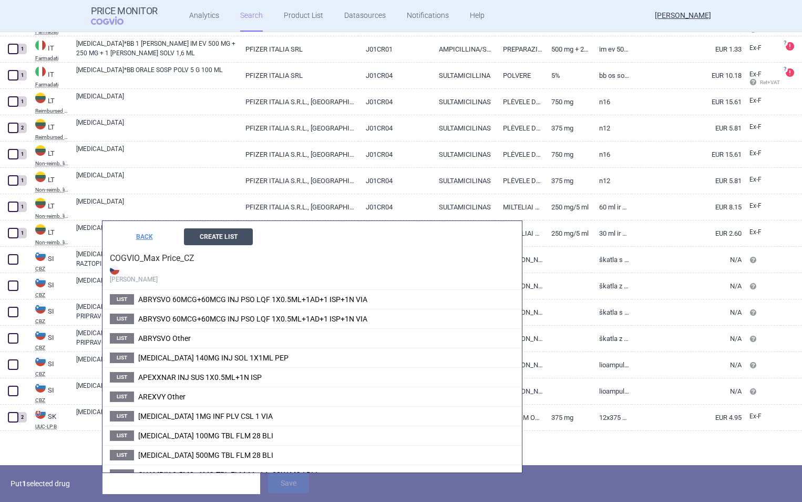
click at [232, 239] on button "Create List" at bounding box center [218, 236] width 69 height 17
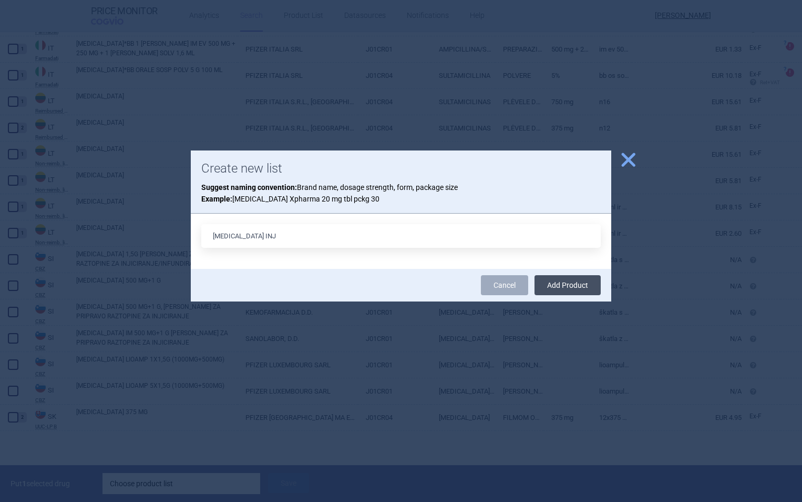
type input "[MEDICAL_DATA] INJ"
click at [559, 283] on button "Add Product" at bounding box center [568, 285] width 66 height 20
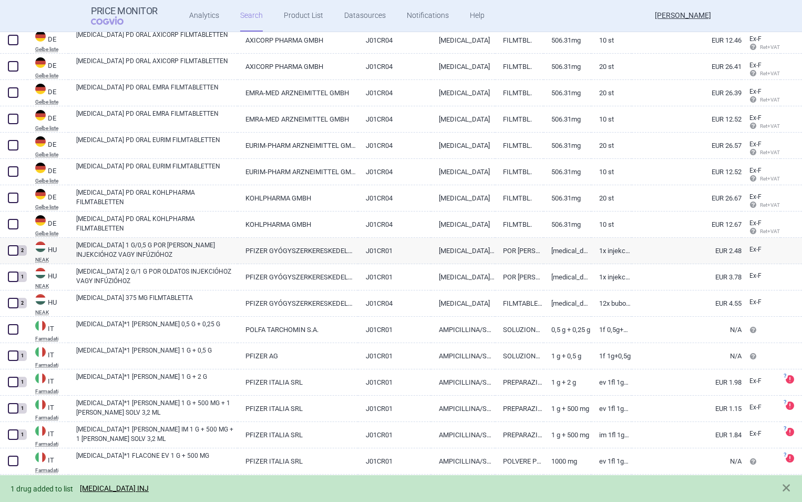
scroll to position [614, 0]
click at [105, 487] on link "[MEDICAL_DATA] INJ" at bounding box center [114, 488] width 69 height 9
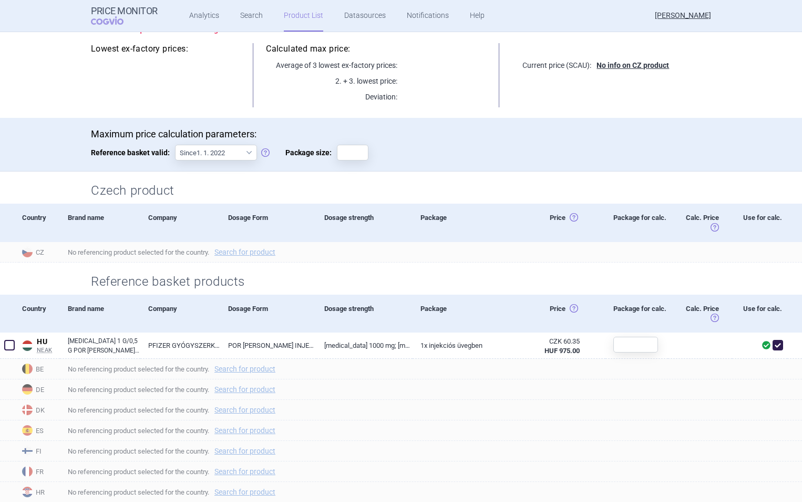
scroll to position [121, 0]
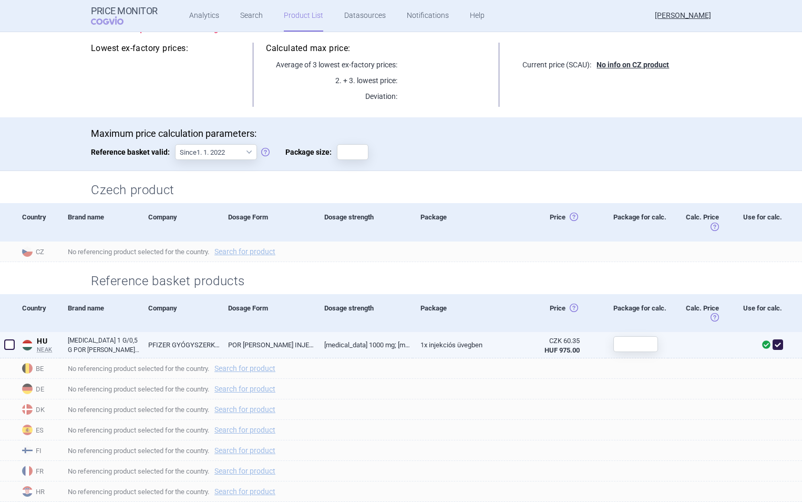
click at [213, 346] on link "PFIZER GYÓGYSZERKERESKEDELMI KORLÁTOLT FELELŐSSÉGŰ TÁRSASÁG" at bounding box center [180, 345] width 80 height 26
select select "EUR"
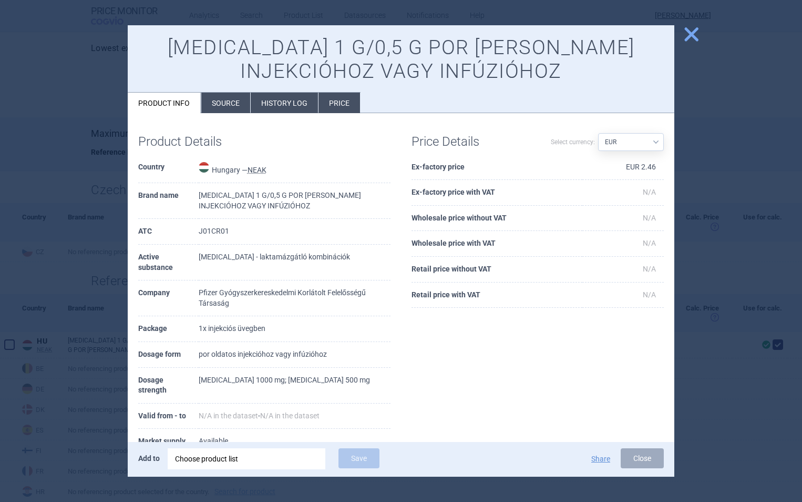
click at [690, 35] on span "close" at bounding box center [691, 34] width 18 height 18
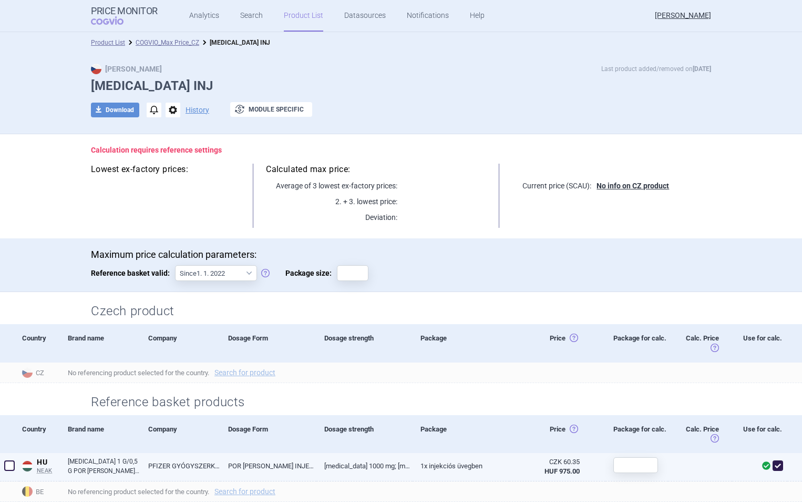
click at [480, 463] on link "1x injekciós üvegben" at bounding box center [461, 466] width 96 height 26
select select "EUR"
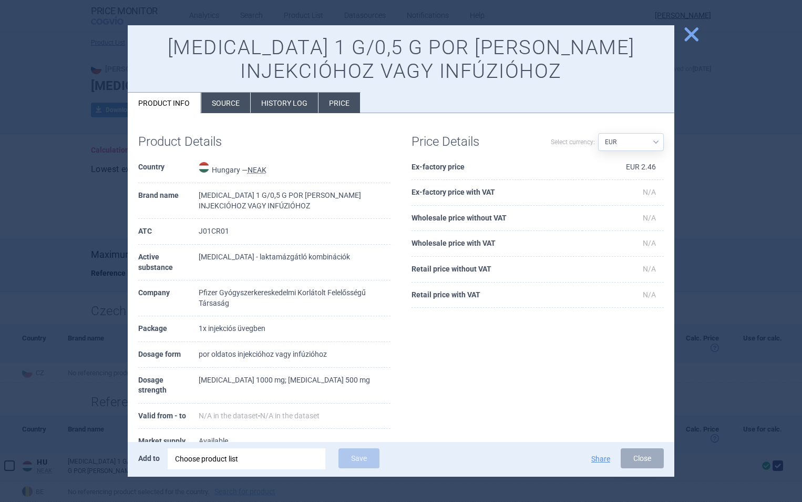
click at [692, 33] on span "close" at bounding box center [691, 34] width 18 height 18
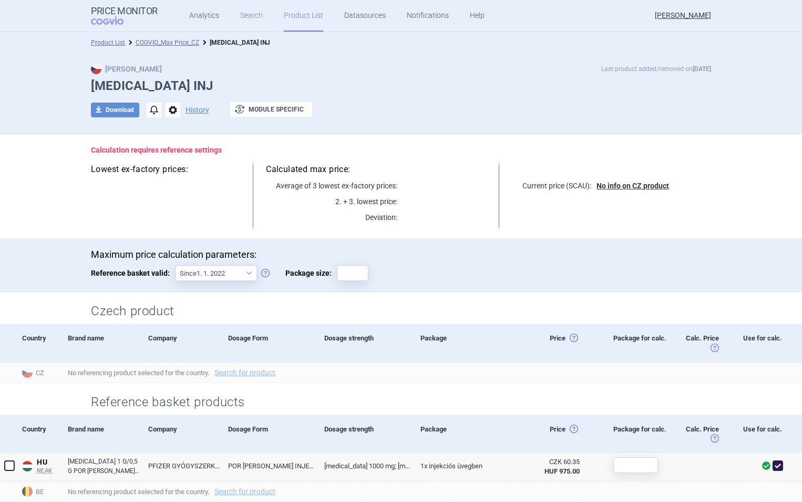
click at [250, 20] on link "Search" at bounding box center [251, 16] width 23 height 32
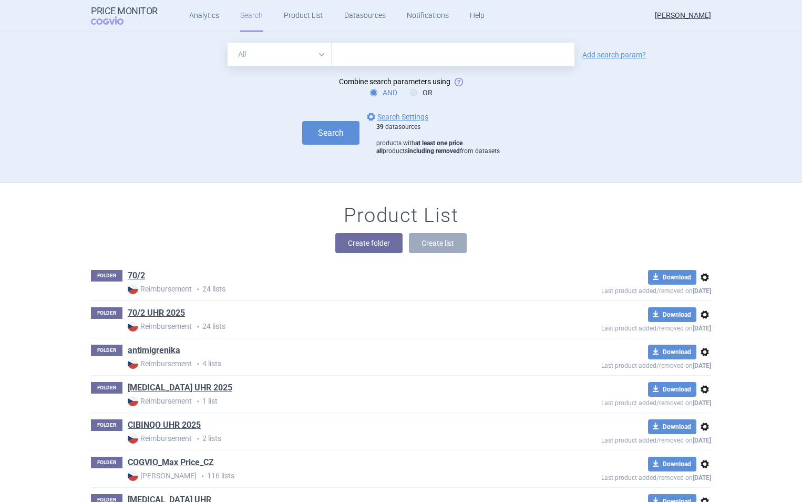
click at [358, 56] on input "text" at bounding box center [453, 55] width 243 height 24
type input "z"
type input "[MEDICAL_DATA]"
click button "Search" at bounding box center [330, 133] width 57 height 24
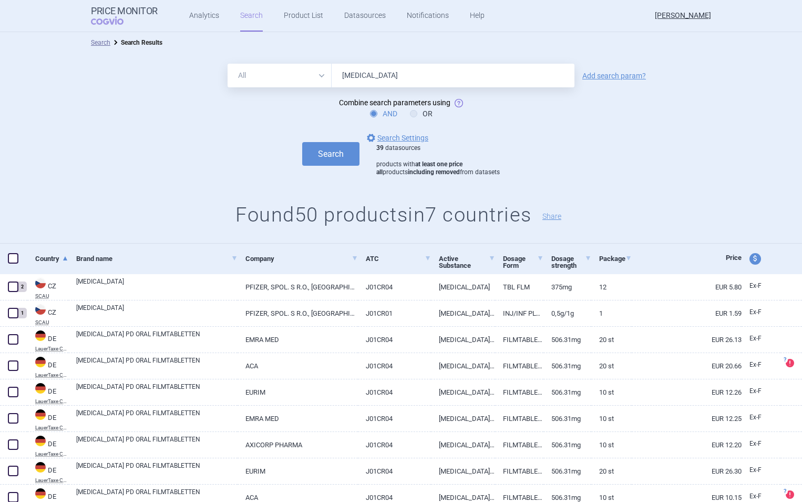
click at [385, 76] on input "[MEDICAL_DATA]" at bounding box center [453, 76] width 243 height 24
type input "unacim"
click at [302, 142] on button "Search" at bounding box center [330, 154] width 57 height 24
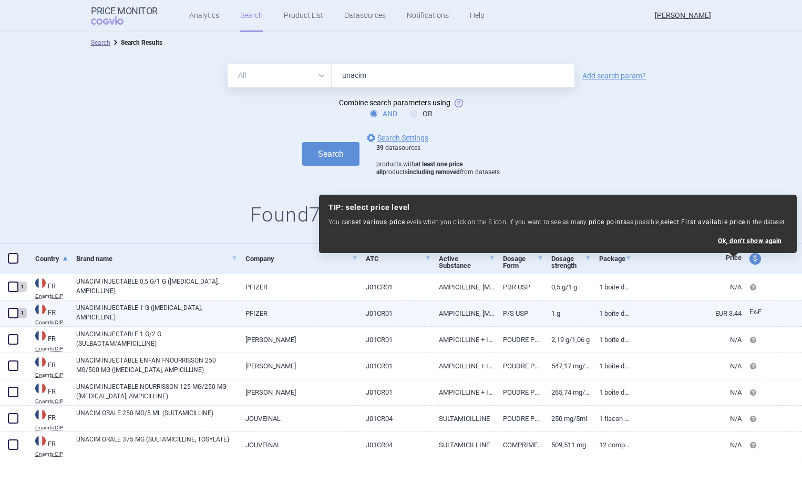
click at [213, 315] on link "UNACIM INJECTABLE 1 G ([MEDICAL_DATA], AMPICILLINE)" at bounding box center [156, 312] width 161 height 19
select select "EUR"
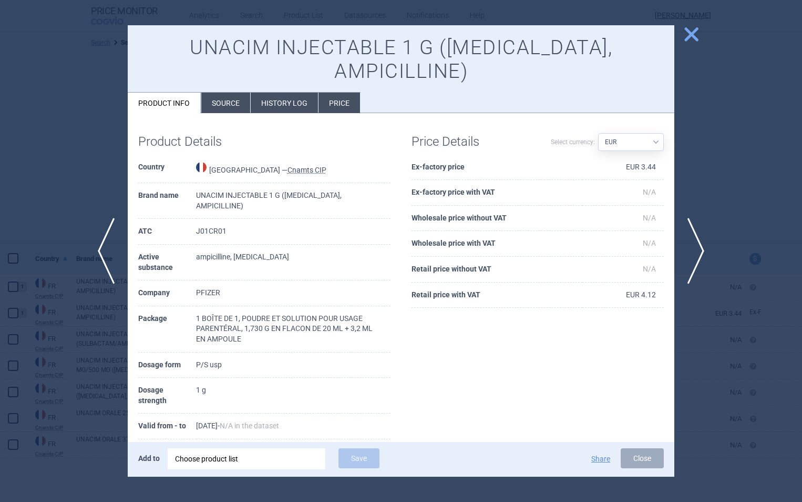
click at [689, 38] on span "close" at bounding box center [691, 34] width 18 height 18
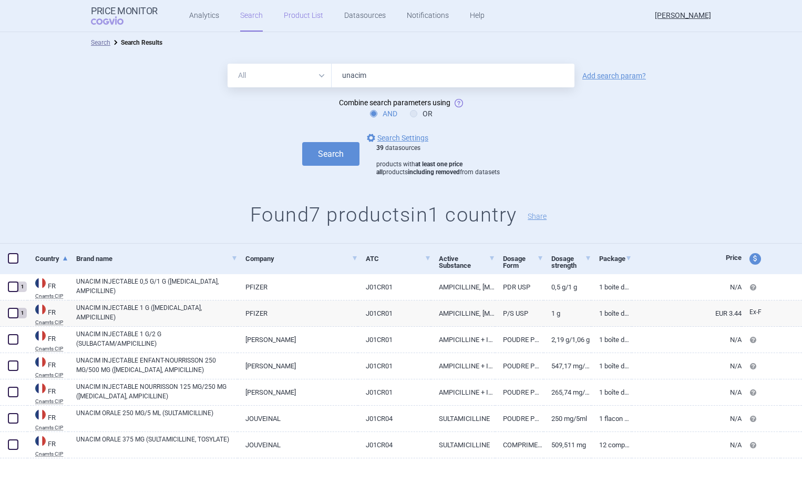
click at [293, 13] on link "Product List" at bounding box center [303, 16] width 39 height 32
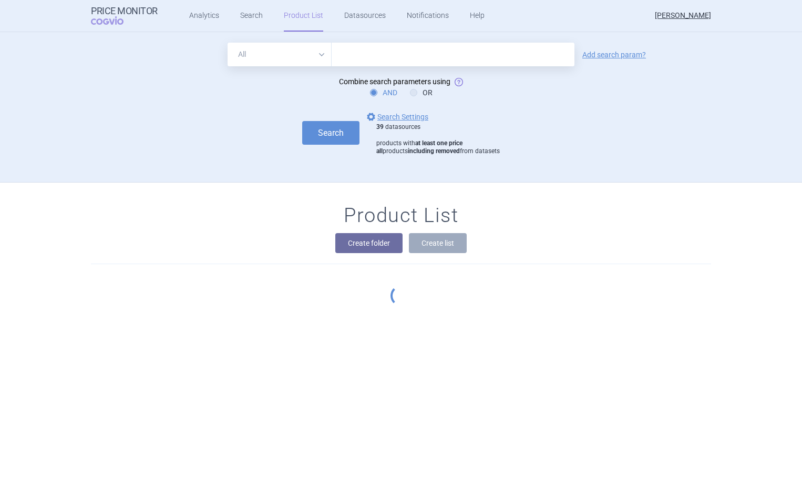
scroll to position [150, 0]
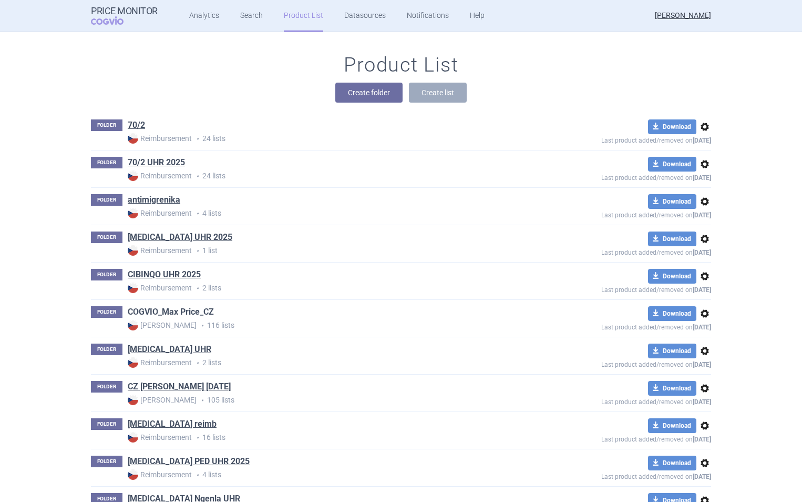
click at [171, 309] on link "COGVIO_Max Price_CZ" at bounding box center [171, 312] width 86 height 12
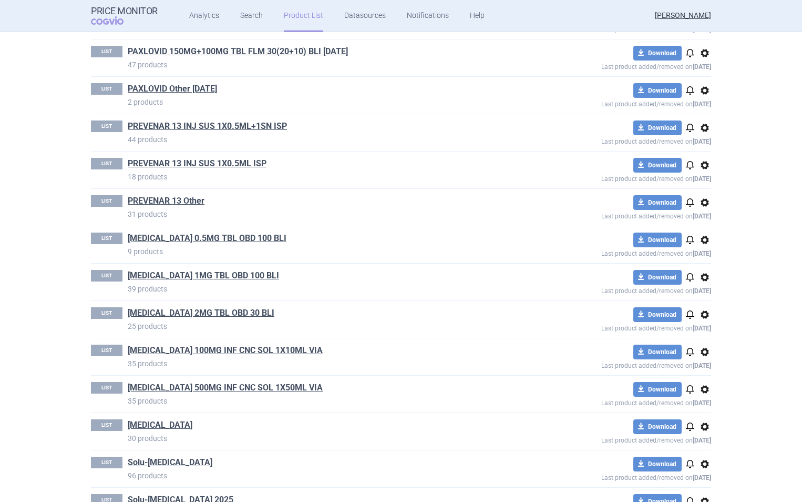
scroll to position [2690, 0]
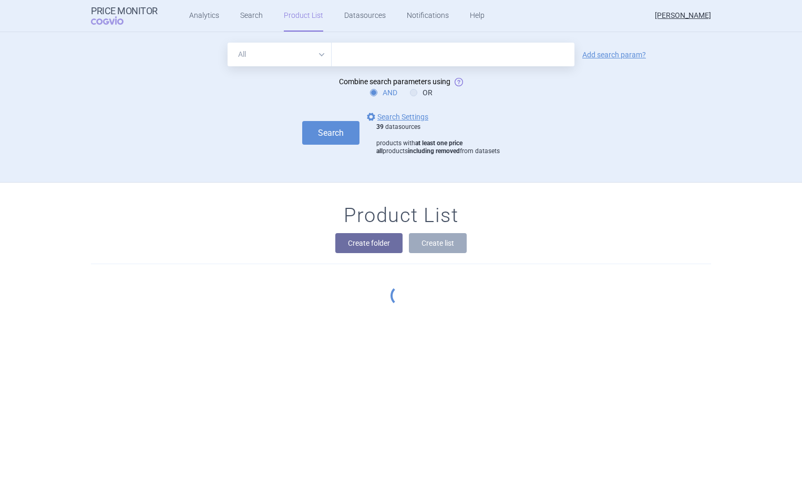
scroll to position [150, 0]
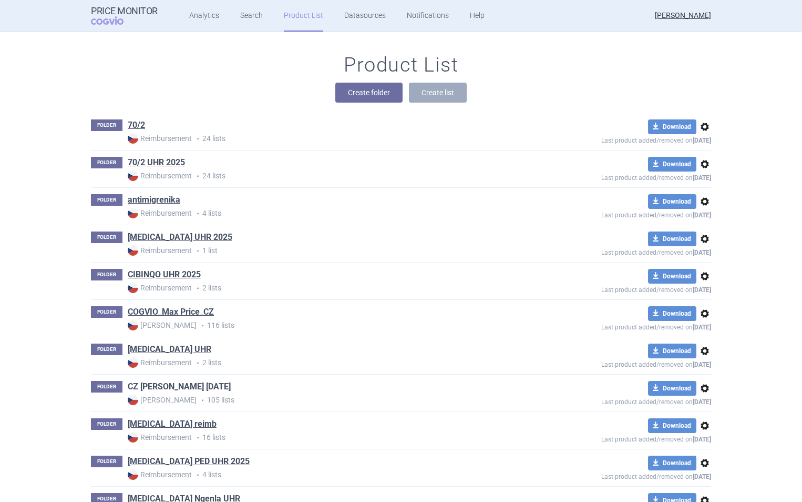
click at [192, 383] on link "CZ [PERSON_NAME] [DATE]" at bounding box center [179, 387] width 103 height 12
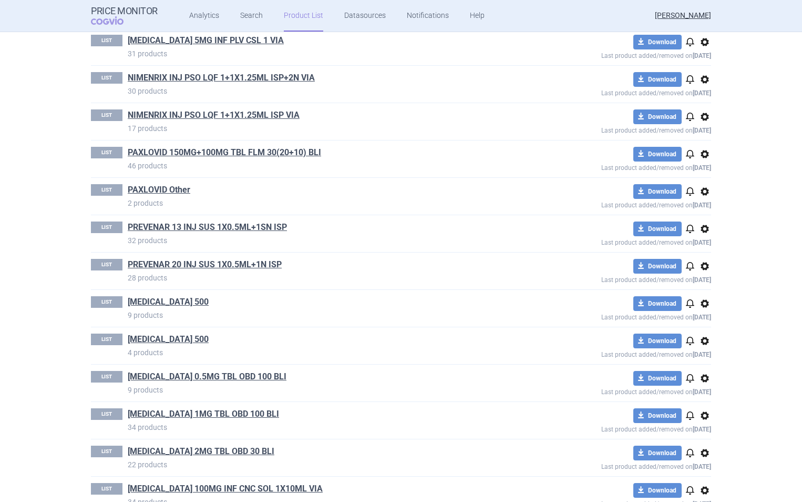
scroll to position [2073, 0]
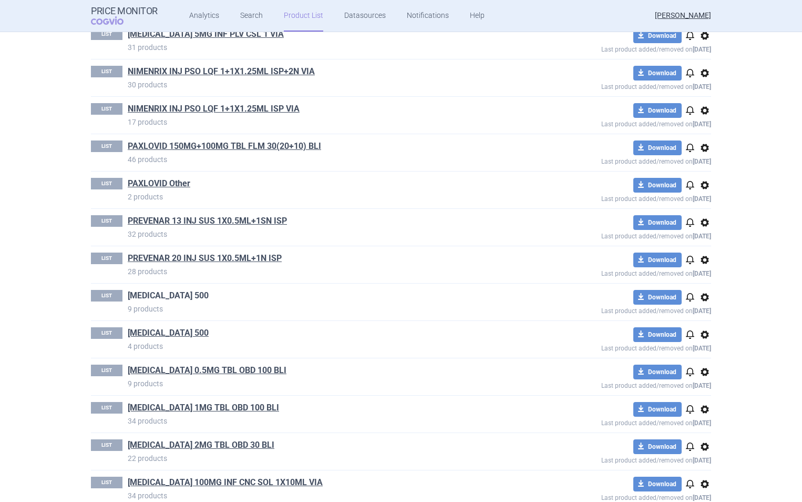
click at [151, 295] on link "[MEDICAL_DATA] 500" at bounding box center [168, 296] width 81 height 12
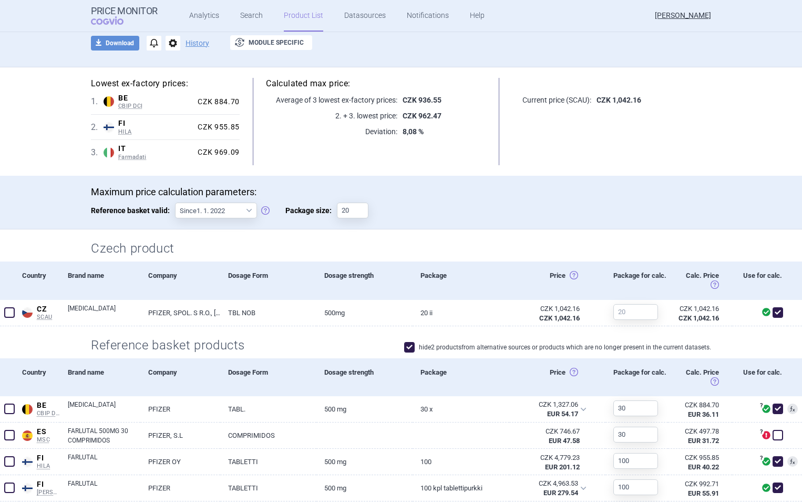
scroll to position [76, 0]
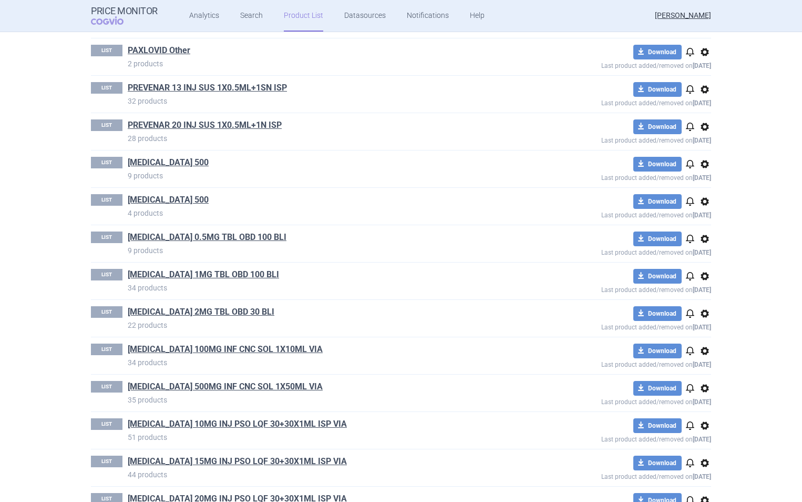
scroll to position [2204, 0]
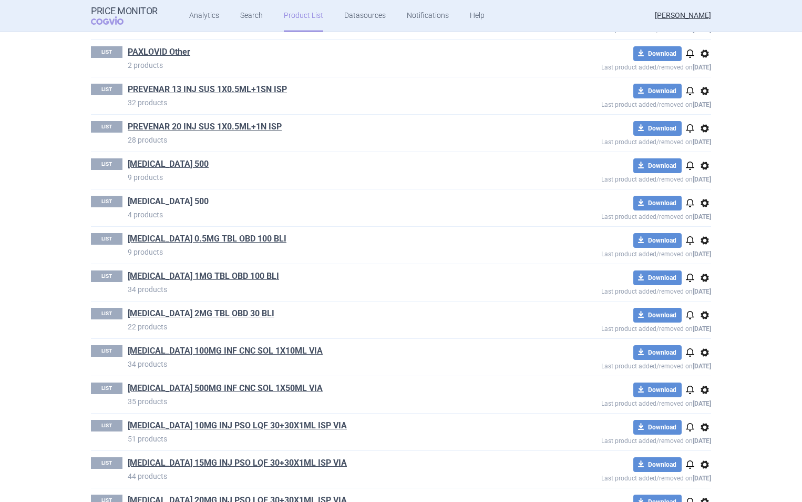
click at [150, 202] on link "[MEDICAL_DATA] 500" at bounding box center [168, 202] width 81 height 12
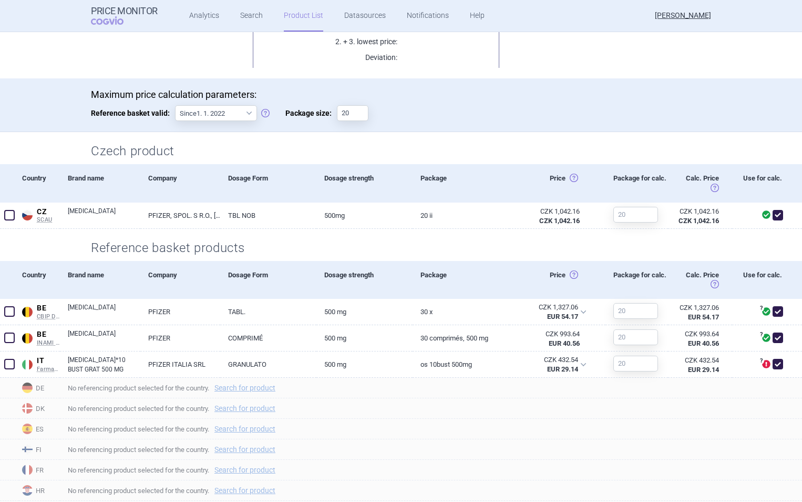
scroll to position [167, 0]
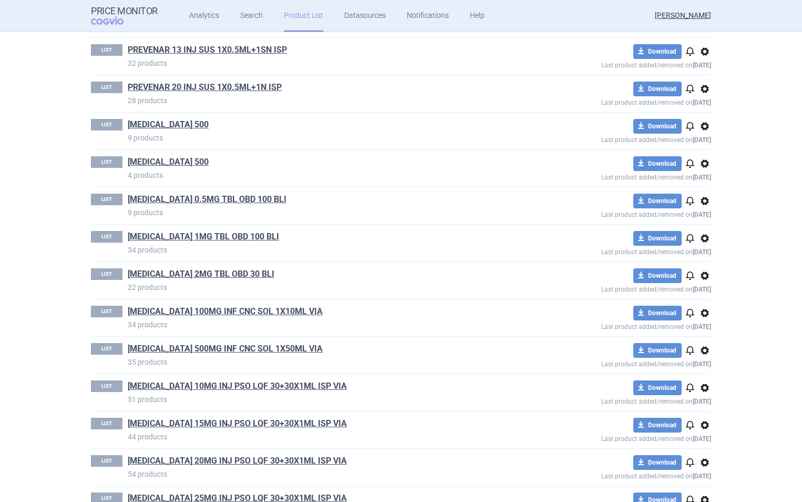
scroll to position [2242, 0]
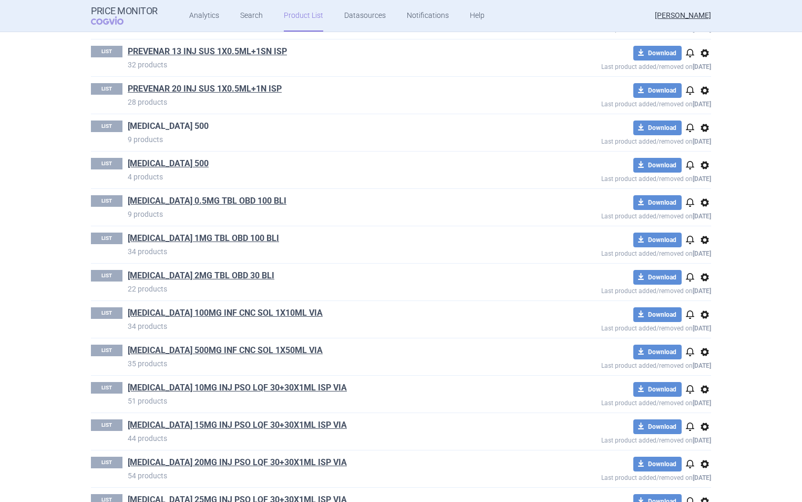
click at [154, 124] on link "[MEDICAL_DATA] 500" at bounding box center [168, 126] width 81 height 12
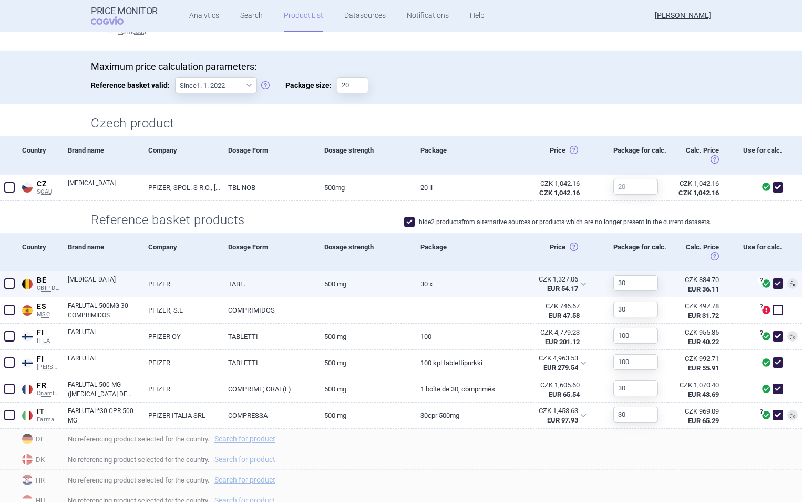
scroll to position [191, 0]
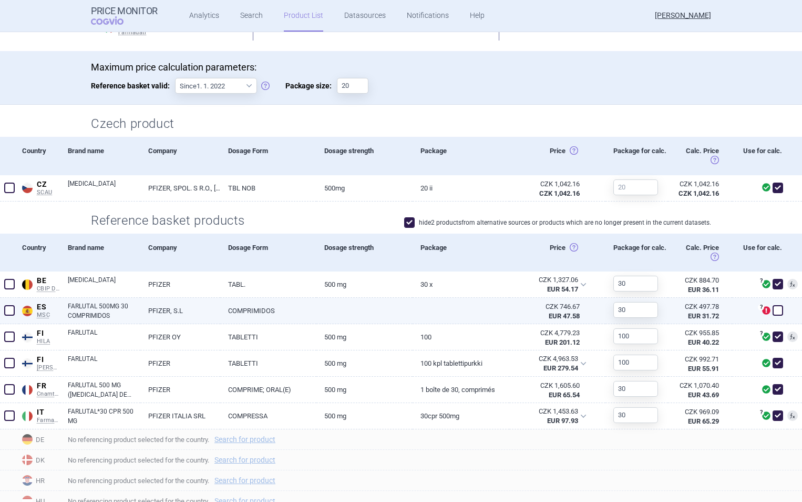
click at [81, 311] on link "FARLUTAL 500MG 30 COMPRIMIDOS" at bounding box center [104, 310] width 73 height 19
select select "EUR"
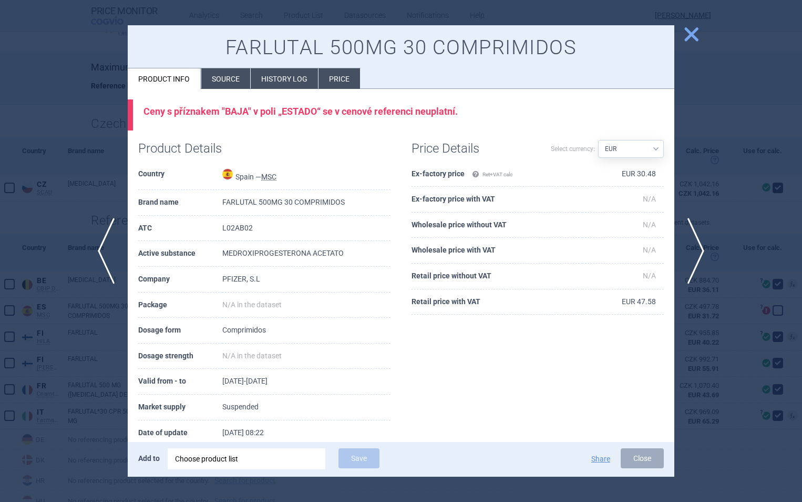
click at [692, 39] on span "close" at bounding box center [691, 34] width 18 height 18
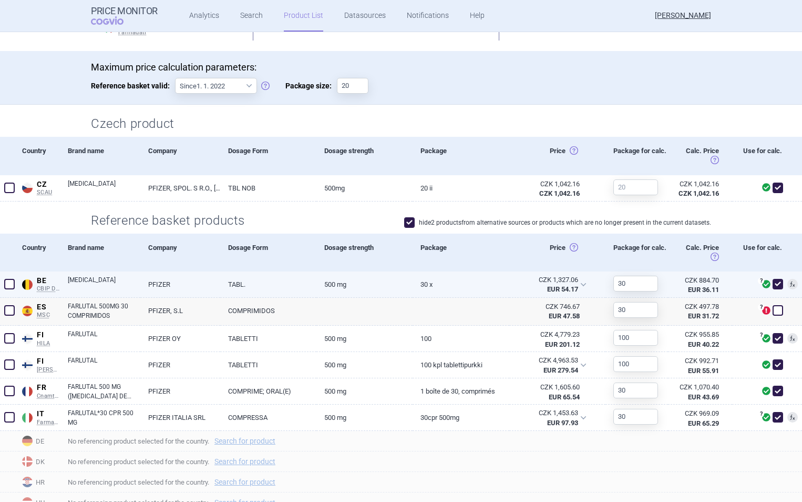
click at [92, 281] on link "[MEDICAL_DATA]" at bounding box center [104, 284] width 73 height 19
select select "EUR"
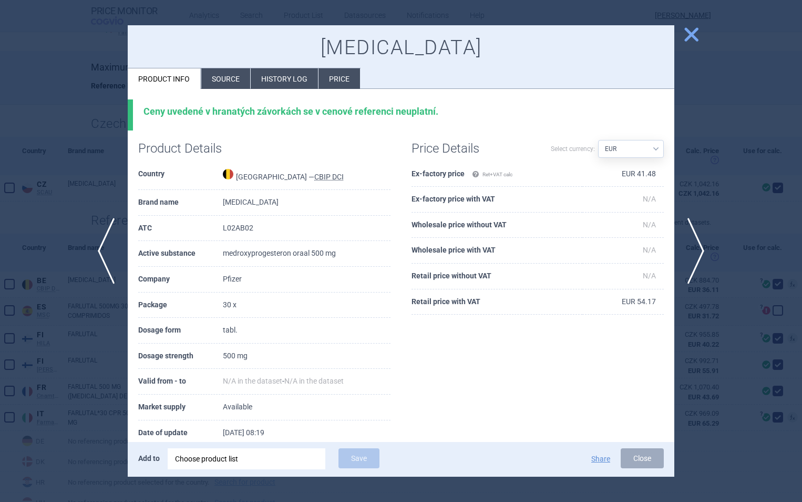
click at [280, 76] on li "History log" at bounding box center [284, 78] width 67 height 21
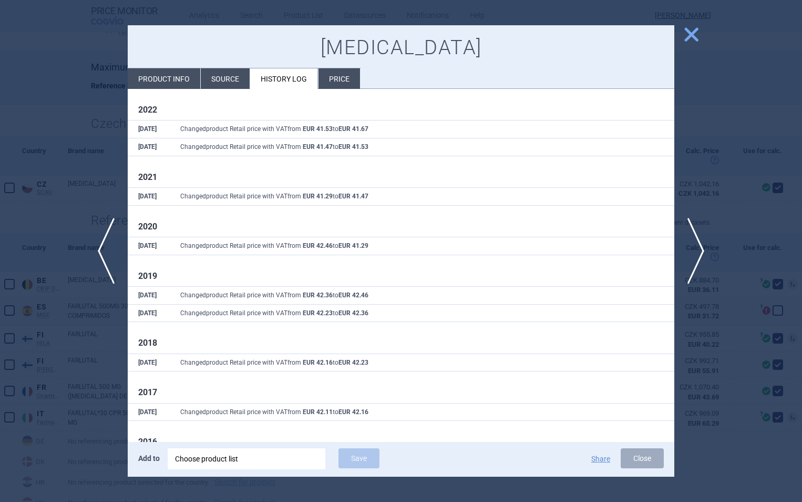
scroll to position [196, 0]
click at [697, 32] on span "close" at bounding box center [691, 34] width 18 height 18
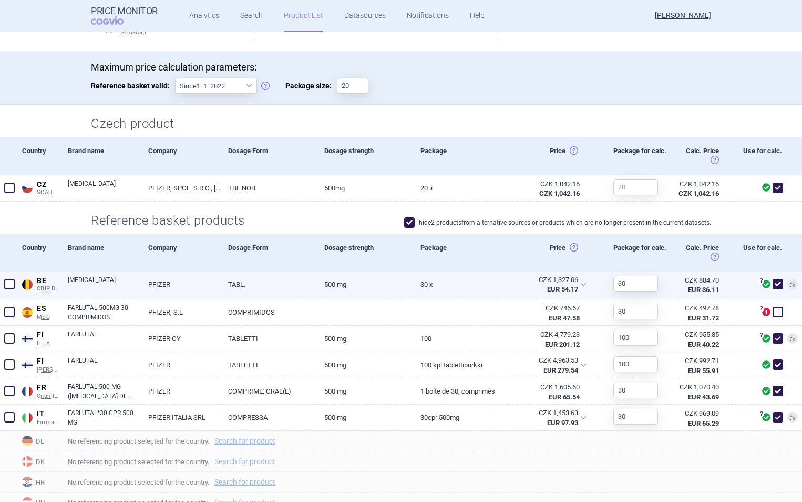
click at [773, 283] on span at bounding box center [778, 284] width 11 height 11
checkbox input "false"
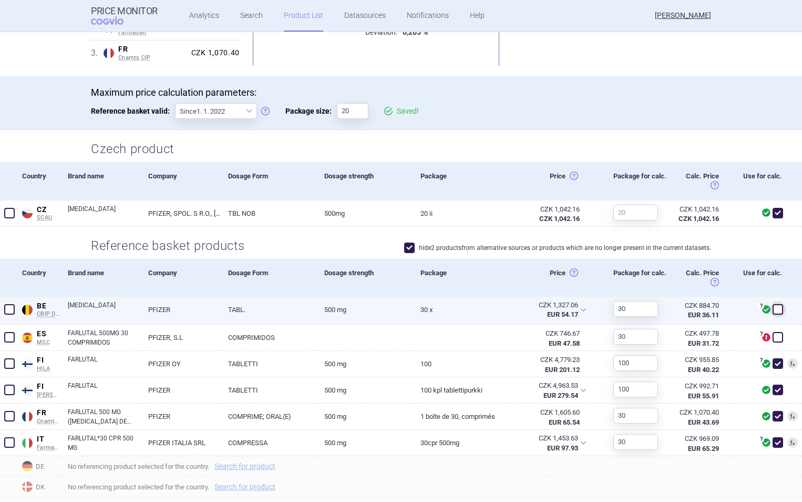
click at [114, 315] on link "[MEDICAL_DATA]" at bounding box center [104, 309] width 73 height 19
select select "EUR"
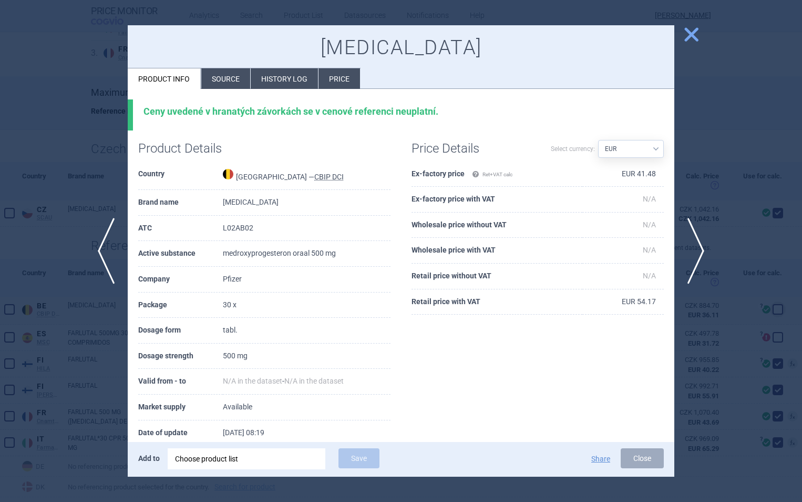
click at [291, 74] on li "History log" at bounding box center [284, 78] width 67 height 21
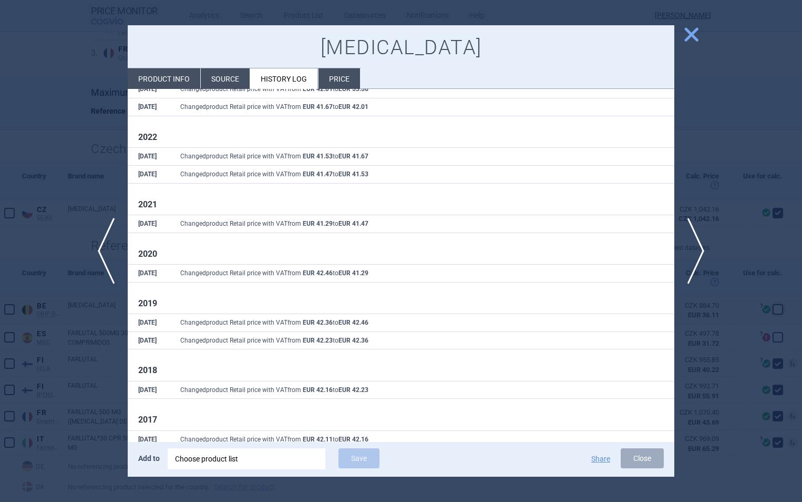
scroll to position [168, 0]
click at [691, 35] on span "close" at bounding box center [691, 34] width 18 height 18
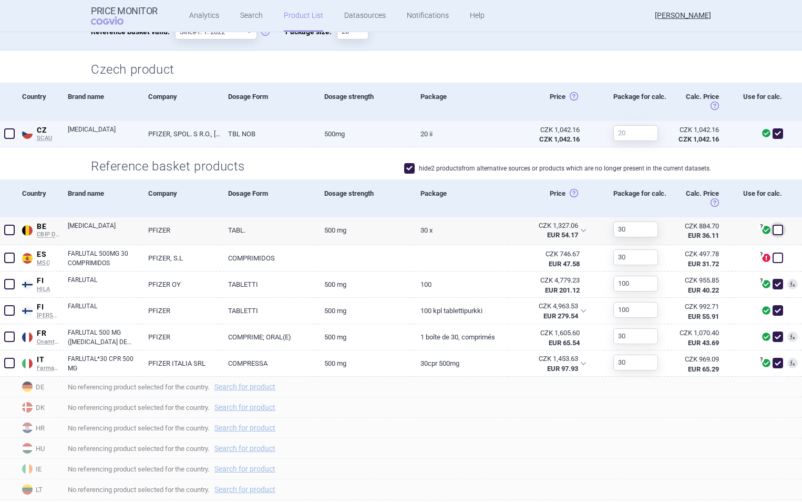
scroll to position [247, 0]
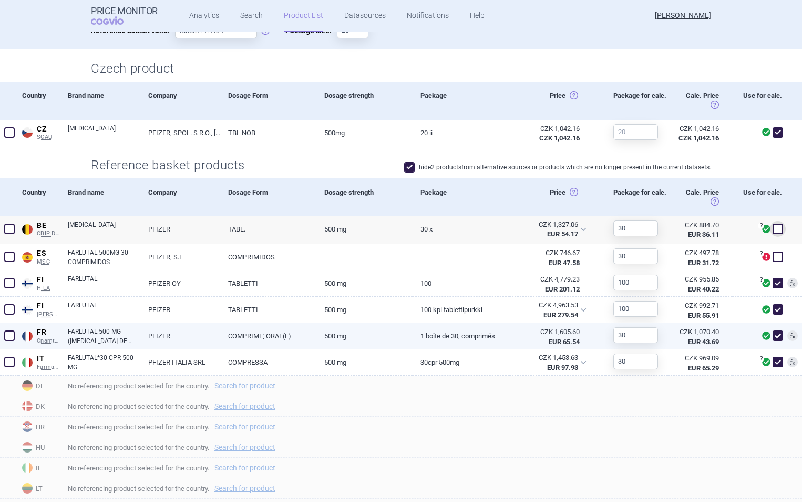
click at [117, 337] on link "FARLUTAL 500 MG ([MEDICAL_DATA] DE [MEDICAL_DATA])" at bounding box center [104, 336] width 73 height 19
select select "EUR"
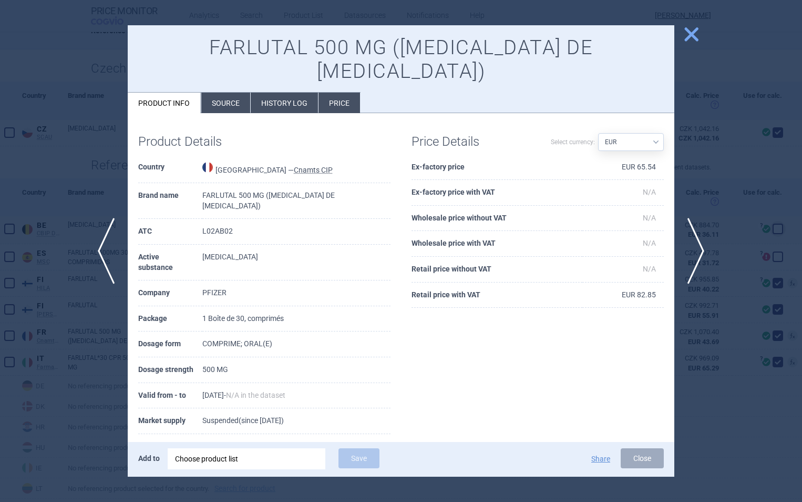
click at [694, 26] on span "close" at bounding box center [691, 34] width 18 height 18
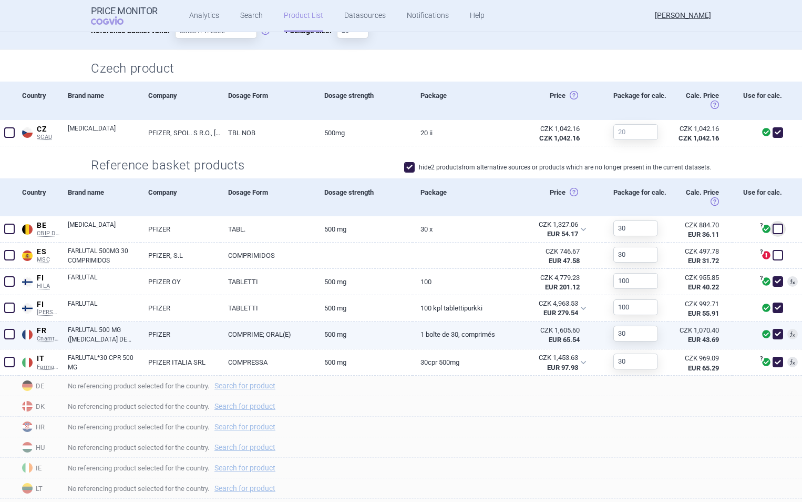
click at [773, 333] on span at bounding box center [778, 334] width 11 height 11
checkbox input "false"
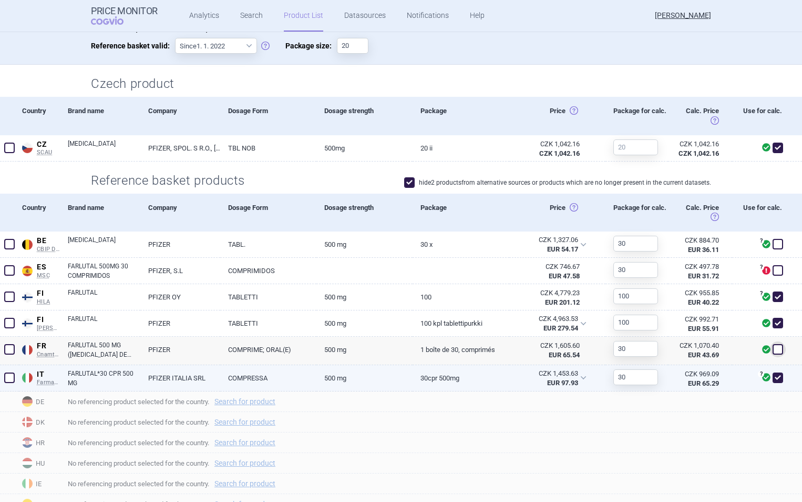
scroll to position [231, 0]
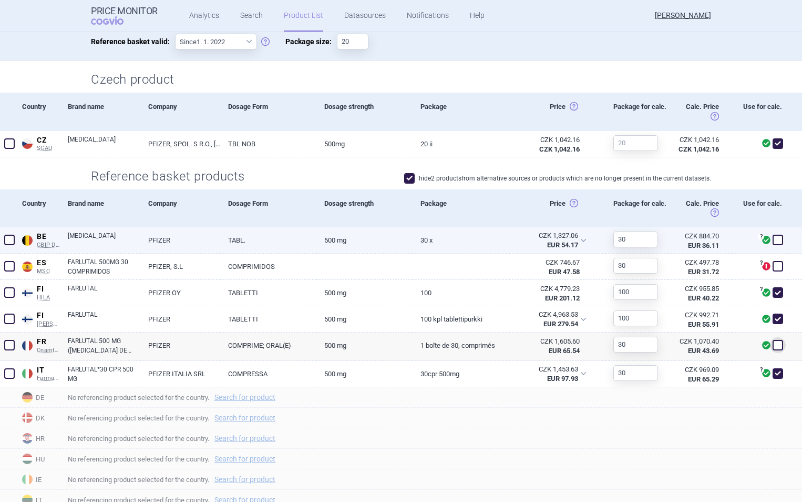
click at [773, 239] on span at bounding box center [778, 240] width 11 height 11
checkbox input "true"
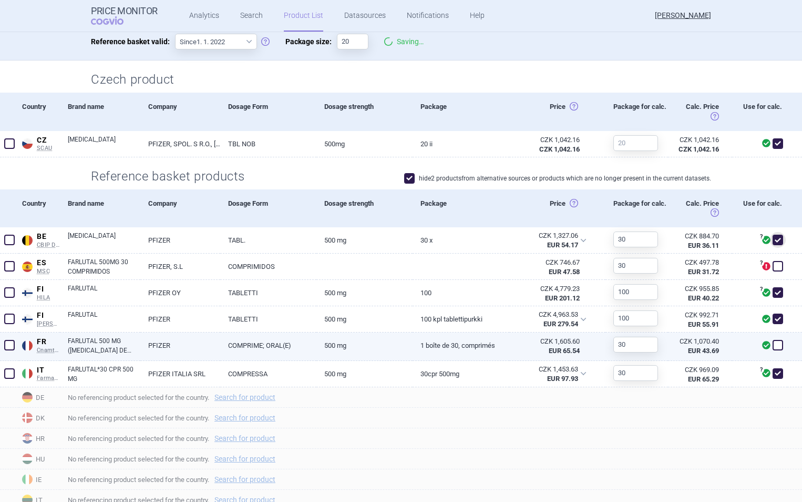
click at [773, 345] on span at bounding box center [778, 345] width 11 height 11
checkbox input "true"
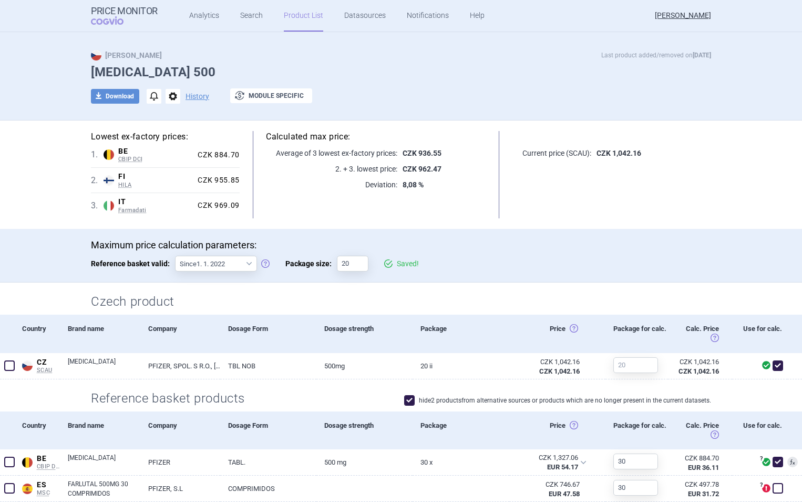
scroll to position [0, 0]
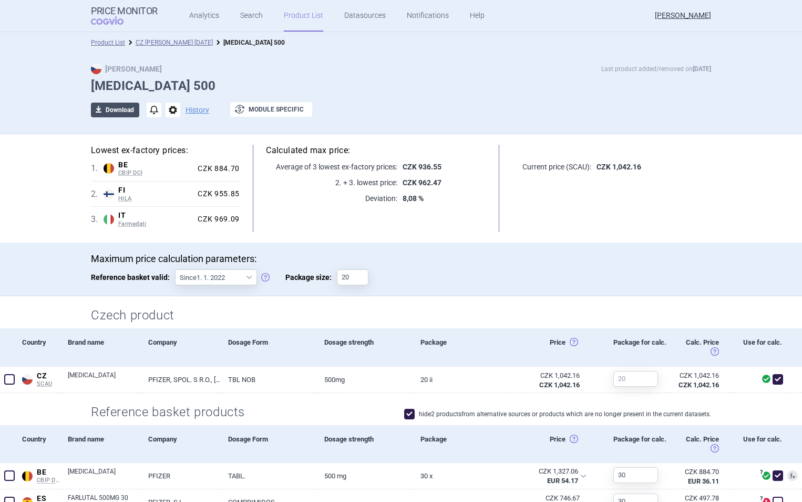
click at [114, 111] on button "download Download" at bounding box center [115, 110] width 48 height 15
select select "EUR"
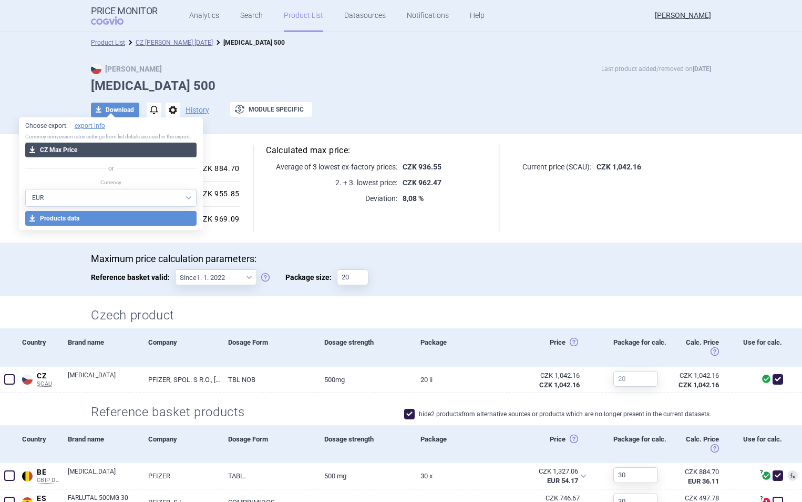
click at [124, 151] on button "download CZ Max Price" at bounding box center [111, 149] width 172 height 15
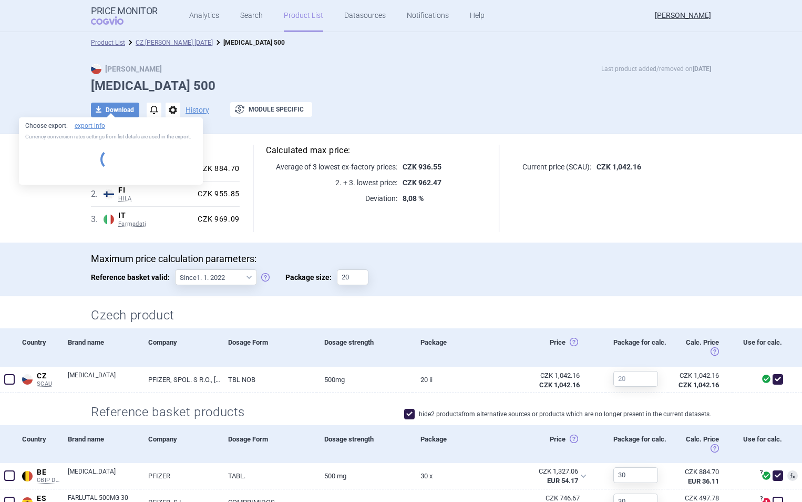
select select "EUR"
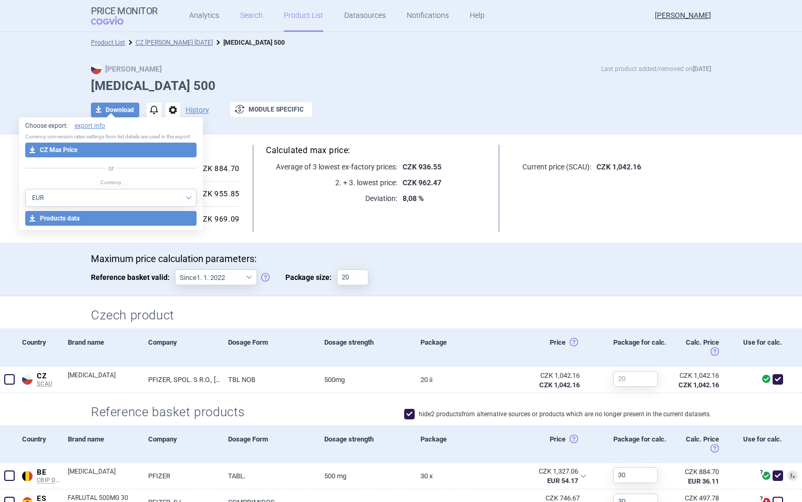
click at [246, 14] on link "Search" at bounding box center [251, 16] width 23 height 32
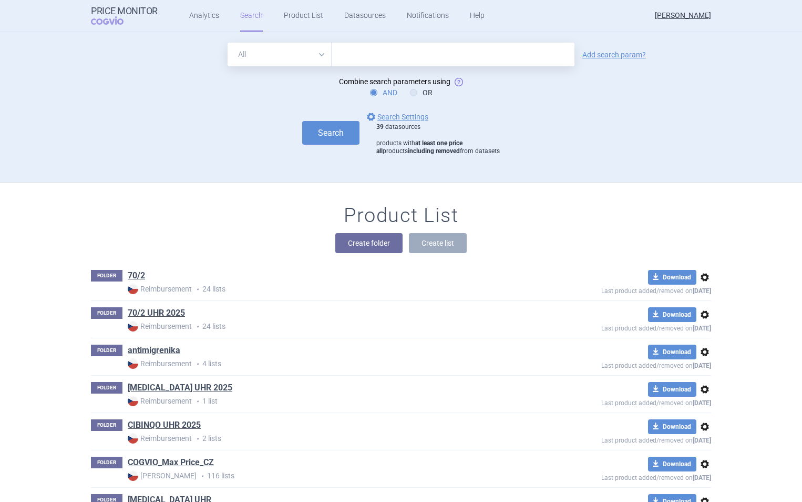
click at [409, 54] on input "text" at bounding box center [453, 55] width 243 height 24
type input "[MEDICAL_DATA]"
click button "Search" at bounding box center [330, 133] width 57 height 24
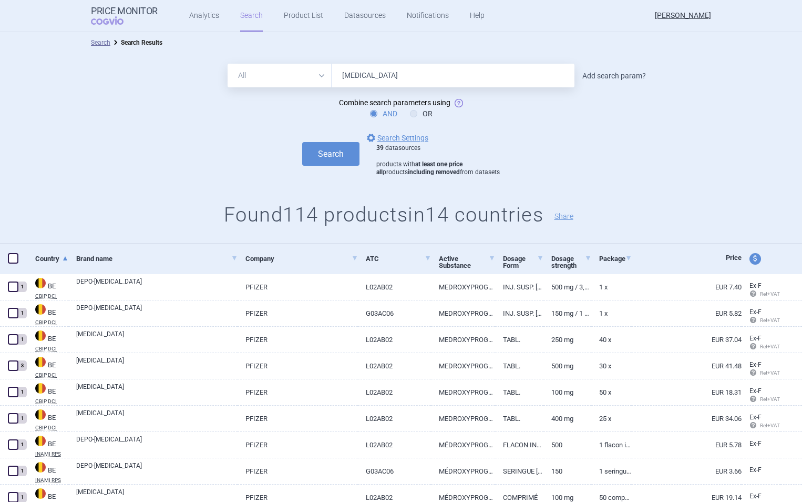
click at [604, 76] on link "Add search param?" at bounding box center [615, 75] width 64 height 7
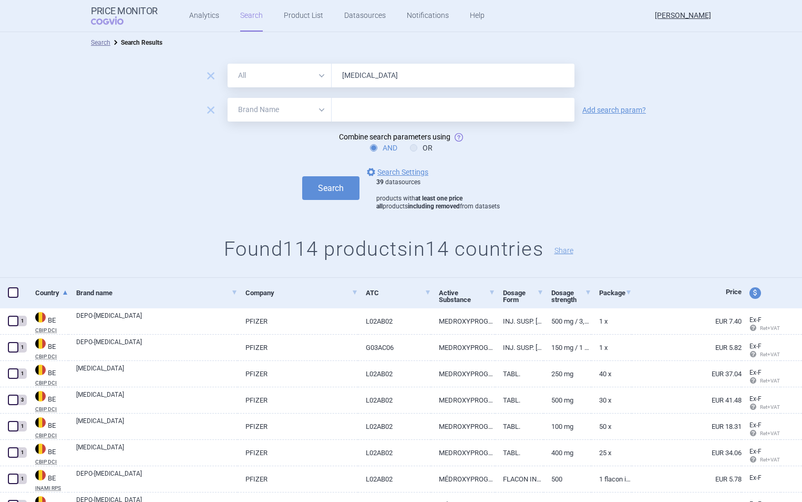
click at [304, 114] on select "All Brand Name ATC Company Active Substance Country Newer than" at bounding box center [280, 110] width 104 height 24
select select "country"
click at [228, 98] on select "All Brand Name ATC Company Active Substance Country Newer than" at bounding box center [280, 110] width 104 height 24
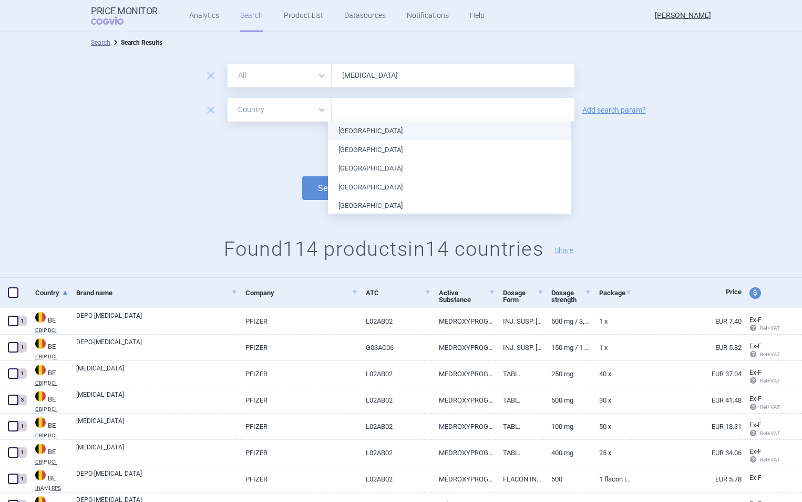
click at [366, 113] on input "text" at bounding box center [453, 110] width 232 height 14
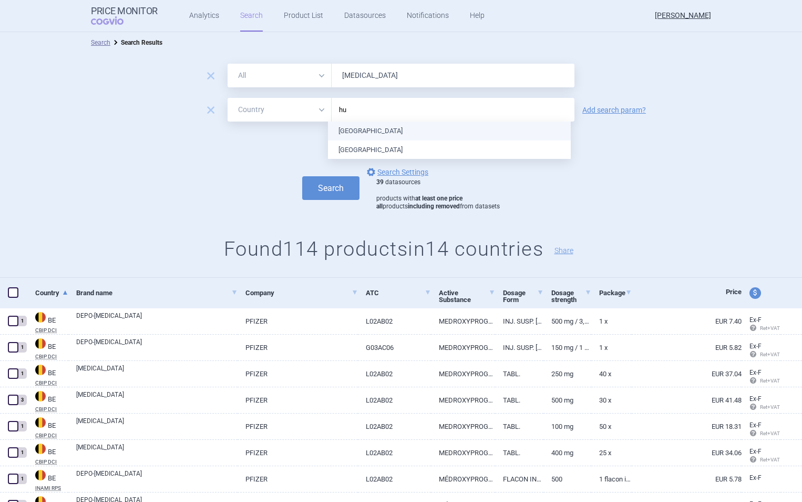
type input "hun"
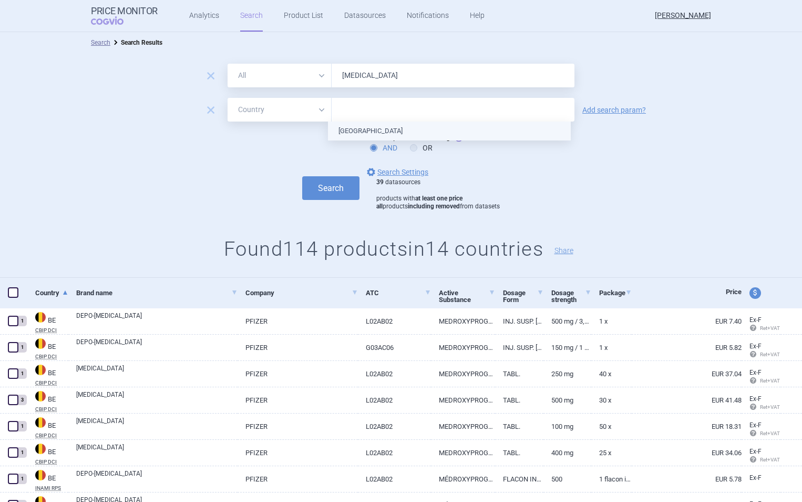
click at [369, 134] on ul "[GEOGRAPHIC_DATA]" at bounding box center [449, 130] width 243 height 19
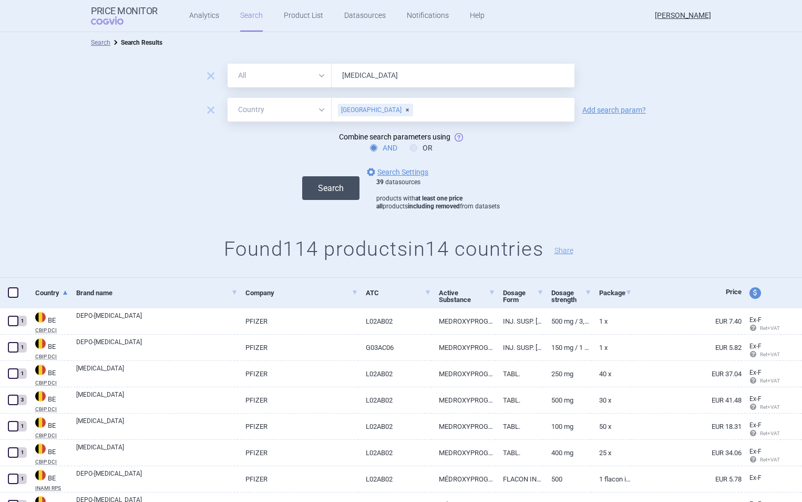
click at [302, 189] on button "Search" at bounding box center [330, 188] width 57 height 24
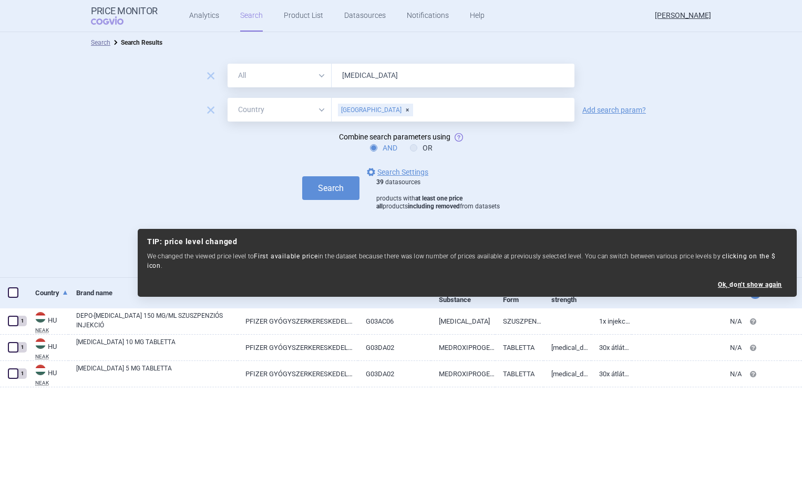
click at [371, 110] on div "[GEOGRAPHIC_DATA]" at bounding box center [375, 110] width 75 height 13
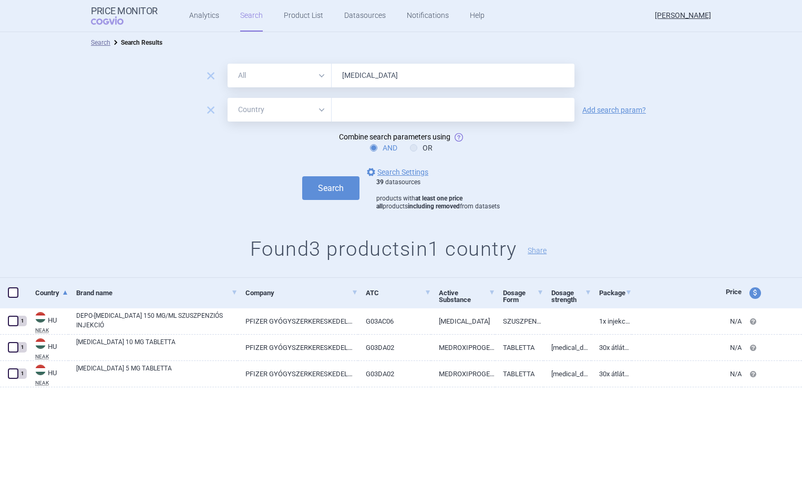
click at [218, 197] on div "Search options Search Settings 39 datasources products with at least one price …" at bounding box center [401, 188] width 802 height 45
click at [321, 190] on button "Search" at bounding box center [330, 188] width 57 height 24
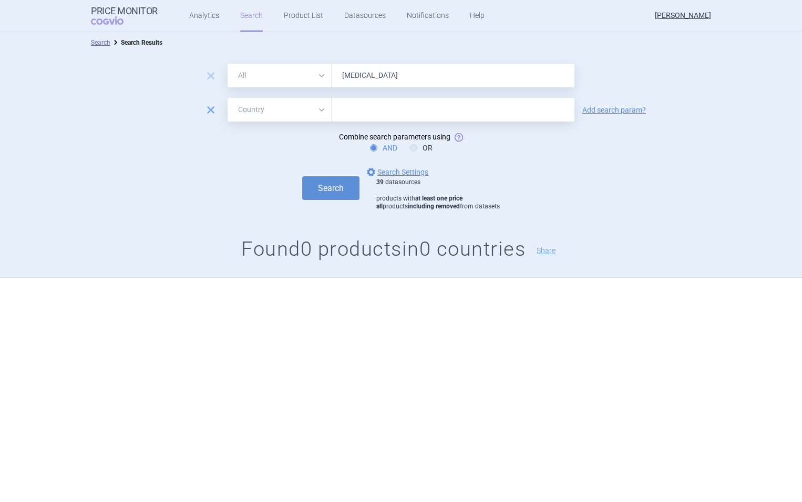
click at [208, 109] on span "remove" at bounding box center [210, 110] width 15 height 15
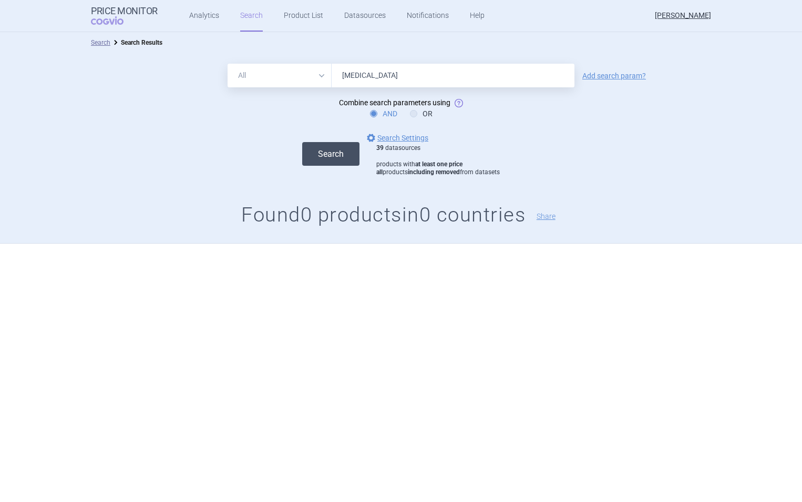
click at [339, 158] on button "Search" at bounding box center [330, 154] width 57 height 24
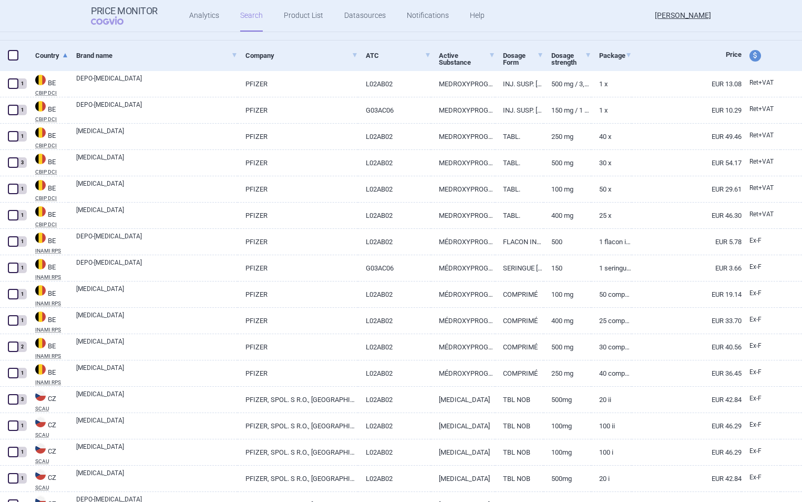
scroll to position [212, 0]
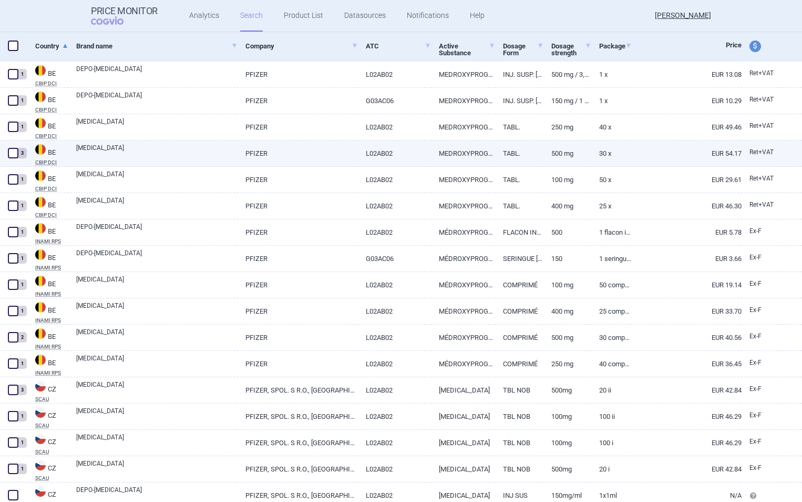
click at [210, 148] on link "[MEDICAL_DATA]" at bounding box center [156, 152] width 161 height 19
select select "EUR"
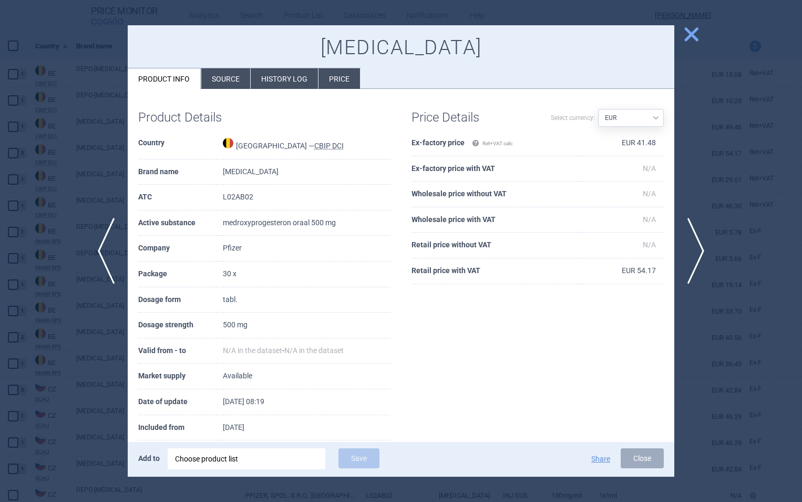
click at [695, 34] on span "close" at bounding box center [691, 34] width 18 height 18
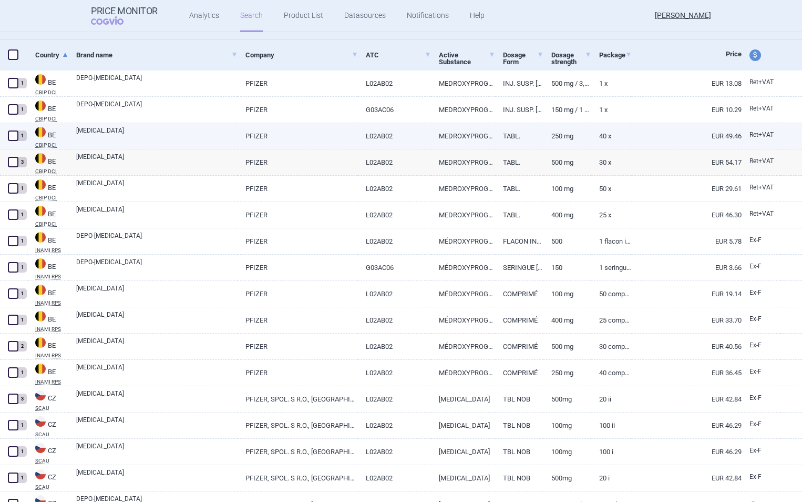
scroll to position [203, 0]
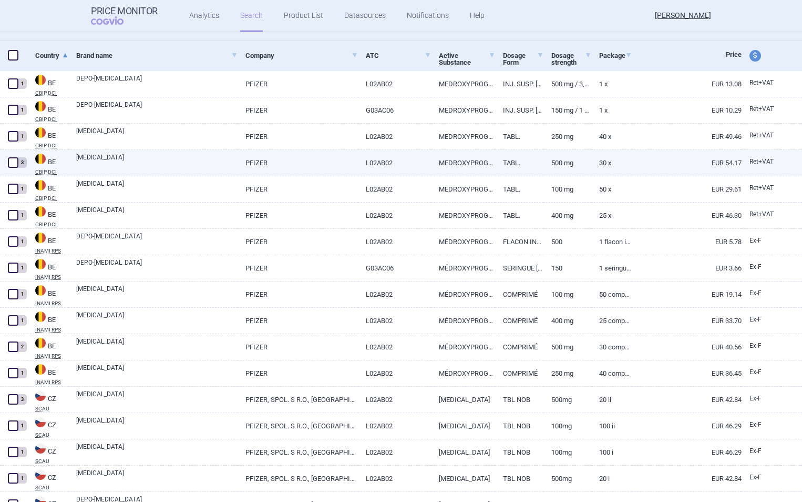
click at [226, 160] on link "[MEDICAL_DATA]" at bounding box center [156, 161] width 161 height 19
select select "EUR"
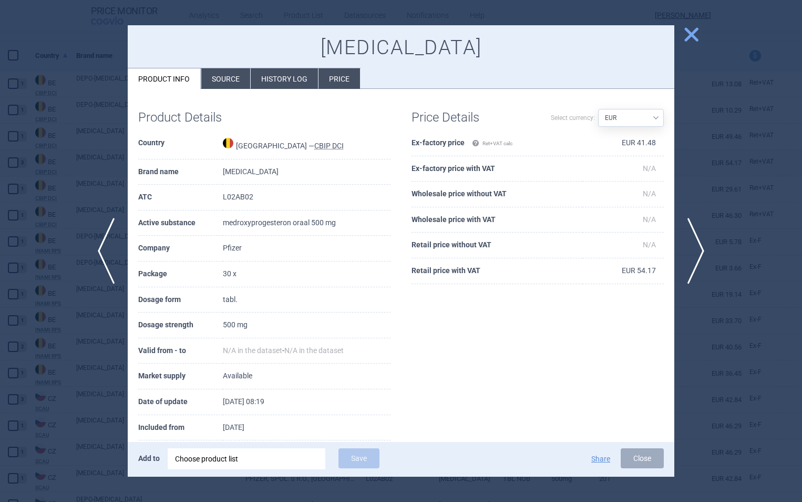
click at [284, 80] on li "History log" at bounding box center [284, 78] width 67 height 21
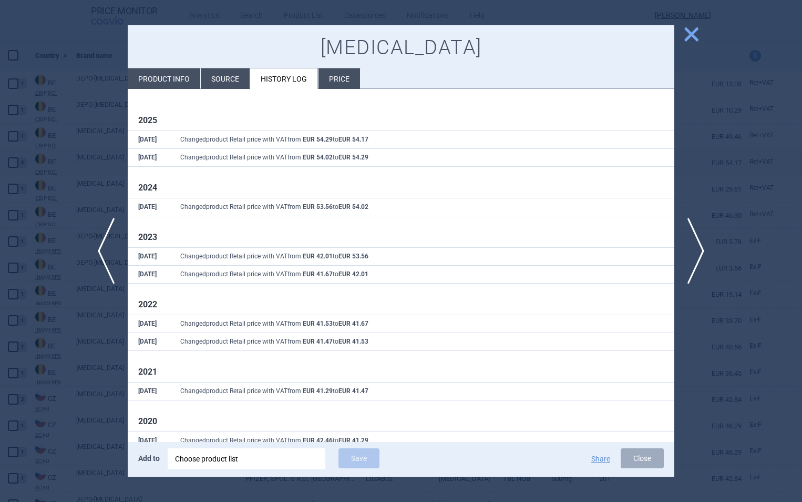
click at [695, 37] on span "close" at bounding box center [691, 34] width 18 height 18
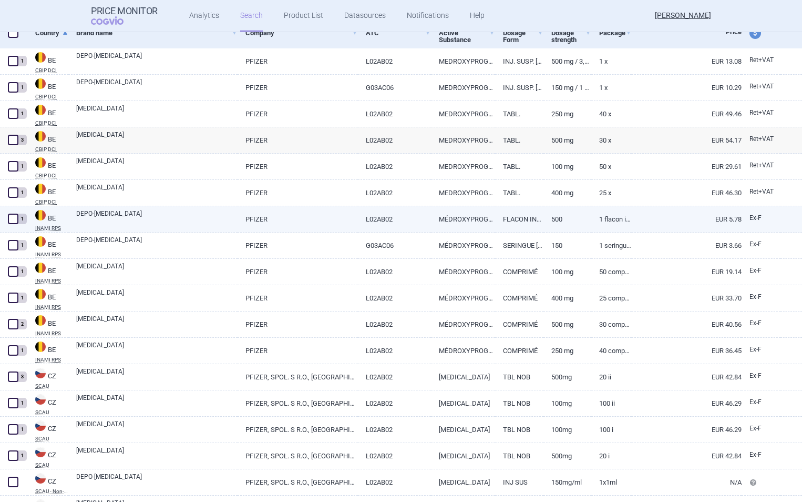
scroll to position [226, 0]
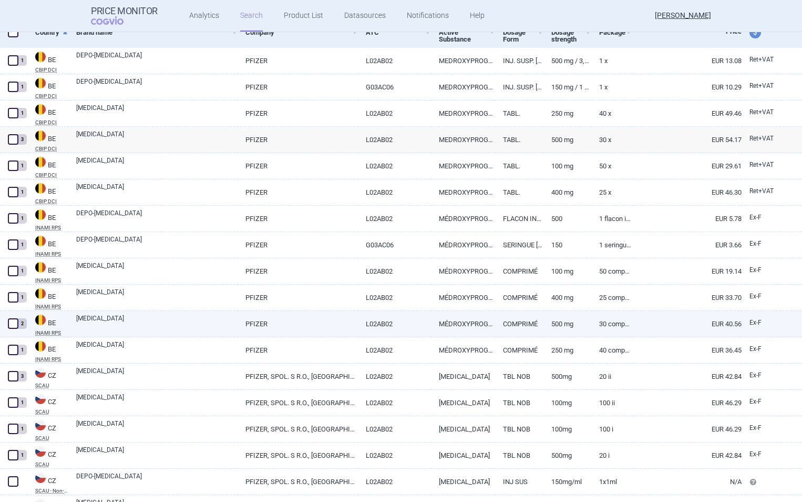
click at [460, 323] on link "MÉDROXYPROGESTERONE" at bounding box center [463, 324] width 64 height 26
select select "EUR"
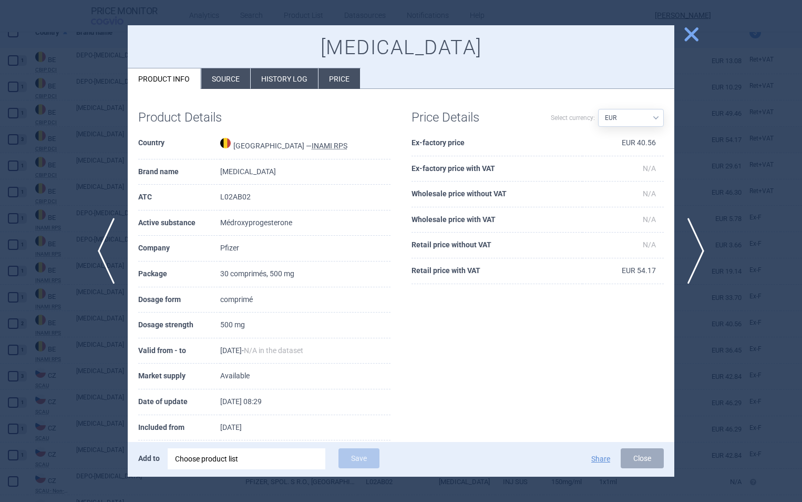
click at [692, 33] on span "close" at bounding box center [691, 34] width 18 height 18
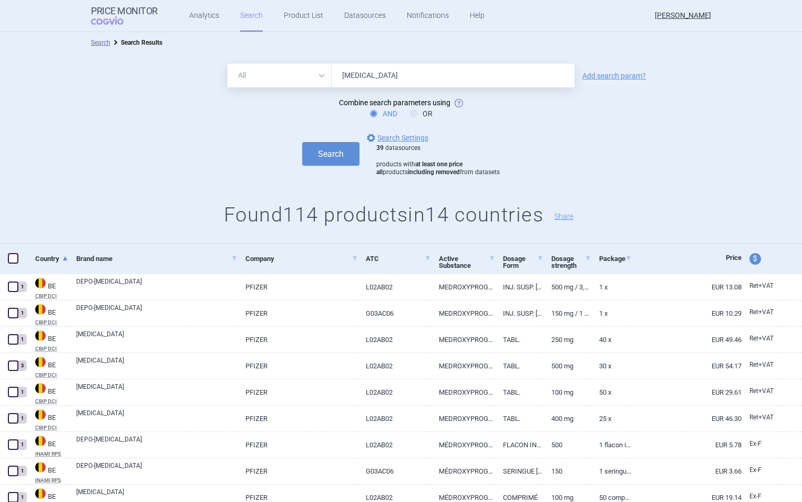
click at [406, 69] on input "[MEDICAL_DATA]" at bounding box center [453, 76] width 243 height 24
type input "farlutal"
click at [302, 142] on button "Search" at bounding box center [330, 154] width 57 height 24
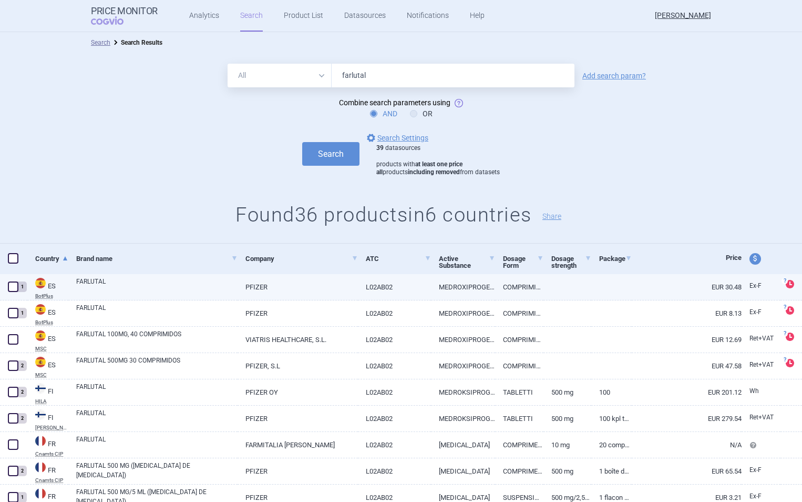
click at [318, 280] on link "PFIZER" at bounding box center [298, 287] width 120 height 26
select select "EUR"
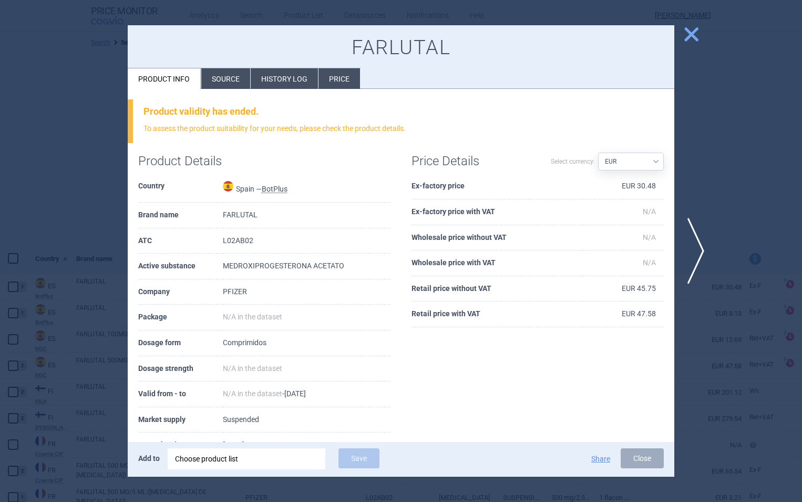
click at [684, 33] on span "close" at bounding box center [691, 34] width 18 height 18
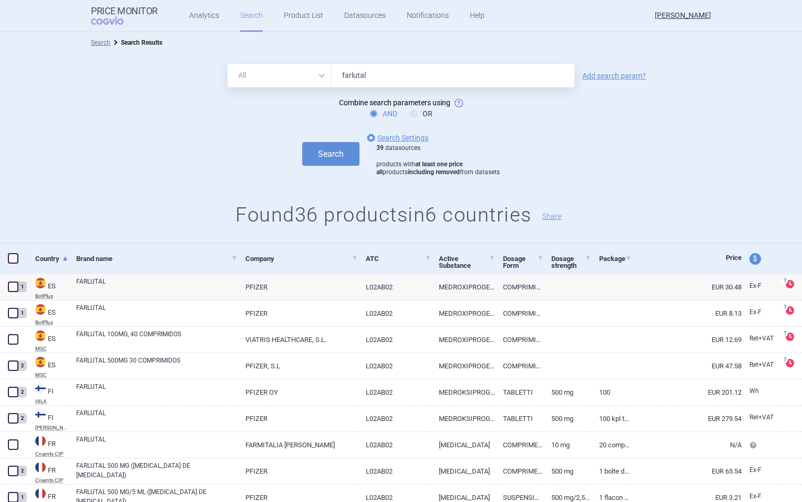
click at [390, 73] on input "farlutal" at bounding box center [453, 76] width 243 height 24
type input "[MEDICAL_DATA]"
click at [302, 142] on button "Search" at bounding box center [330, 154] width 57 height 24
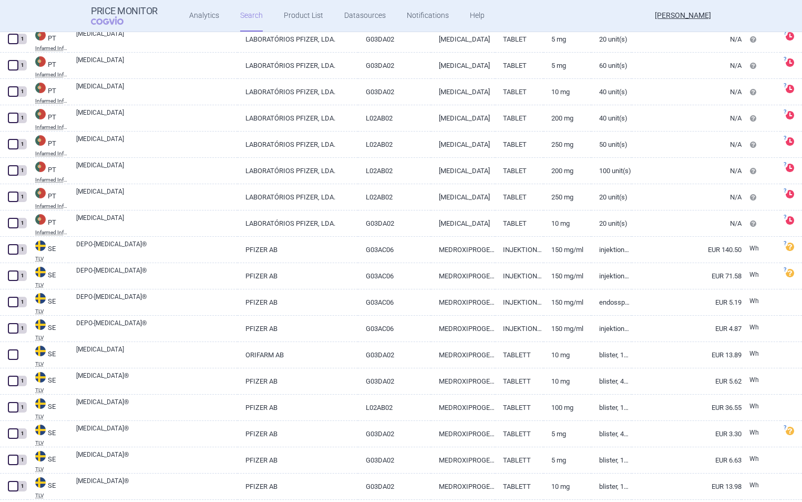
scroll to position [2299, 0]
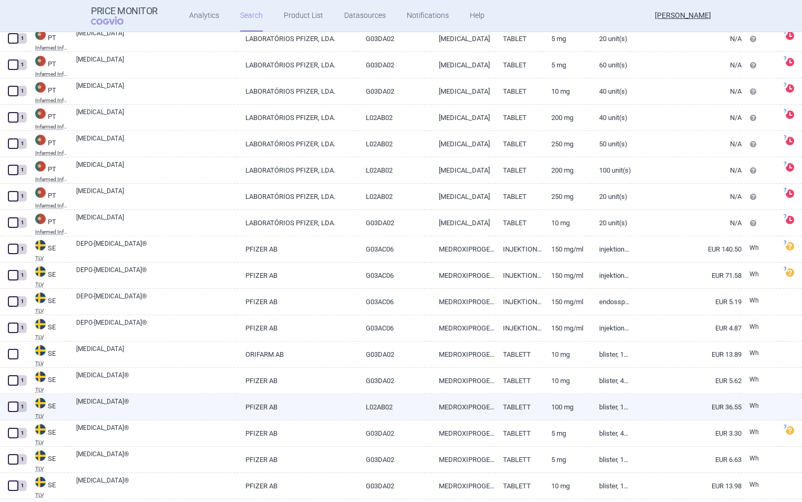
click at [150, 405] on link "[MEDICAL_DATA]®" at bounding box center [156, 405] width 161 height 19
select select "EUR"
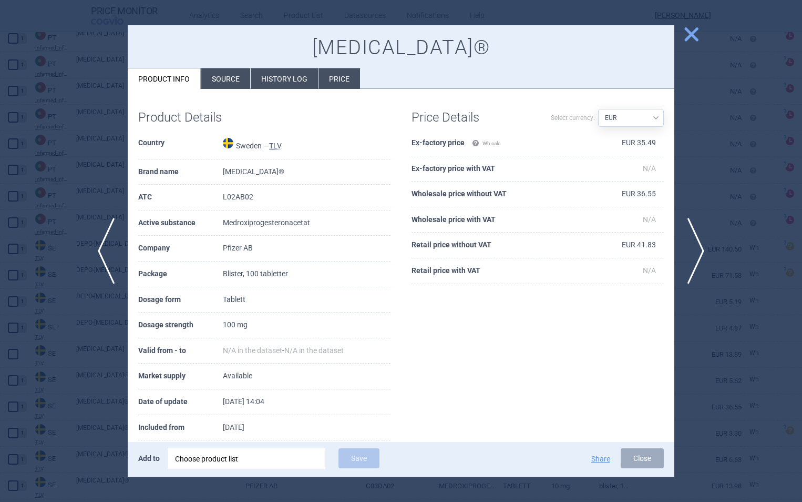
click at [684, 37] on span "close" at bounding box center [691, 34] width 18 height 18
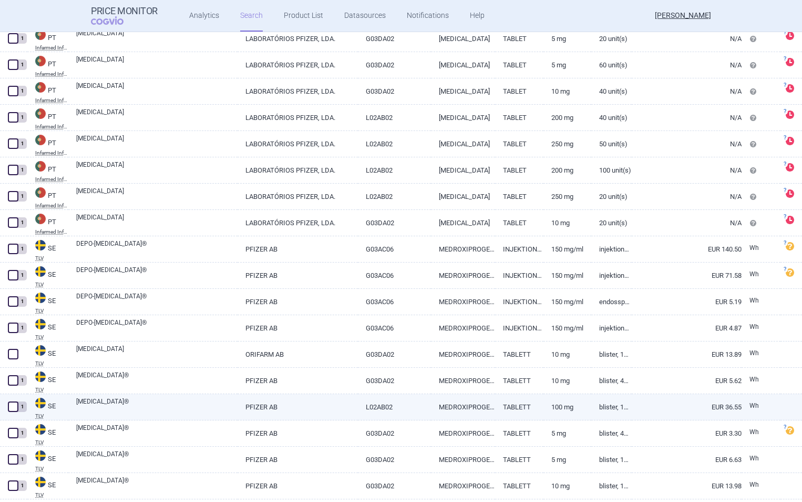
click at [13, 406] on span at bounding box center [13, 406] width 11 height 11
checkbox input "true"
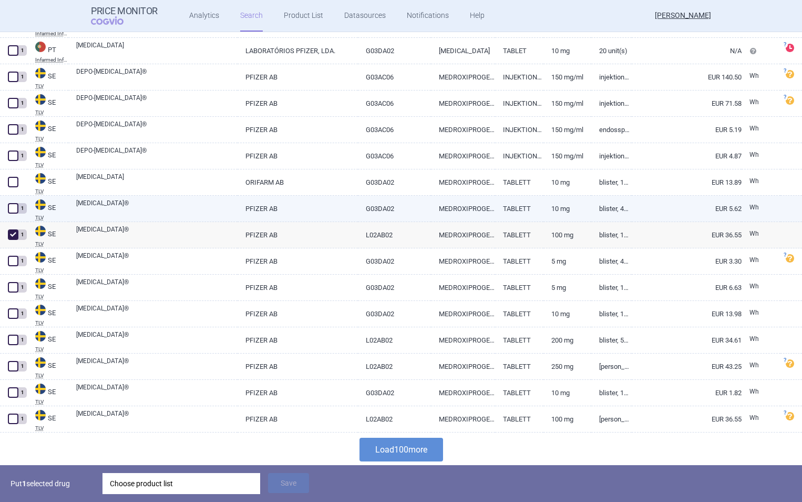
scroll to position [2472, 0]
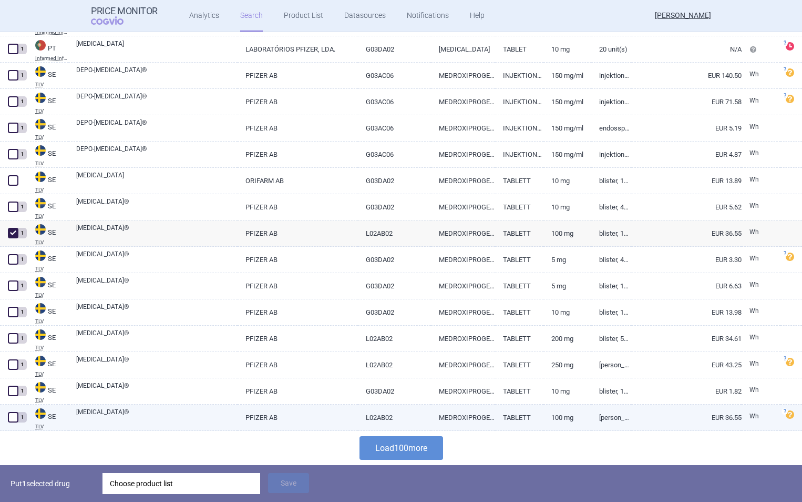
click at [14, 416] on span at bounding box center [13, 417] width 11 height 11
checkbox input "true"
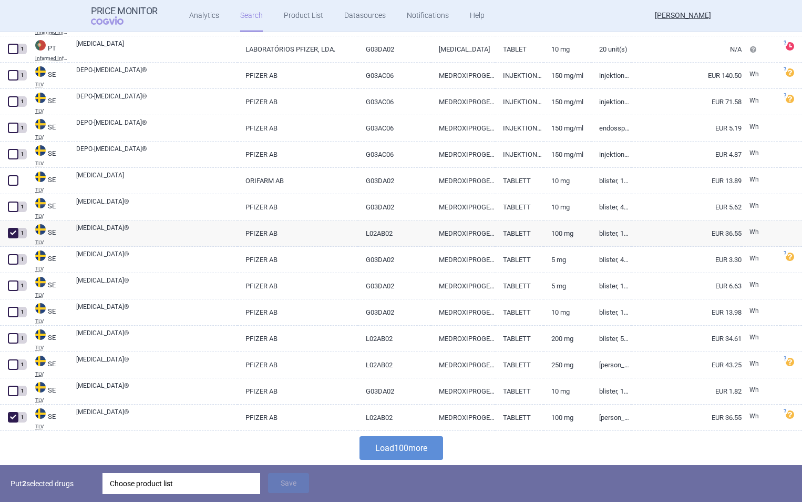
click at [179, 485] on div "Choose product list" at bounding box center [181, 483] width 143 height 21
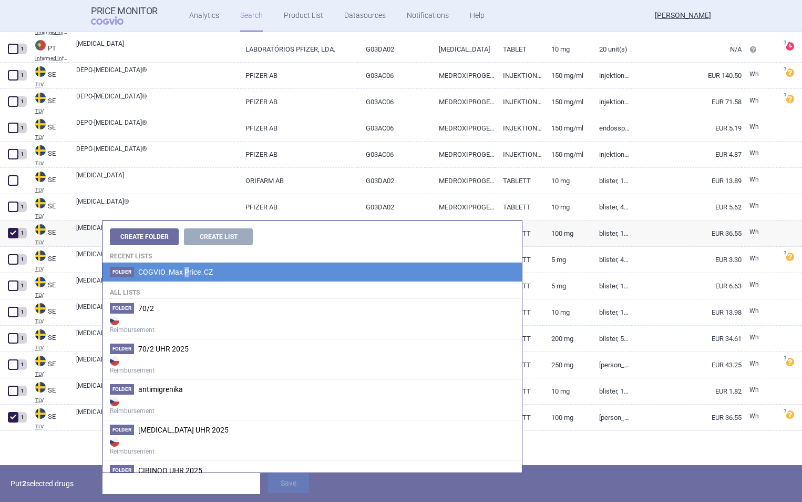
click at [187, 272] on span "COGVIO_Max Price_CZ" at bounding box center [175, 272] width 75 height 8
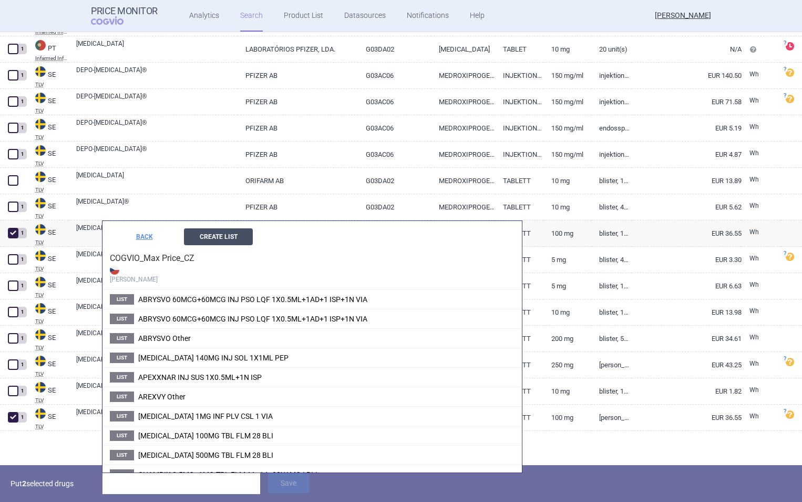
click at [226, 236] on button "Create List" at bounding box center [218, 236] width 69 height 17
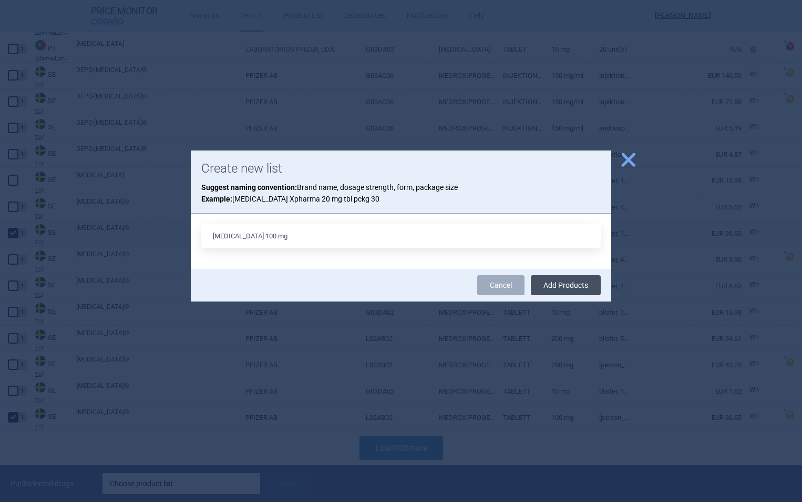
type input "[MEDICAL_DATA] 100 mg"
click at [559, 286] on button "Add Products" at bounding box center [566, 285] width 70 height 20
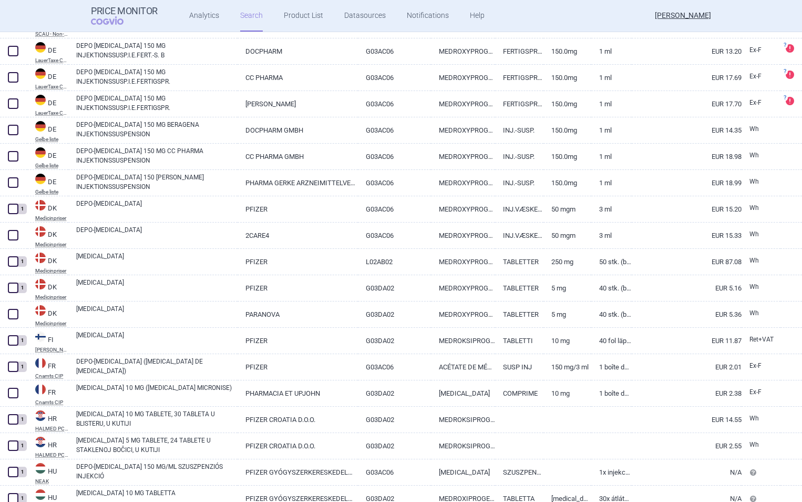
scroll to position [708, 0]
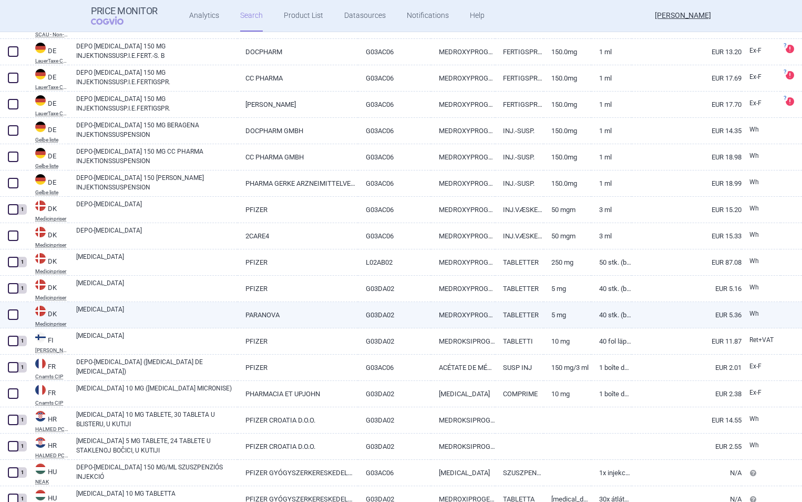
click at [210, 312] on link "[MEDICAL_DATA]" at bounding box center [156, 313] width 161 height 19
select select "EUR"
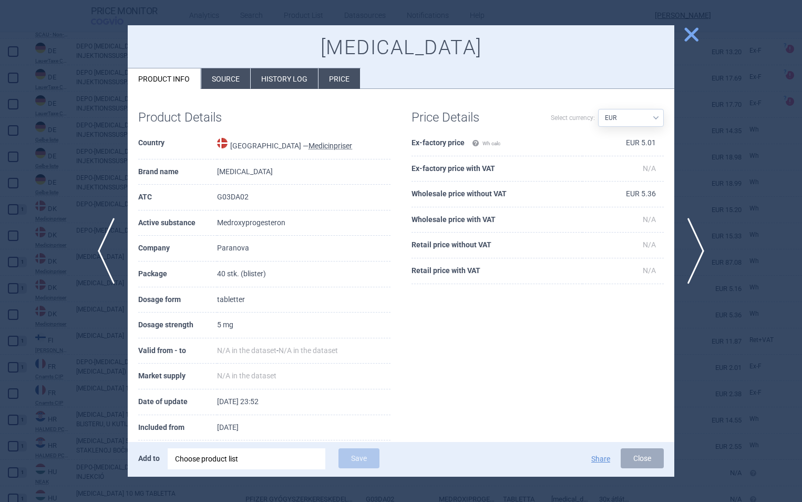
click at [698, 32] on span "close" at bounding box center [691, 34] width 18 height 18
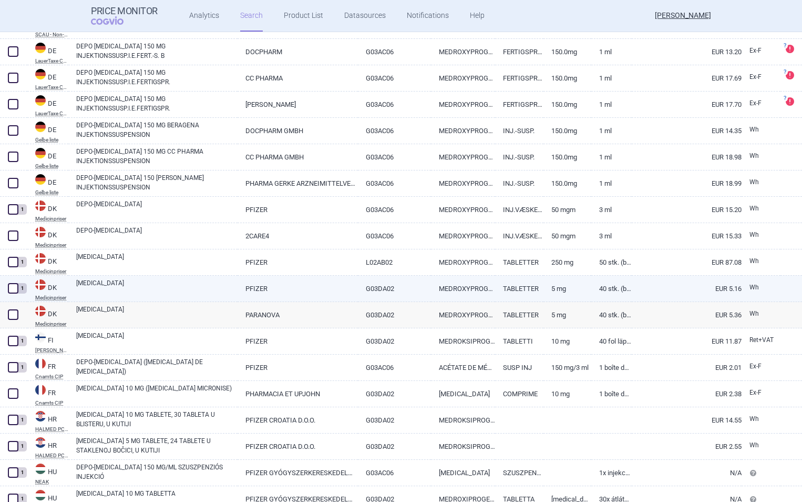
click at [110, 288] on link "[MEDICAL_DATA]" at bounding box center [156, 287] width 161 height 19
select select "EUR"
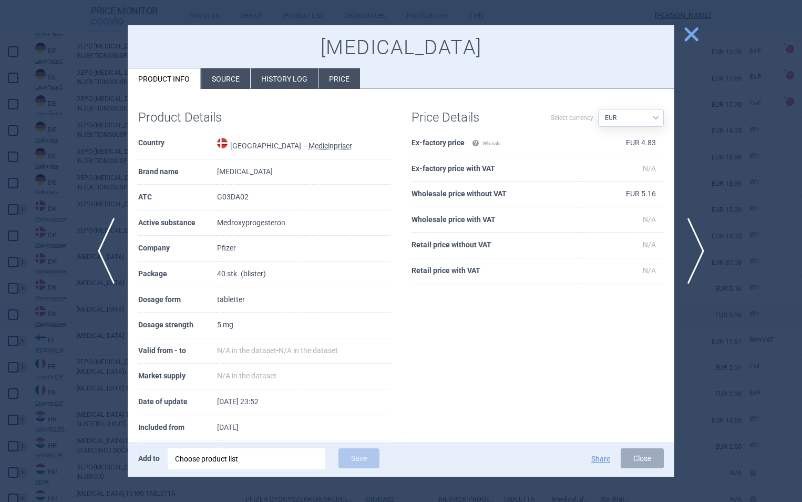
click at [696, 29] on span "close" at bounding box center [691, 34] width 18 height 18
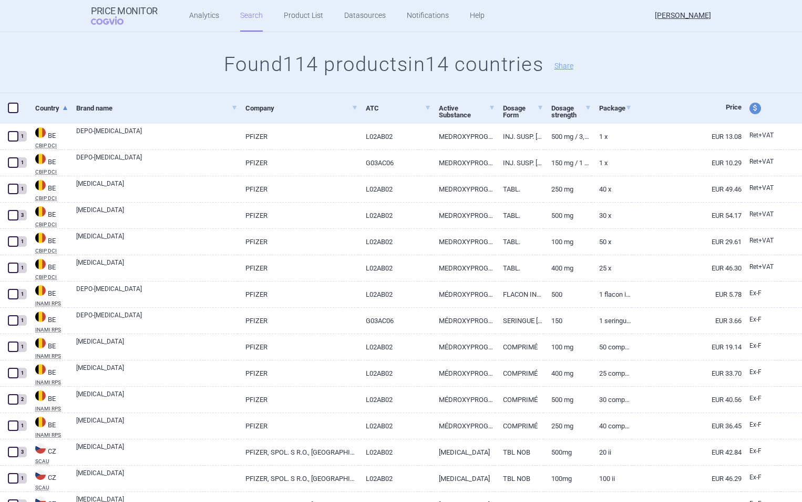
scroll to position [151, 0]
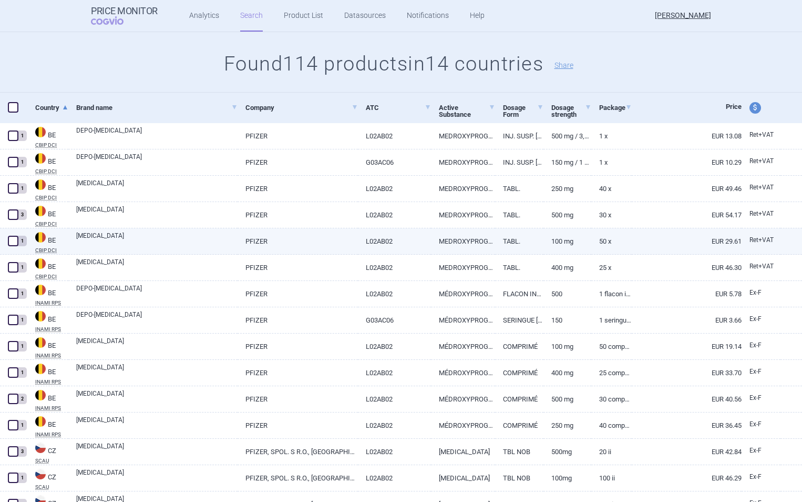
click at [12, 241] on span at bounding box center [13, 241] width 11 height 11
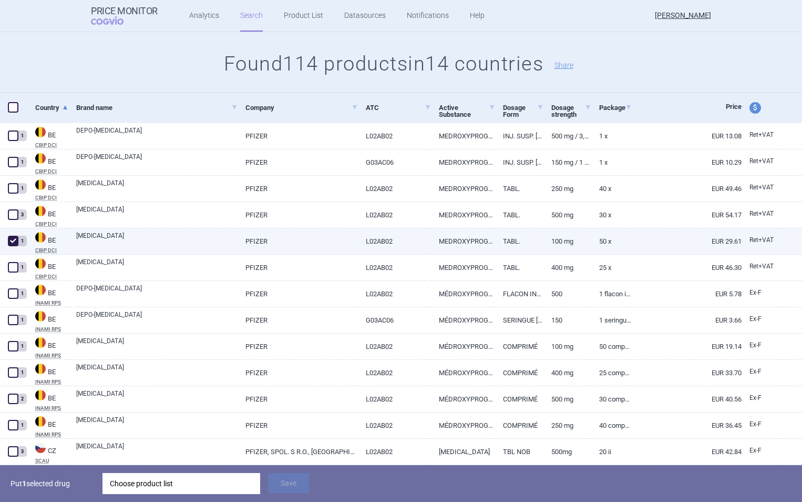
click at [12, 240] on span at bounding box center [13, 241] width 11 height 11
checkbox input "false"
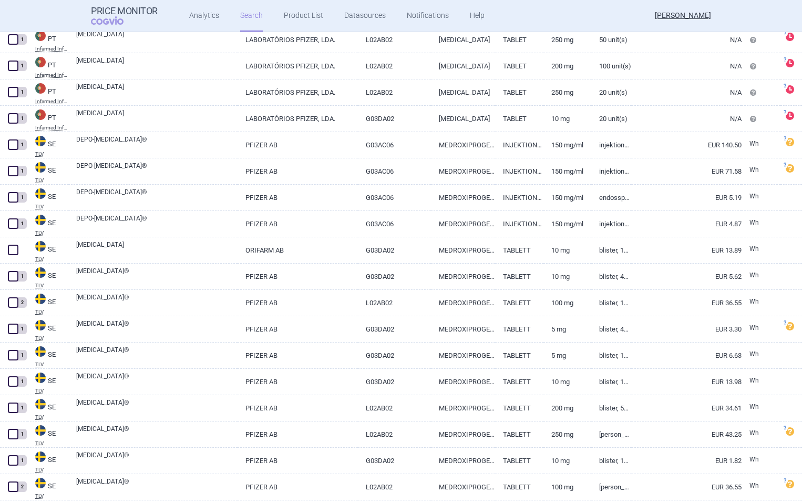
scroll to position [2435, 0]
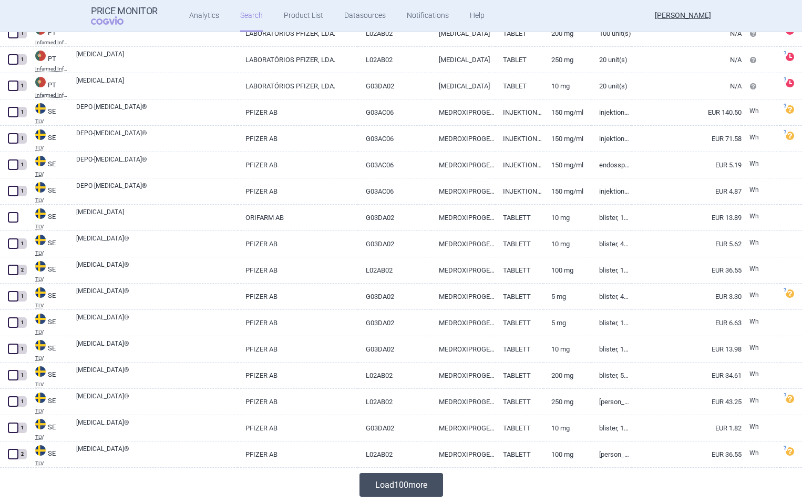
click at [390, 483] on button "Load 100 more" at bounding box center [402, 485] width 84 height 24
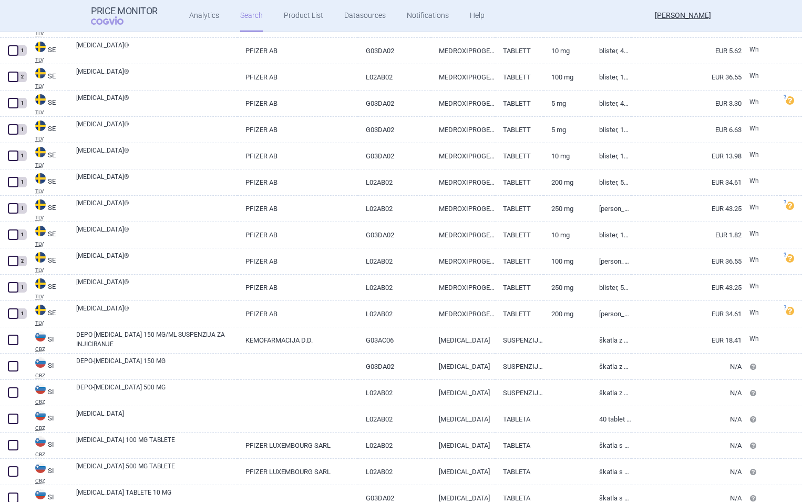
scroll to position [2657, 0]
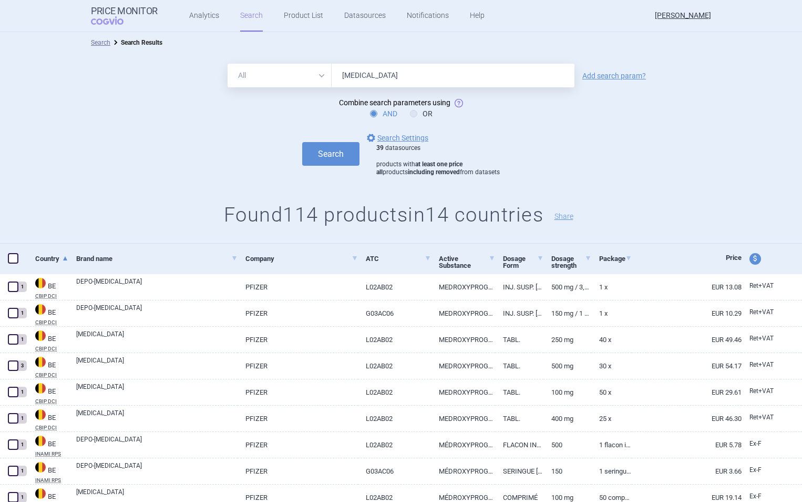
click at [386, 73] on input "[MEDICAL_DATA]" at bounding box center [453, 76] width 243 height 24
type input "farlutal"
click at [302, 142] on button "Search" at bounding box center [330, 154] width 57 height 24
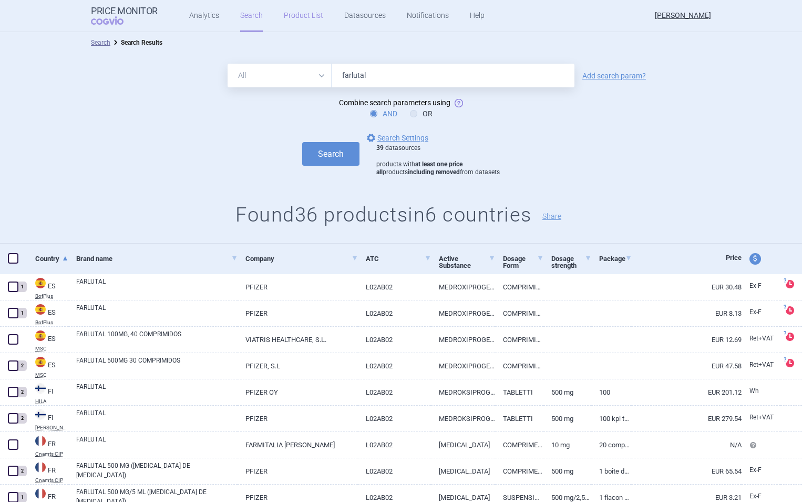
click at [299, 11] on link "Product List" at bounding box center [303, 16] width 39 height 32
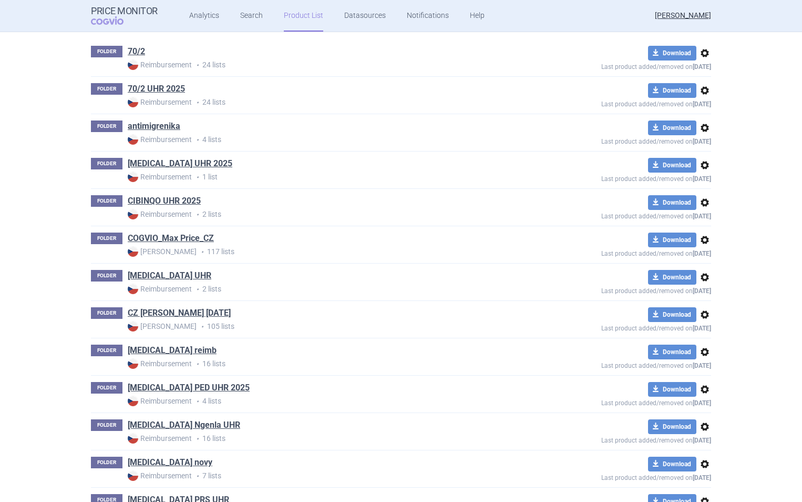
scroll to position [225, 0]
click at [183, 237] on link "COGVIO_Max Price_CZ" at bounding box center [171, 238] width 86 height 12
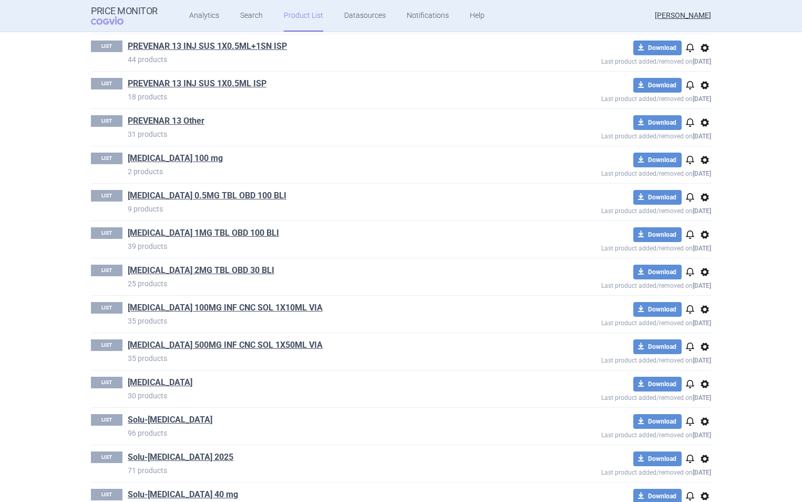
scroll to position [2767, 0]
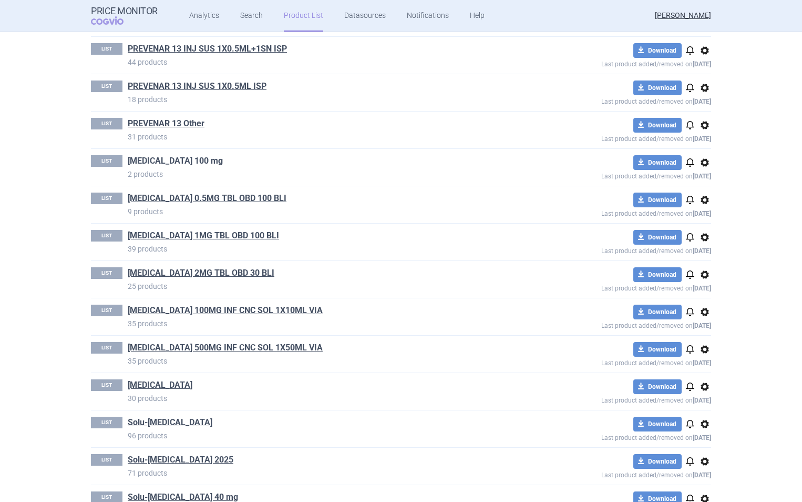
click at [159, 162] on link "[MEDICAL_DATA] 100 mg" at bounding box center [175, 161] width 95 height 12
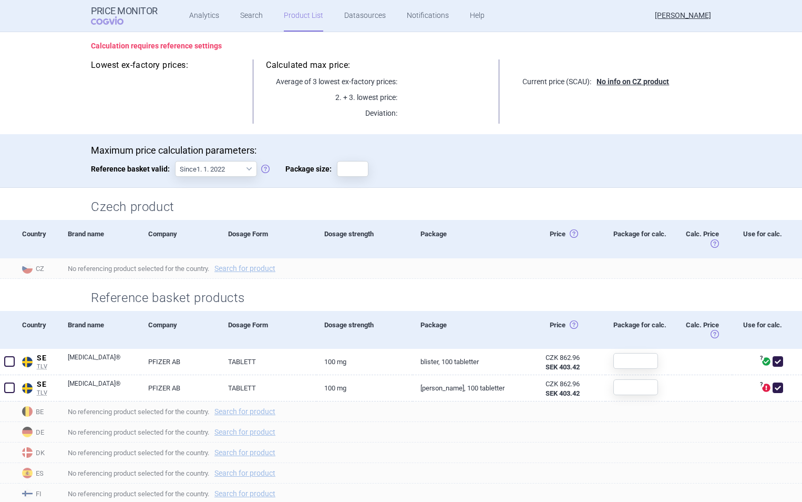
scroll to position [125, 0]
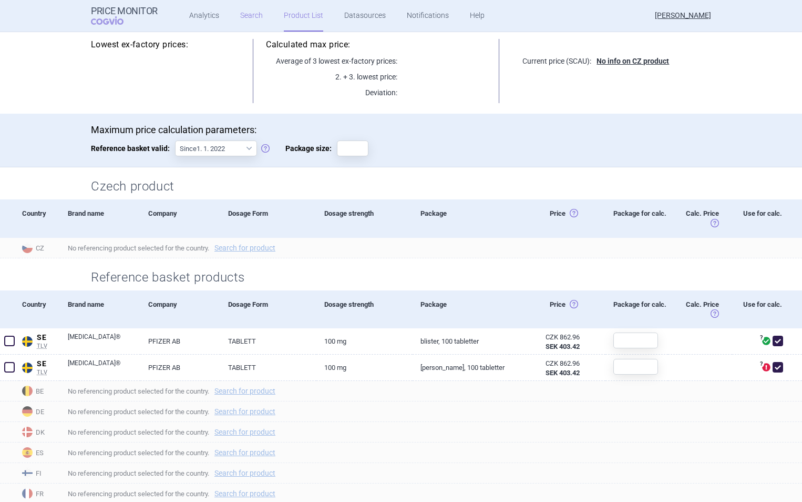
click at [246, 15] on link "Search" at bounding box center [251, 16] width 23 height 32
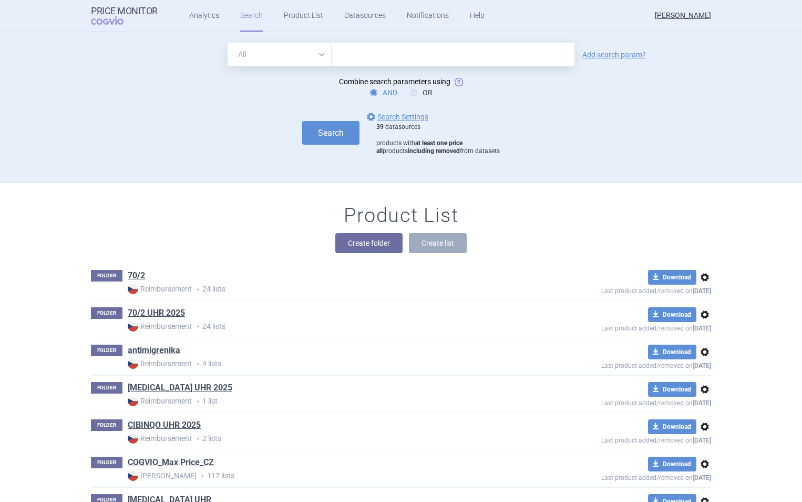
click at [363, 57] on input "text" at bounding box center [453, 55] width 243 height 24
type input "salazopyrin"
click button "Search" at bounding box center [330, 133] width 57 height 24
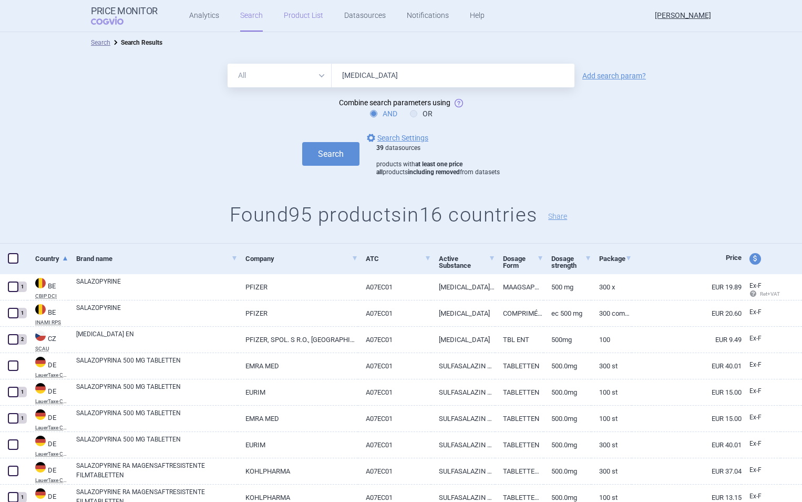
click at [301, 14] on link "Product List" at bounding box center [303, 16] width 39 height 32
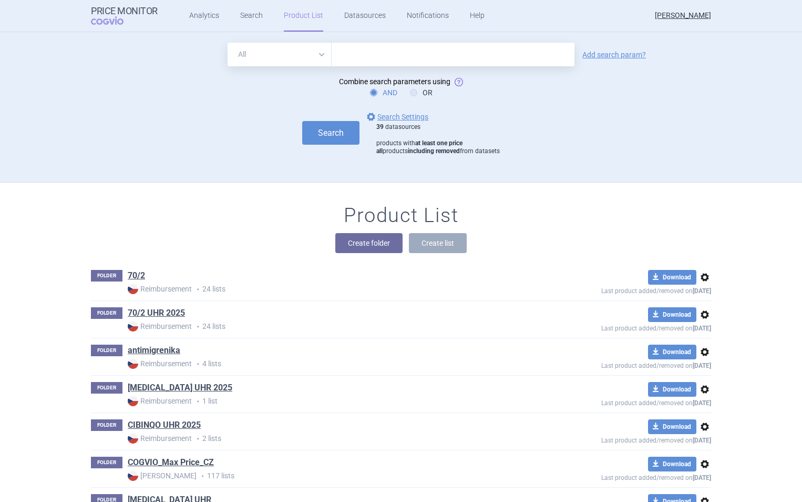
scroll to position [150, 0]
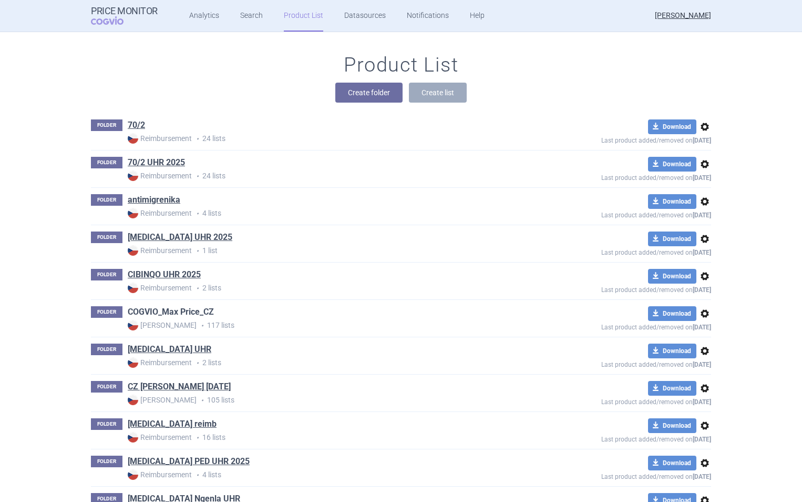
click at [168, 310] on link "COGVIO_Max Price_CZ" at bounding box center [171, 312] width 86 height 12
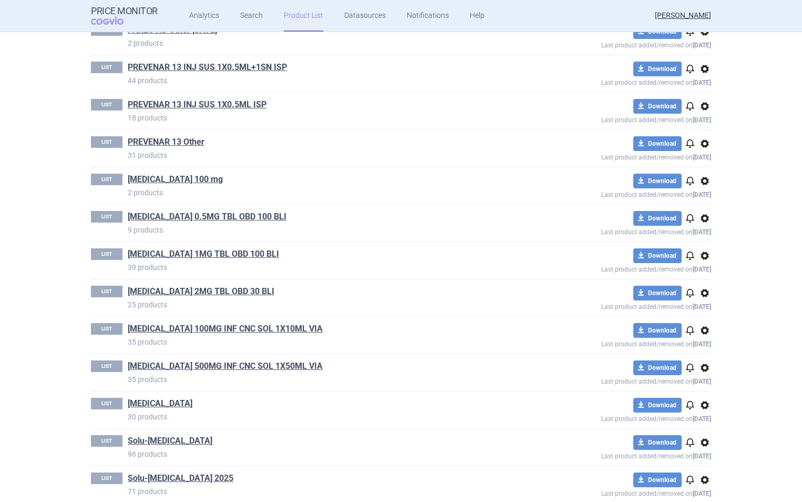
scroll to position [2749, 0]
click at [162, 174] on link "[MEDICAL_DATA] 100 mg" at bounding box center [175, 180] width 95 height 12
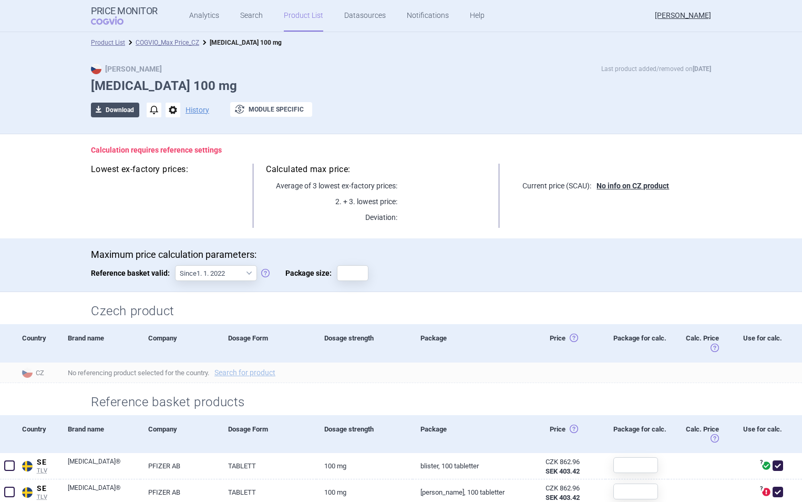
click at [112, 110] on button "download Download" at bounding box center [115, 110] width 48 height 15
select select "EUR"
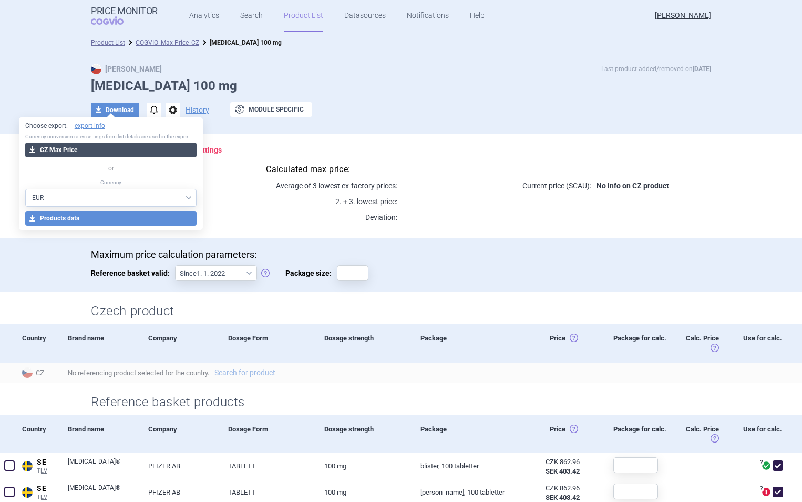
click at [104, 154] on button "download CZ Max Price" at bounding box center [111, 149] width 172 height 15
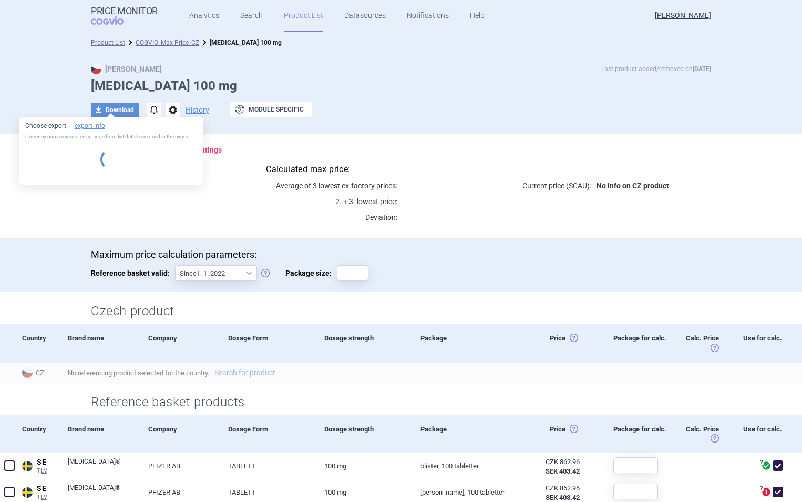
select select "EUR"
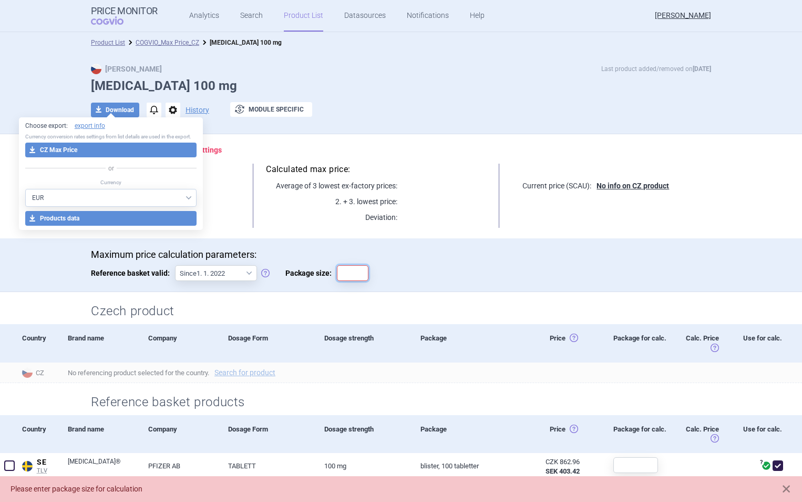
click at [344, 271] on input "Package size:" at bounding box center [353, 273] width 32 height 16
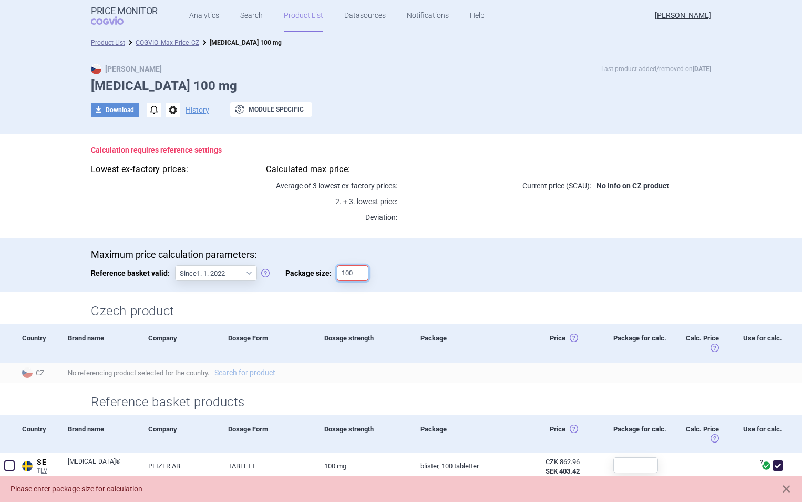
type input "100"
click at [411, 272] on div at bounding box center [410, 273] width 53 height 16
click at [96, 108] on span "download" at bounding box center [98, 110] width 15 height 15
select select "EUR"
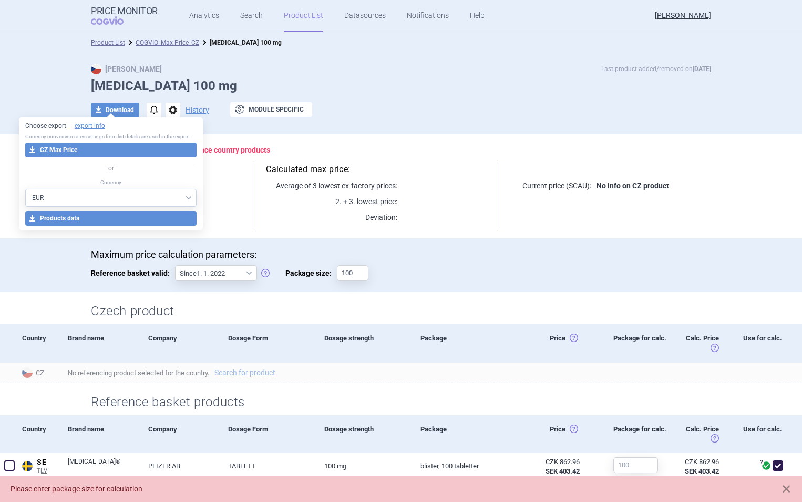
click at [109, 148] on button "download CZ Max Price" at bounding box center [111, 149] width 172 height 15
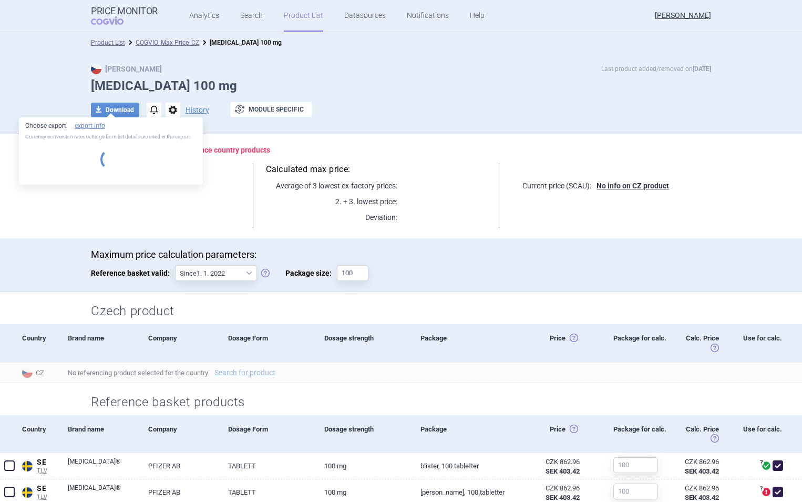
select select "EUR"
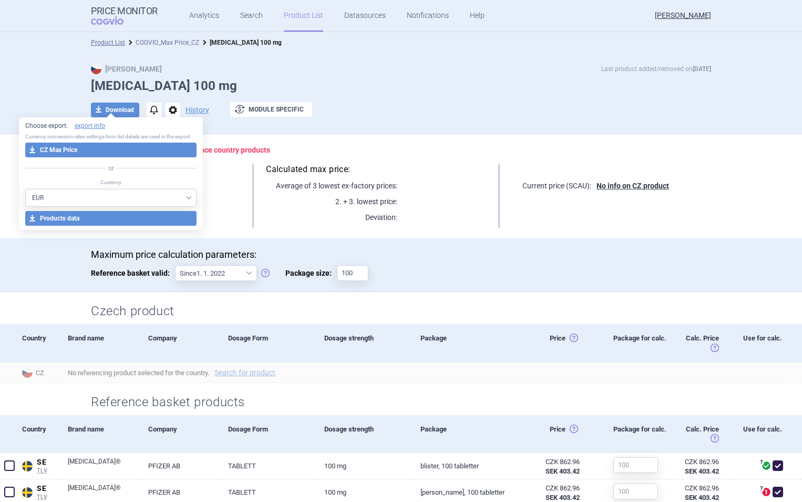
click at [161, 40] on link "COGVIO_Max Price_CZ" at bounding box center [168, 42] width 64 height 7
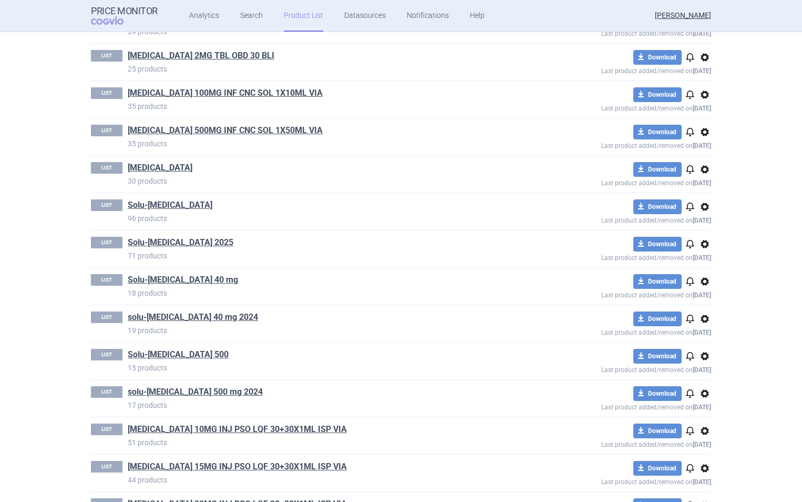
scroll to position [2963, 0]
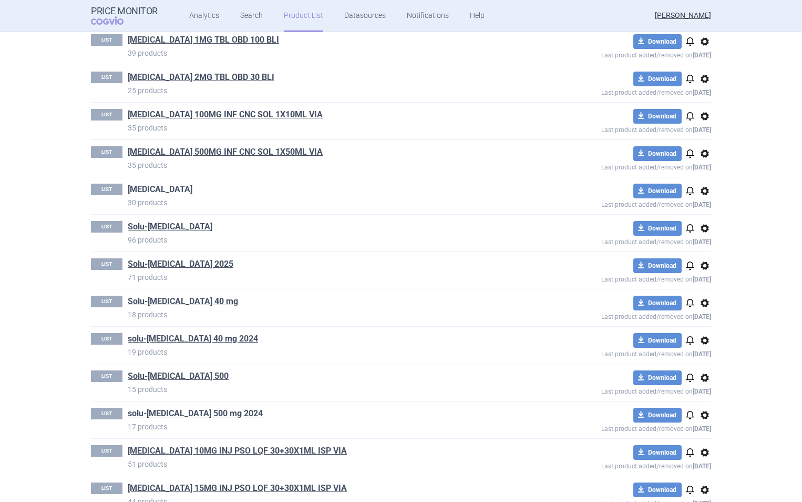
click at [158, 185] on link "[MEDICAL_DATA]" at bounding box center [160, 190] width 65 height 12
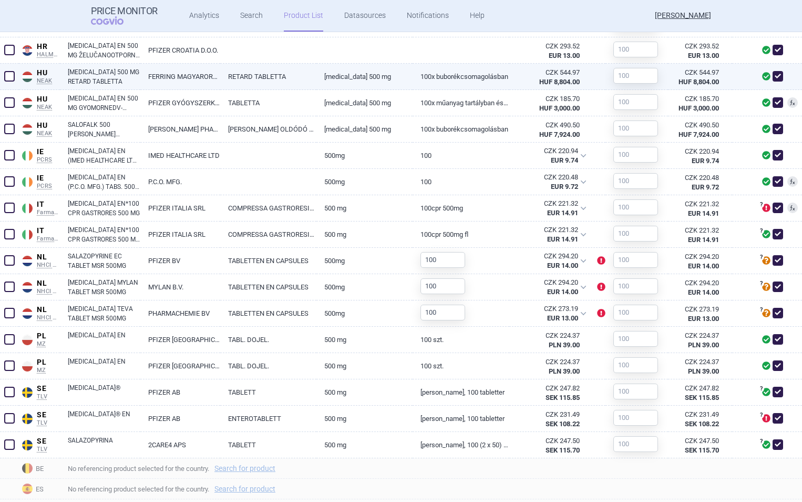
scroll to position [684, 0]
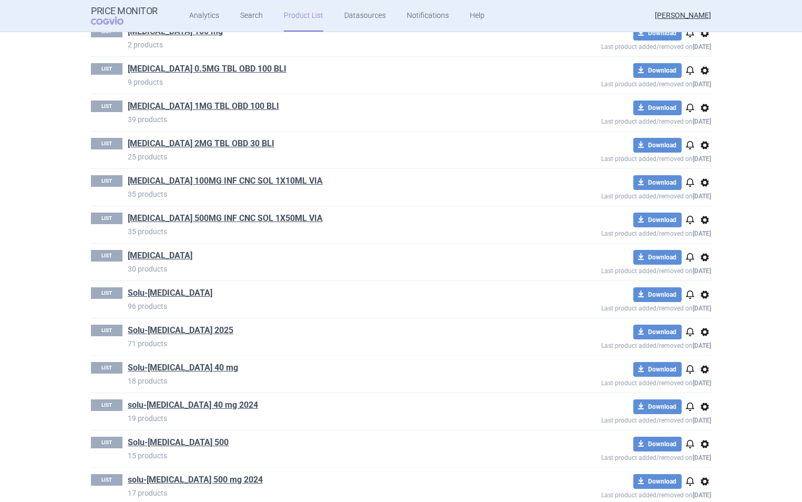
scroll to position [2897, 0]
click at [245, 13] on link "Search" at bounding box center [251, 16] width 23 height 32
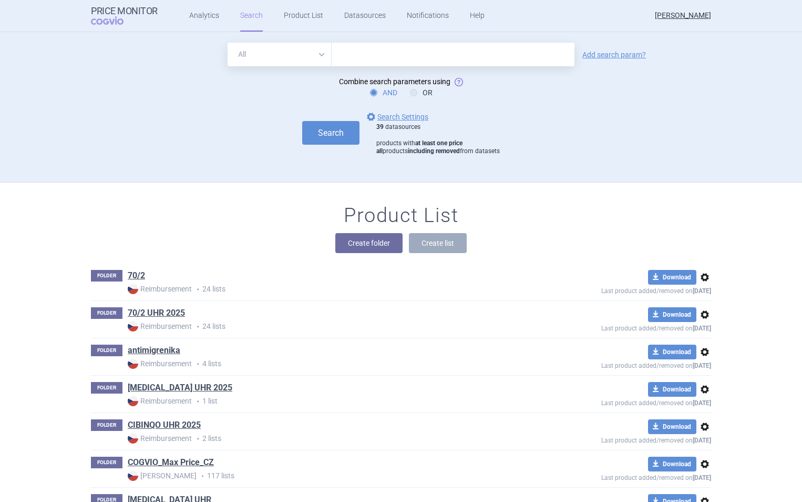
click at [353, 54] on input "text" at bounding box center [453, 55] width 243 height 24
type input "salazopyrin"
click button "Search" at bounding box center [330, 133] width 57 height 24
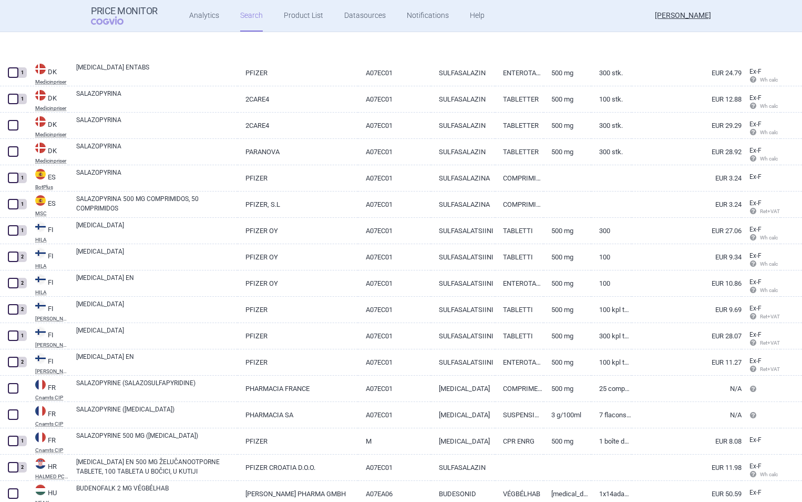
scroll to position [877, 0]
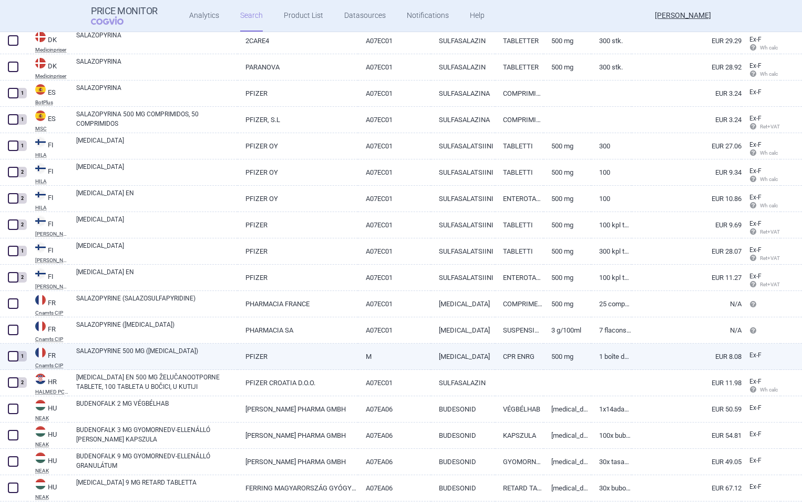
click at [399, 350] on link "M" at bounding box center [394, 356] width 73 height 26
select select "EUR"
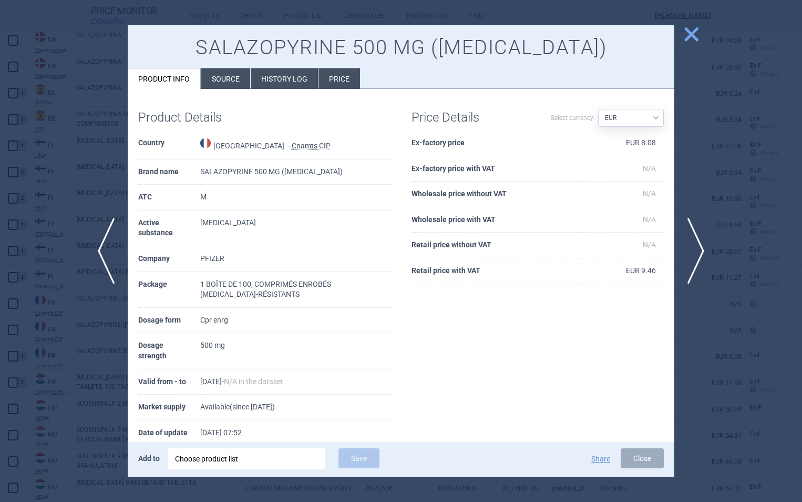
click at [691, 33] on span "close" at bounding box center [691, 34] width 18 height 18
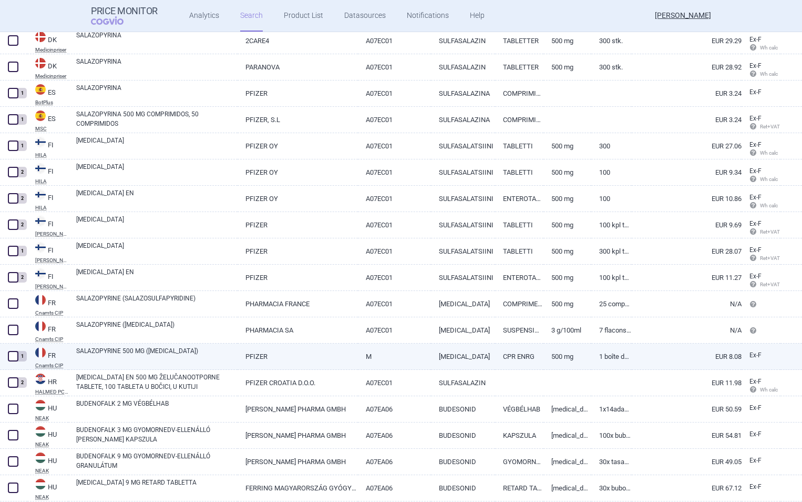
click at [11, 357] on span at bounding box center [13, 356] width 11 height 11
checkbox input "true"
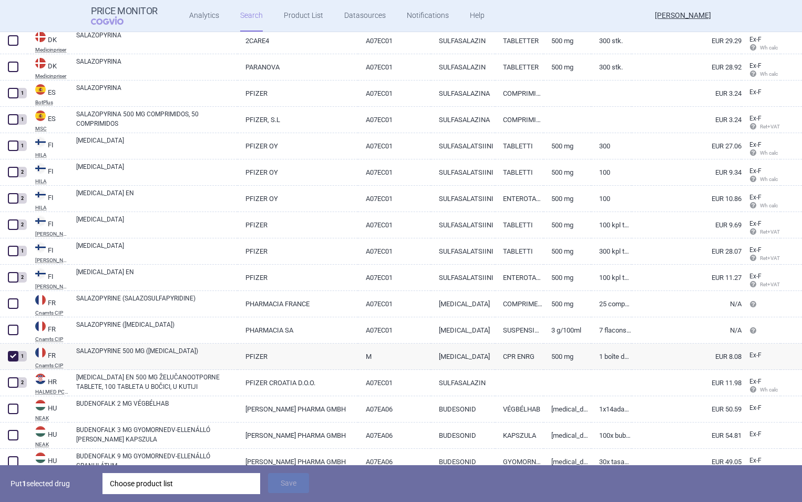
click at [157, 478] on div "Choose product list" at bounding box center [181, 483] width 143 height 21
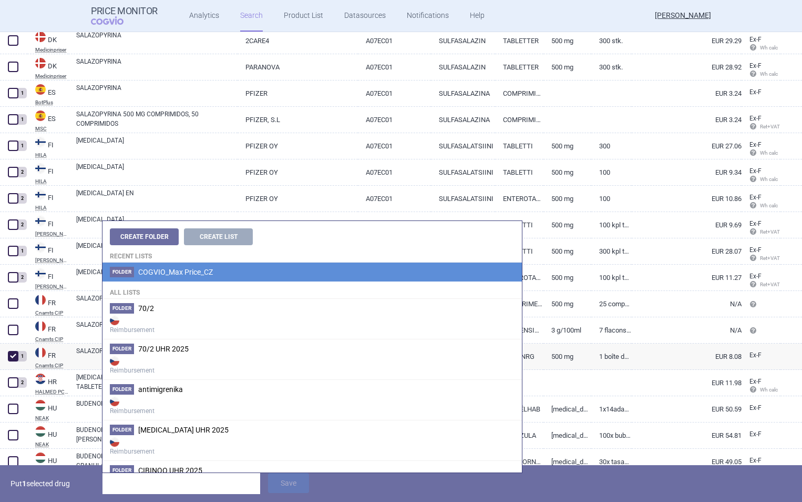
click at [191, 269] on span "COGVIO_Max Price_CZ" at bounding box center [175, 272] width 75 height 8
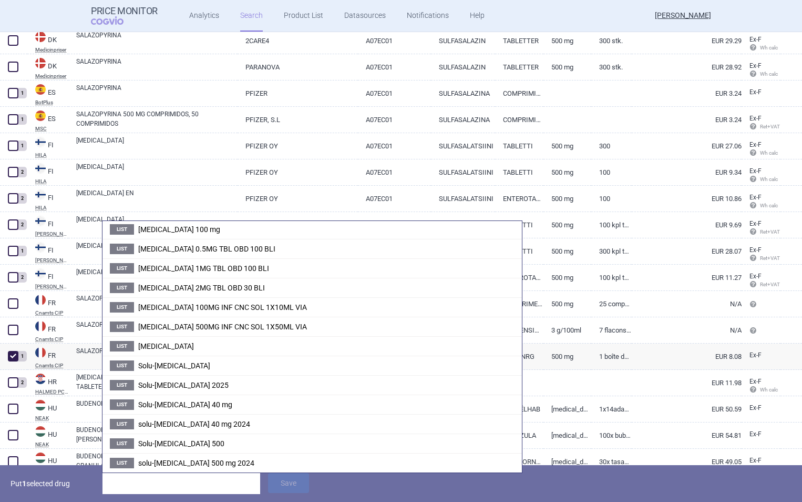
scroll to position [1510, 0]
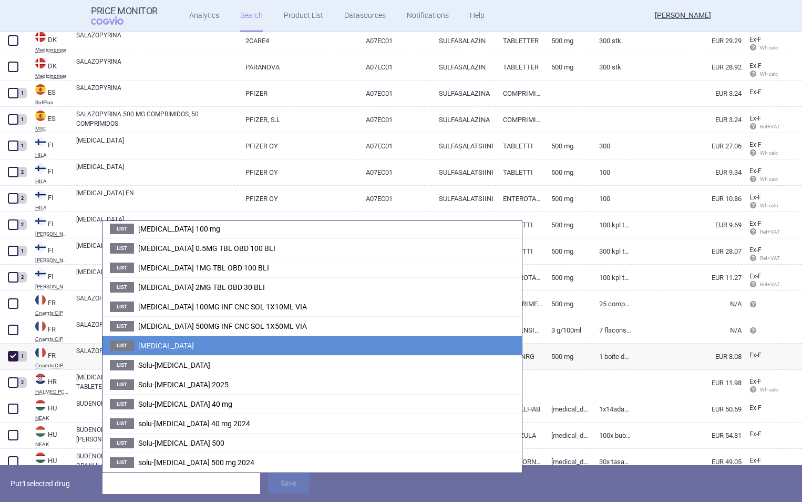
click at [168, 348] on span "[MEDICAL_DATA]" at bounding box center [166, 345] width 56 height 8
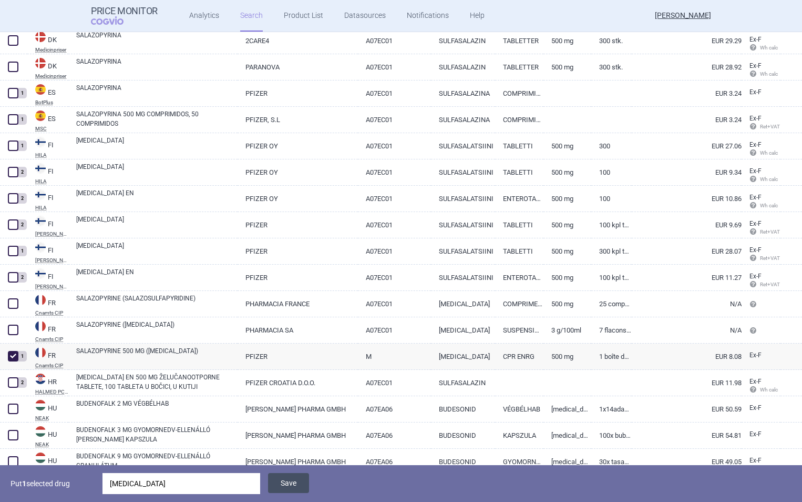
click at [293, 476] on button "Save" at bounding box center [288, 483] width 41 height 20
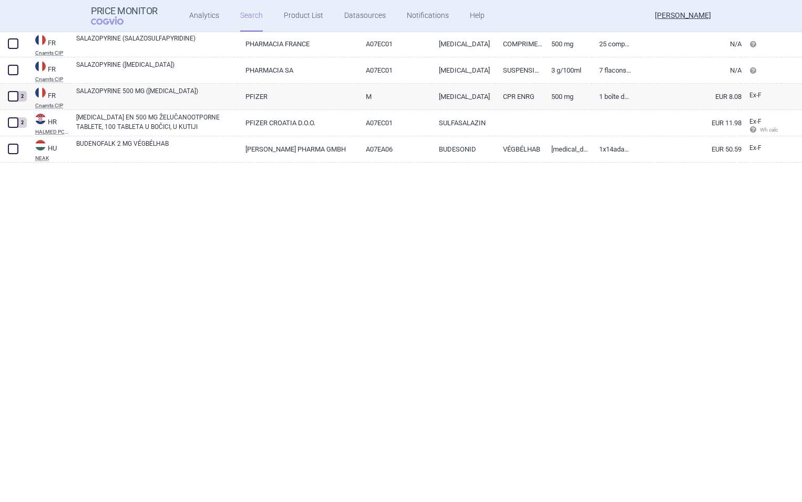
scroll to position [0, 0]
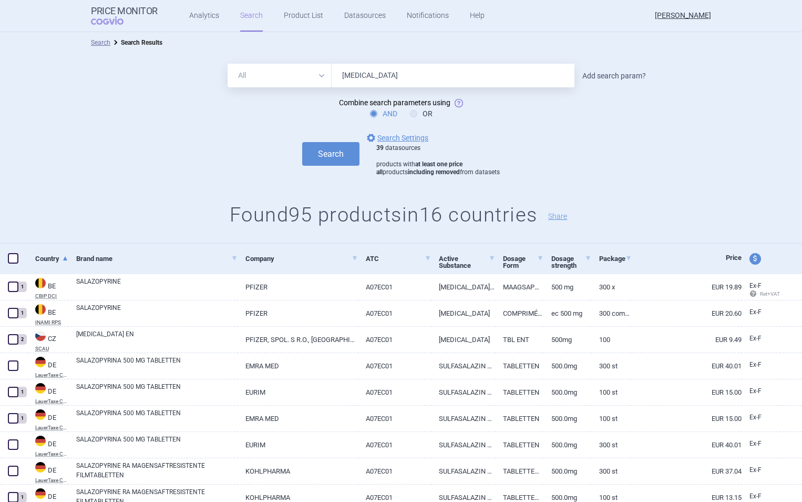
click at [616, 74] on link "Add search param?" at bounding box center [615, 75] width 64 height 7
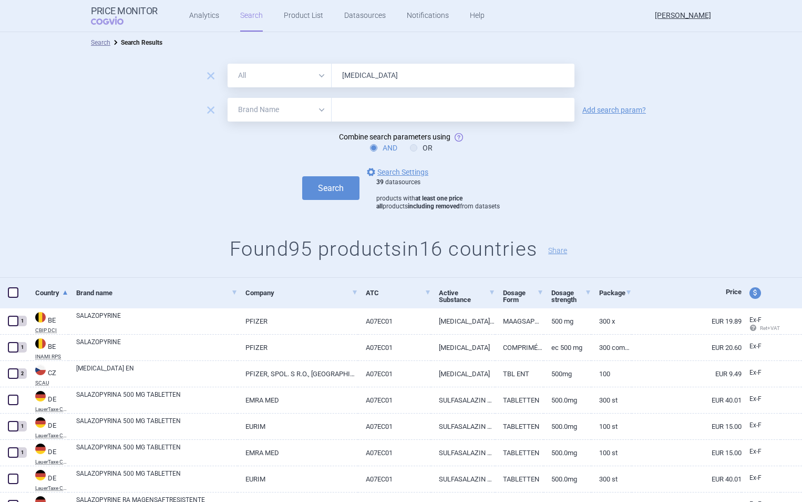
click at [310, 110] on select "All Brand Name ATC Company Active Substance Country Newer than" at bounding box center [280, 110] width 104 height 24
select select "newerThan"
click at [228, 98] on select "All Brand Name ATC Company Active Substance Country Newer than" at bounding box center [280, 110] width 104 height 24
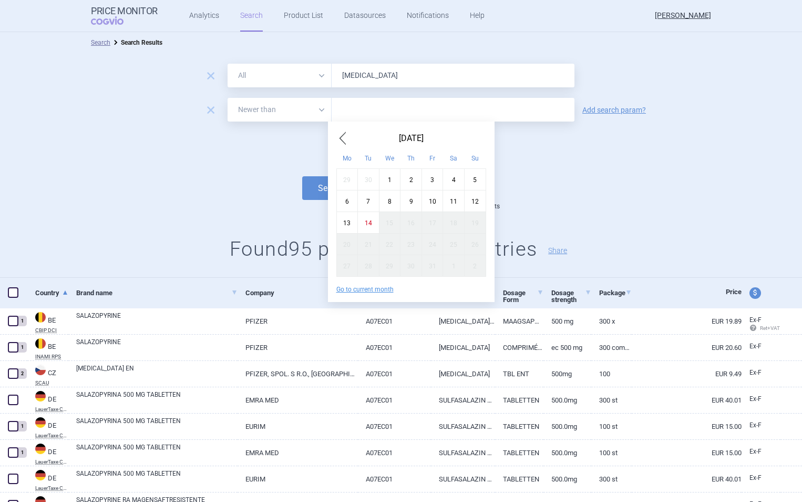
click at [366, 115] on input "text" at bounding box center [453, 110] width 243 height 24
click at [345, 135] on span "Previous Month" at bounding box center [343, 138] width 13 height 17
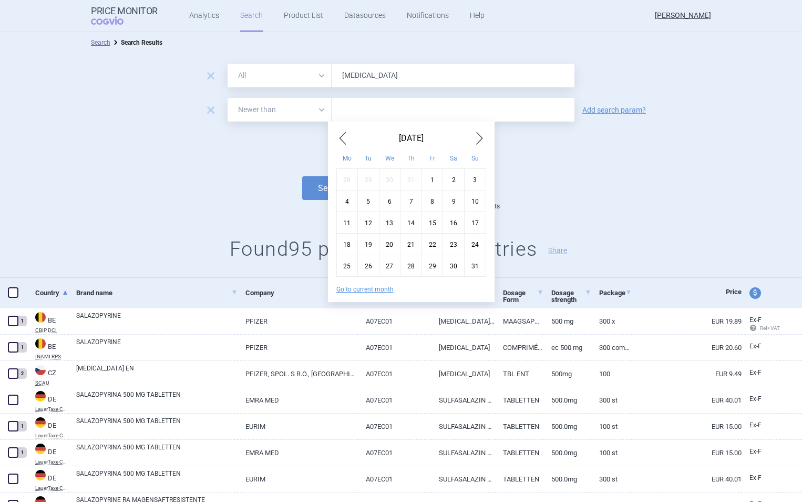
click at [345, 135] on span "Previous Month" at bounding box center [343, 138] width 13 height 17
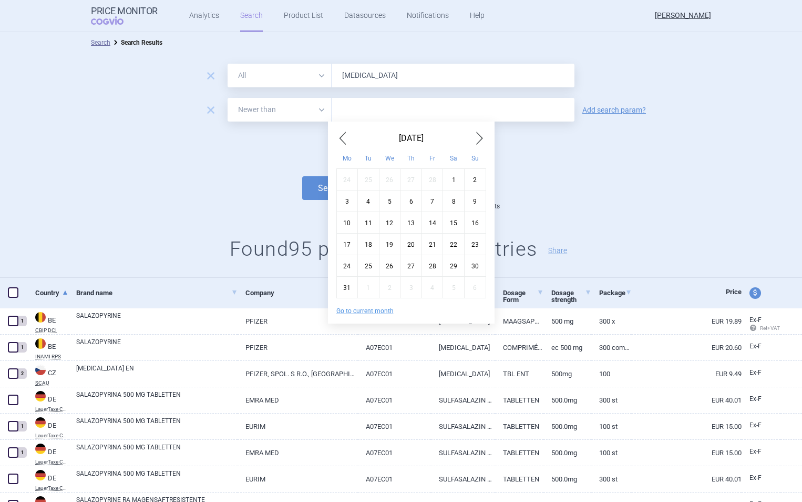
click at [345, 135] on span "Previous Month" at bounding box center [343, 138] width 13 height 17
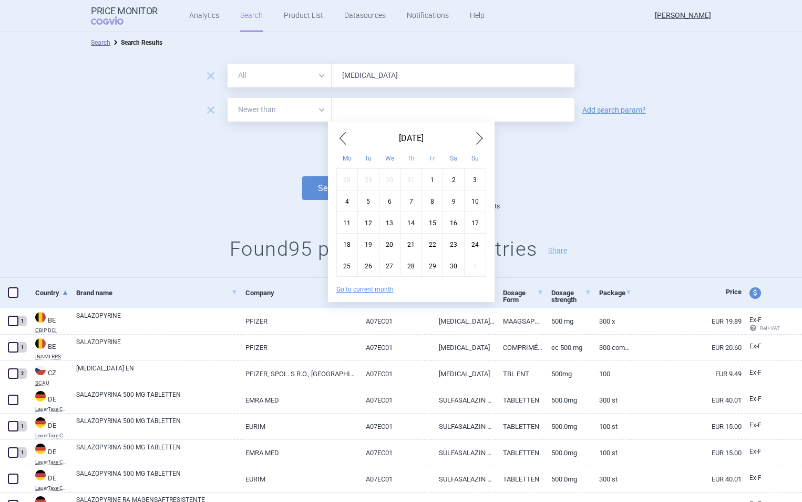
click at [345, 135] on span "Previous Month" at bounding box center [343, 138] width 13 height 17
click at [456, 178] on div "1" at bounding box center [454, 179] width 22 height 22
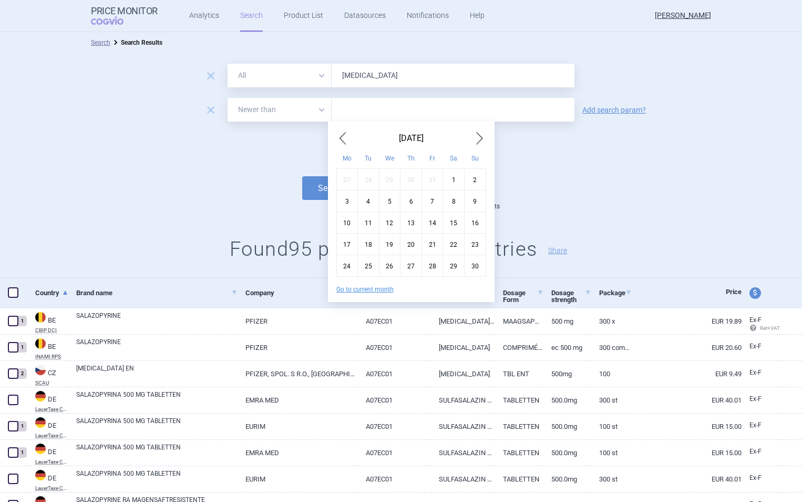
type input "1. 6. 2024"
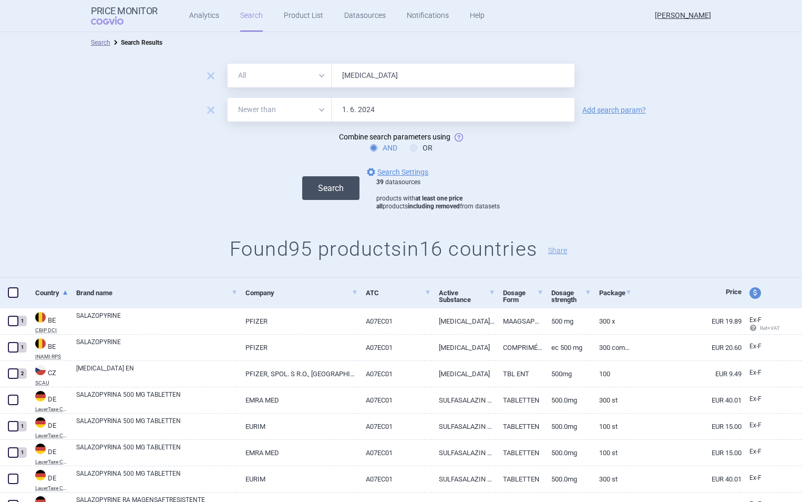
click at [327, 188] on button "Search" at bounding box center [330, 188] width 57 height 24
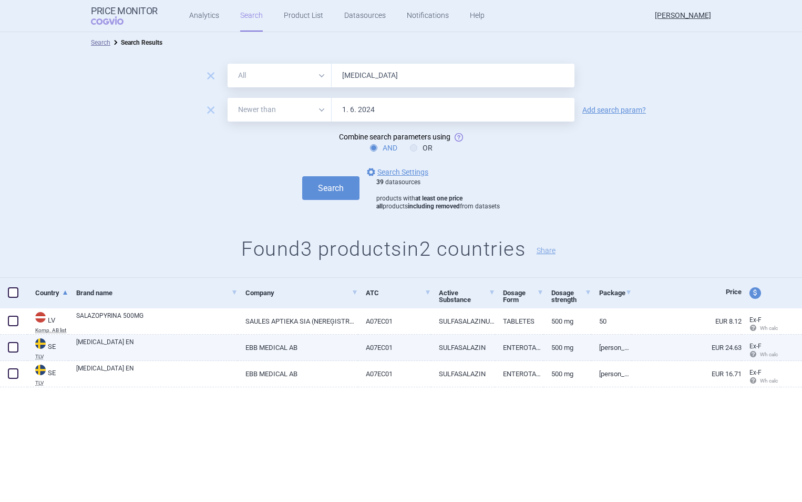
click at [378, 343] on link "A07EC01" at bounding box center [394, 347] width 73 height 26
select select "EUR"
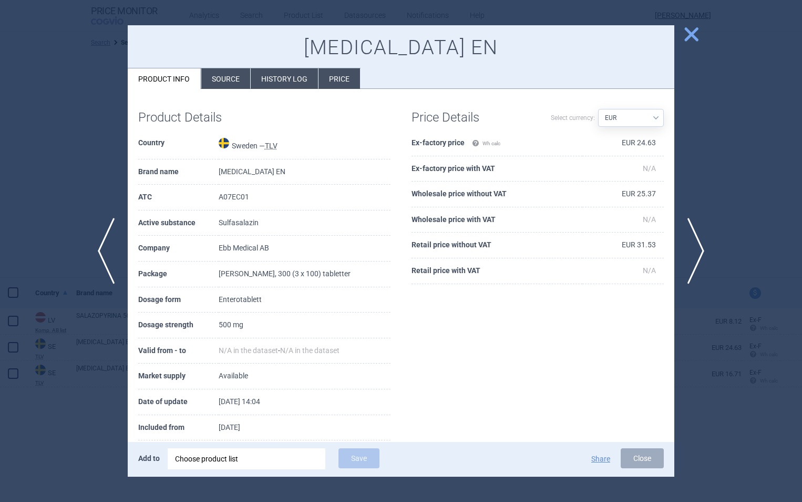
click at [689, 29] on span "close" at bounding box center [691, 34] width 18 height 18
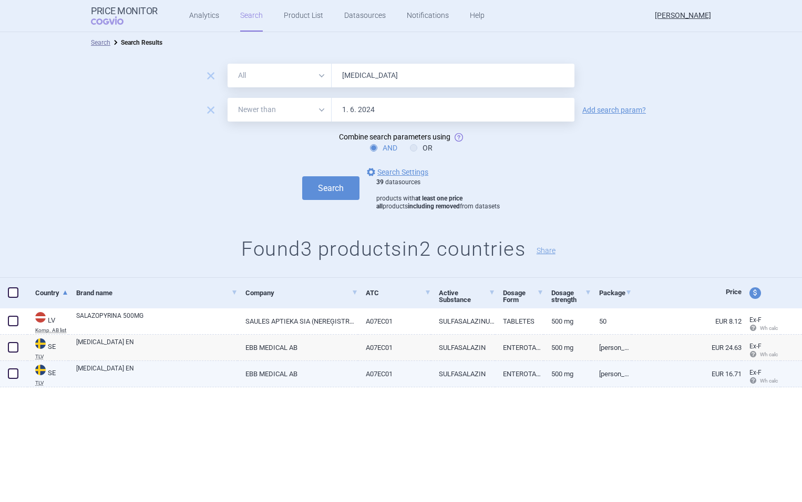
click at [580, 379] on link "500 mg" at bounding box center [568, 374] width 48 height 26
select select "EUR"
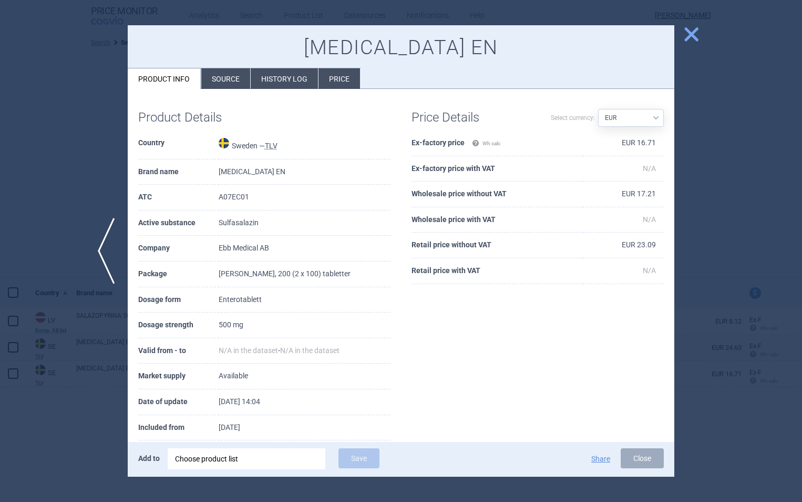
click at [694, 32] on span "close" at bounding box center [691, 34] width 18 height 18
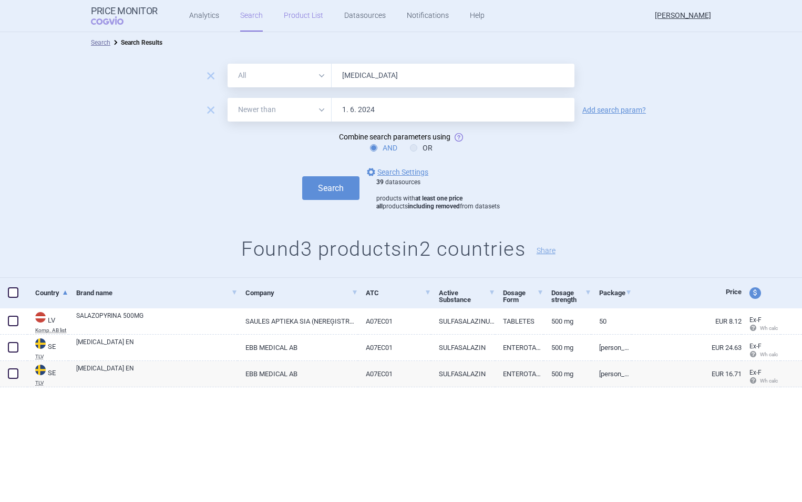
click at [297, 17] on link "Product List" at bounding box center [303, 16] width 39 height 32
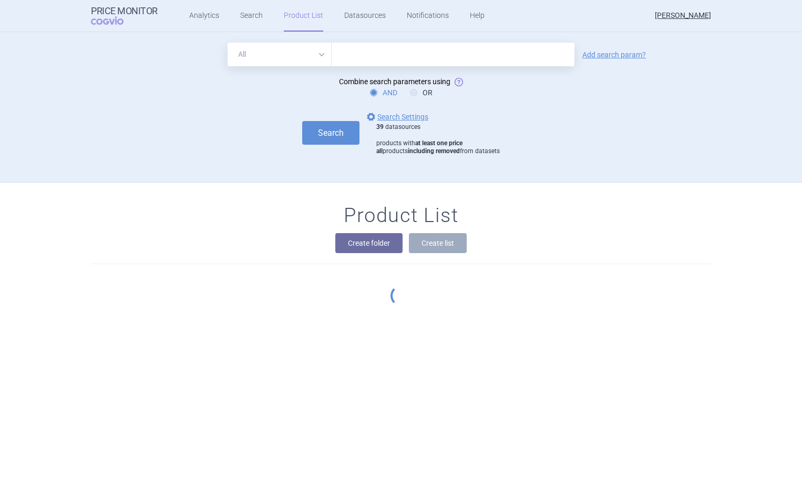
scroll to position [150, 0]
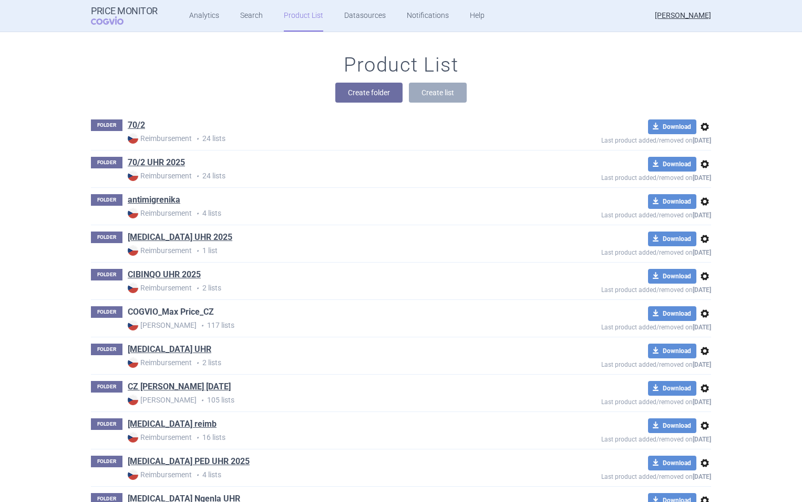
click at [172, 314] on link "COGVIO_Max Price_CZ" at bounding box center [171, 312] width 86 height 12
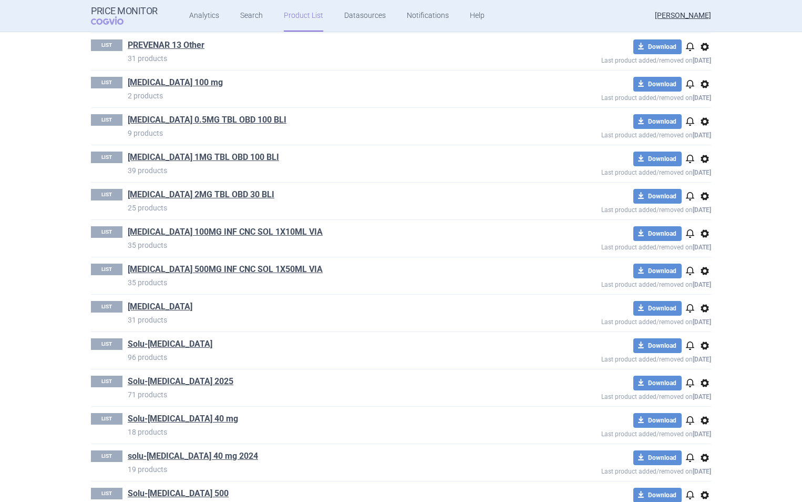
scroll to position [2846, 0]
click at [157, 308] on link "[MEDICAL_DATA]" at bounding box center [160, 306] width 65 height 12
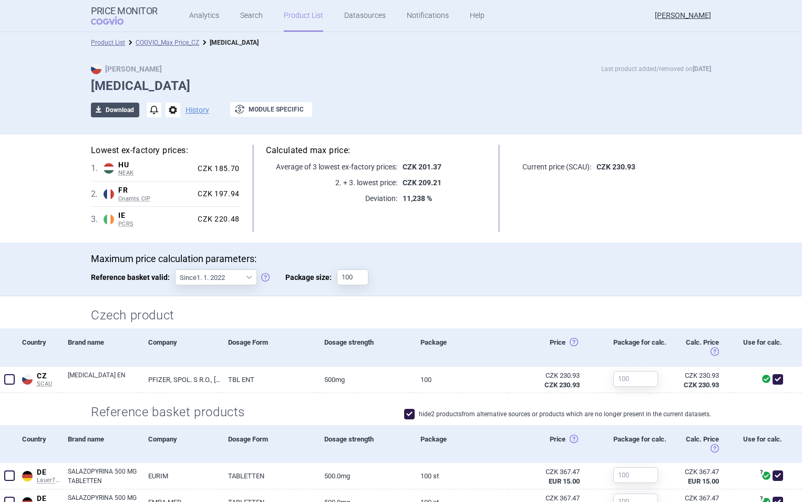
click at [110, 106] on button "download Download" at bounding box center [115, 110] width 48 height 15
select select "EUR"
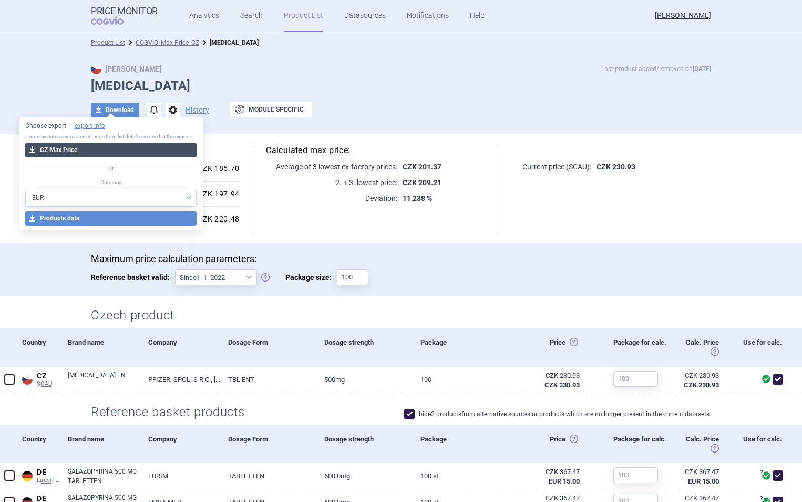
click at [128, 146] on button "download CZ Max Price" at bounding box center [111, 149] width 172 height 15
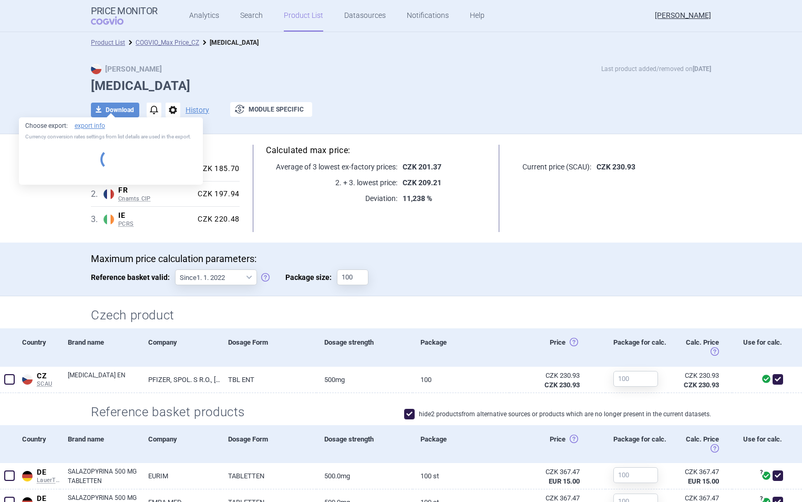
select select "EUR"
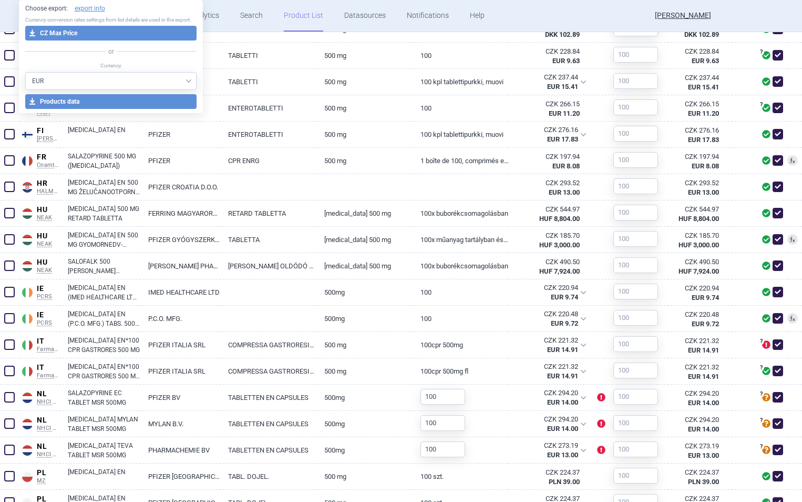
scroll to position [605, 0]
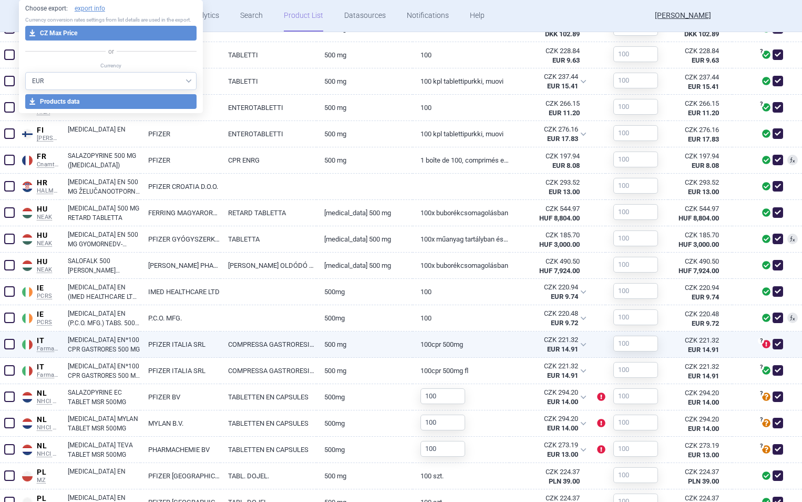
click at [182, 342] on link "PFIZER ITALIA SRL" at bounding box center [180, 344] width 80 height 26
select select "EUR"
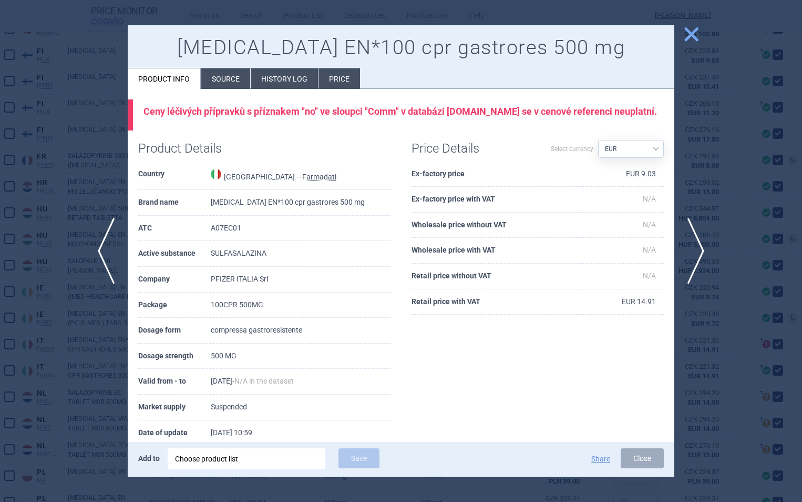
click at [691, 34] on span "close" at bounding box center [691, 34] width 18 height 18
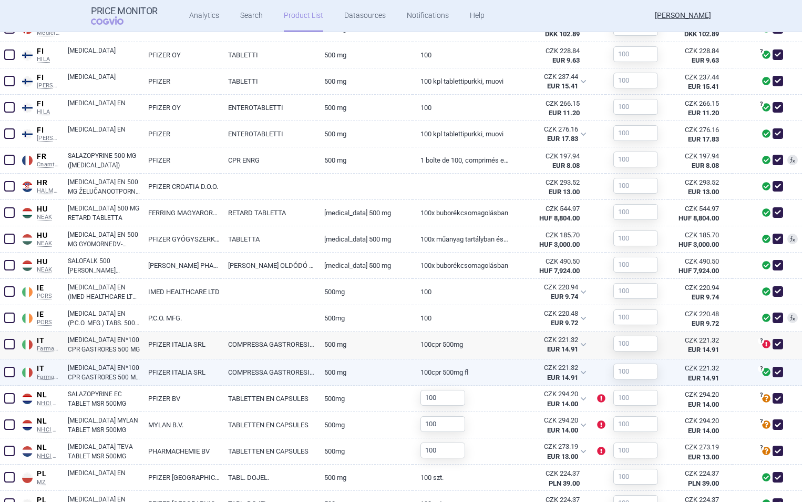
click at [104, 372] on link "SALAZOPYRIN EN*100 CPR GASTRORES 500 MG FLACONE" at bounding box center [104, 372] width 73 height 19
select select "EUR"
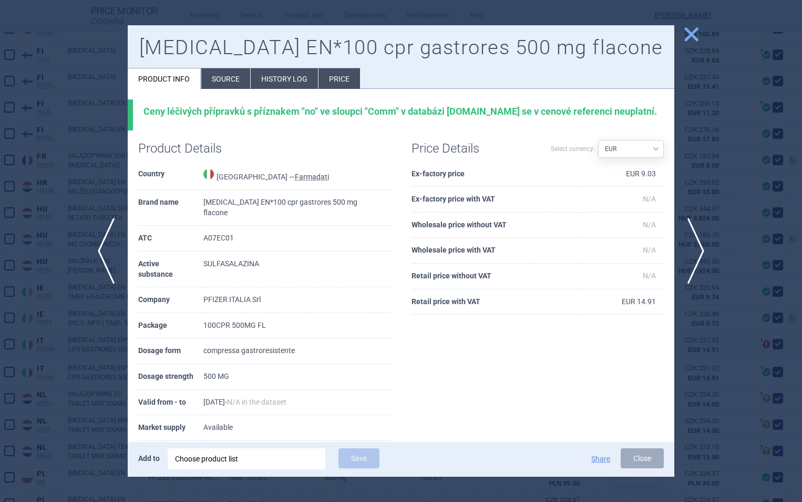
click at [691, 37] on span "close" at bounding box center [691, 34] width 18 height 18
